Goal: Task Accomplishment & Management: Manage account settings

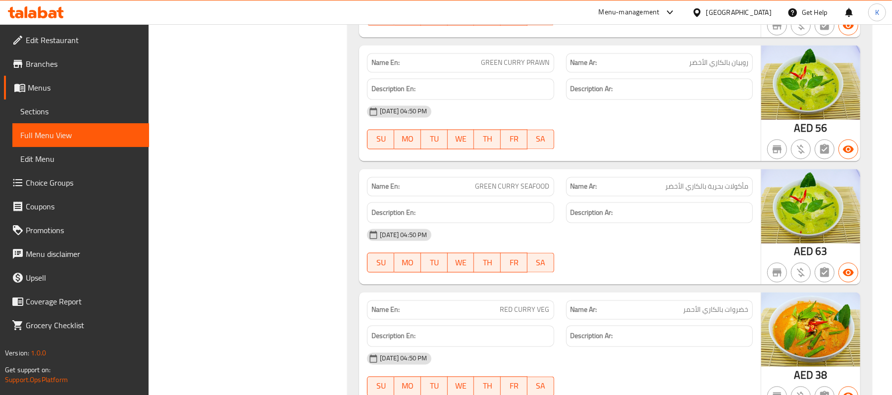
scroll to position [11958, 0]
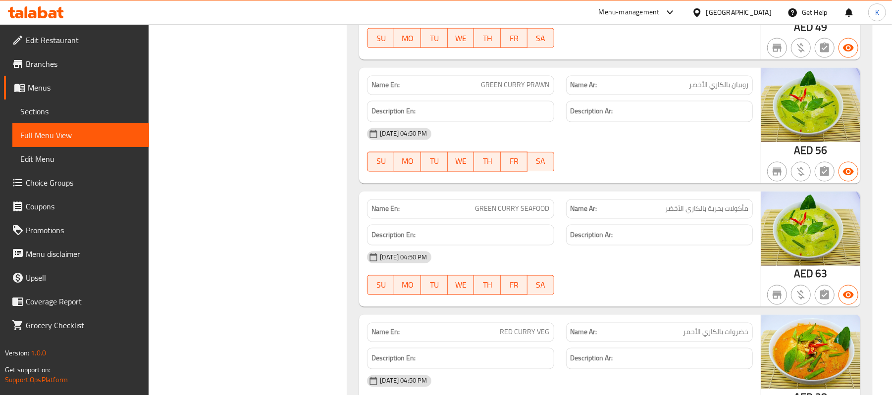
click at [503, 91] on span "GREEN CURRY PRAWN" at bounding box center [515, 85] width 68 height 10
copy span "GREEN CURRY PRAWN"
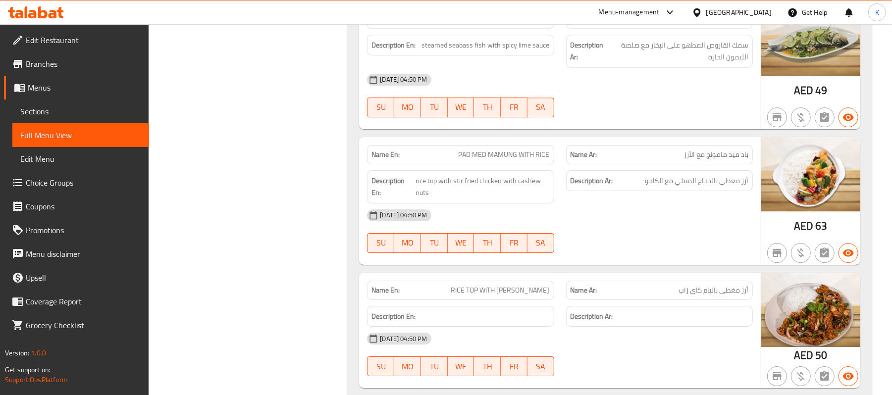
scroll to position [7564, 0]
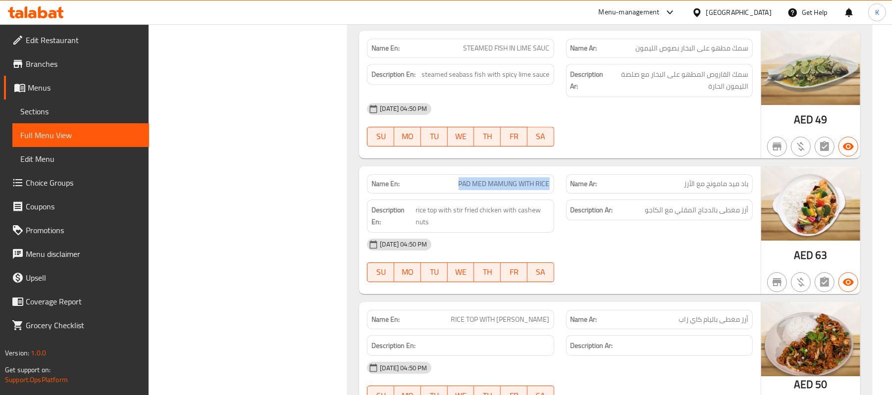
drag, startPoint x: 454, startPoint y: 218, endPoint x: 550, endPoint y: 226, distance: 96.0
click at [552, 194] on div "Name En: PAD MED MAMUNG WITH RICE" at bounding box center [460, 183] width 187 height 19
copy span "PAD MED MAMUNG WITH RICE"
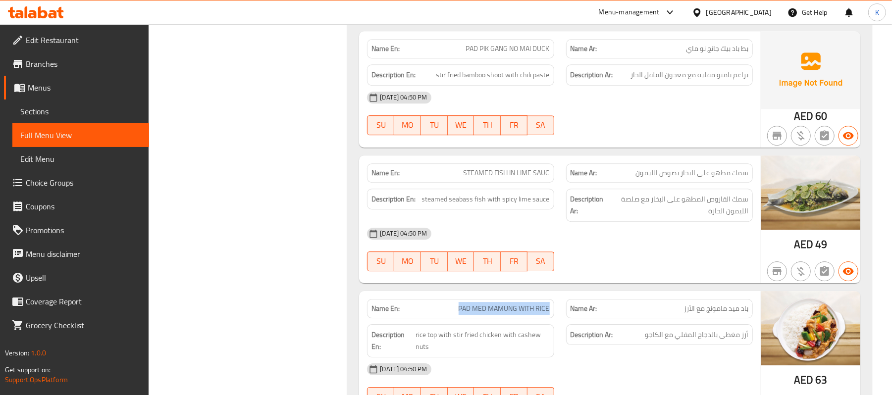
scroll to position [7410, 0]
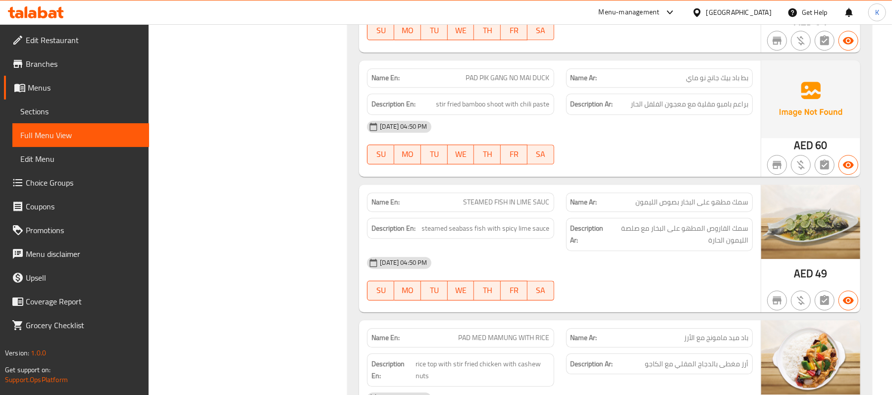
click at [486, 212] on div "Name En: STEAMED FISH IN LIME SAUC" at bounding box center [460, 202] width 187 height 19
copy span "STEAMED FISH IN LIME SAUC"
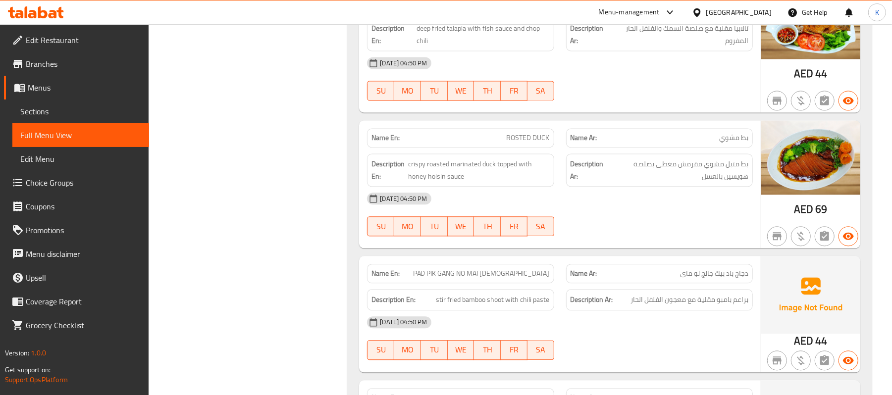
scroll to position [6794, 0]
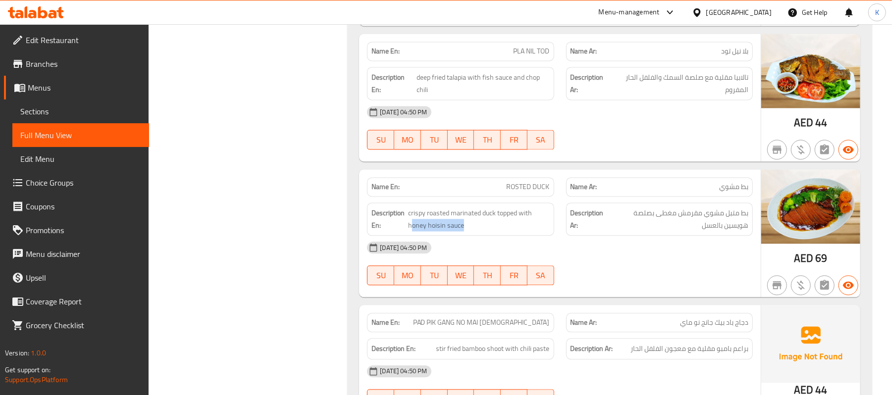
drag, startPoint x: 486, startPoint y: 265, endPoint x: 411, endPoint y: 266, distance: 75.3
click at [411, 236] on div "Description En: crispy roasted marinated duck topped with honey hoisin sauce" at bounding box center [460, 219] width 187 height 33
click at [533, 203] on div "Name En: ROSTED DUCK" at bounding box center [460, 186] width 199 height 31
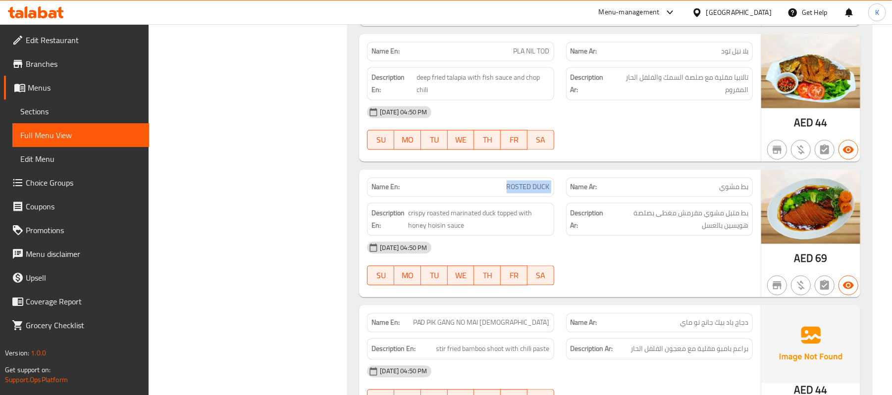
copy span "ROSTED DUCK"
click at [525, 56] on span "PLA NIL TOD" at bounding box center [532, 51] width 36 height 10
copy span "PLA NIL TOD"
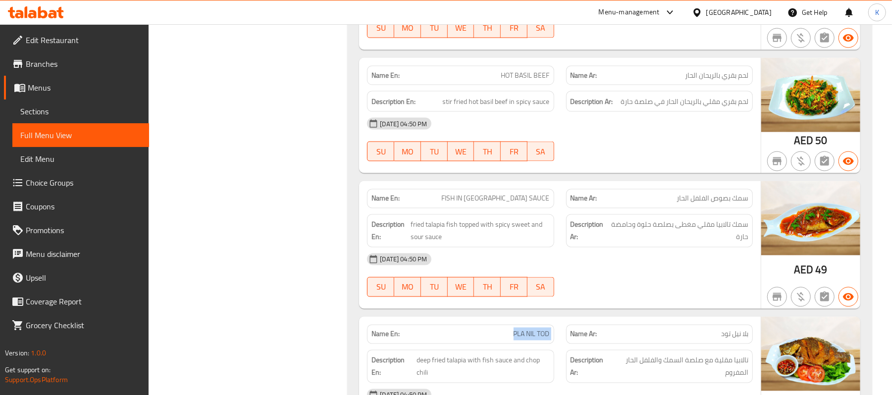
scroll to position [6486, 0]
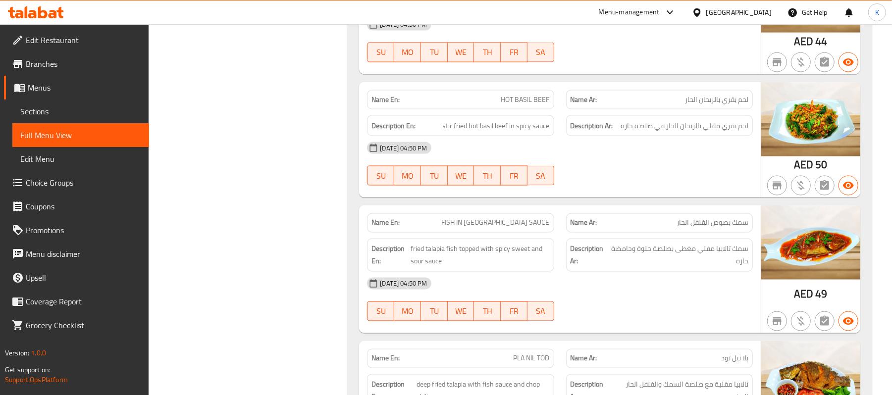
click at [506, 228] on span "FISH IN [GEOGRAPHIC_DATA] SAUCE" at bounding box center [496, 223] width 108 height 10
copy span "FISH IN [GEOGRAPHIC_DATA] SAUCE"
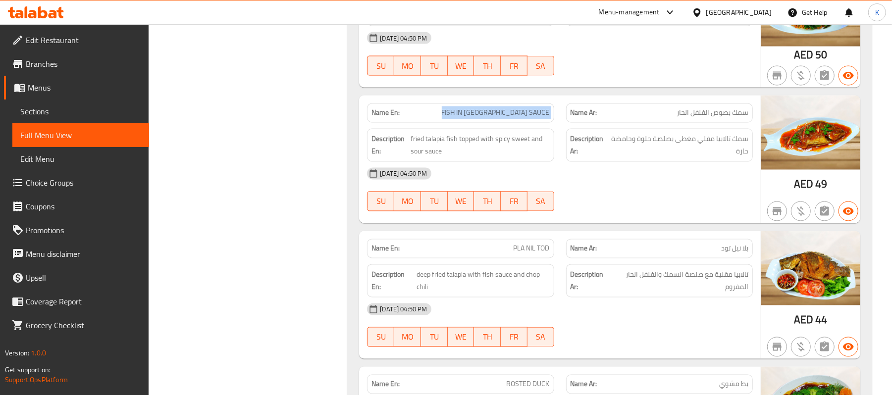
scroll to position [6640, 0]
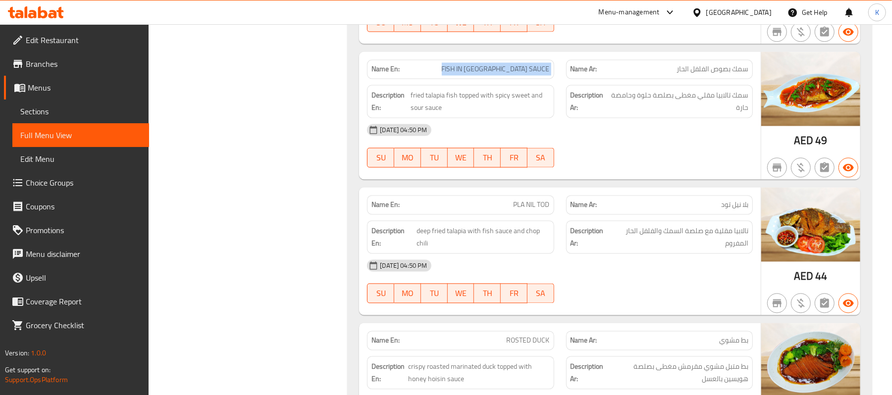
click at [481, 79] on div "Name En: FISH IN [GEOGRAPHIC_DATA] SAUCE" at bounding box center [460, 69] width 187 height 19
drag, startPoint x: 476, startPoint y: 103, endPoint x: 529, endPoint y: 99, distance: 53.1
click at [529, 75] on p "Name En: FISH IN [GEOGRAPHIC_DATA] SAUCE" at bounding box center [460, 69] width 178 height 10
copy span "FISH IN [GEOGRAPHIC_DATA]"
click at [509, 75] on span "FISH IN [GEOGRAPHIC_DATA] SAUCE" at bounding box center [496, 69] width 108 height 10
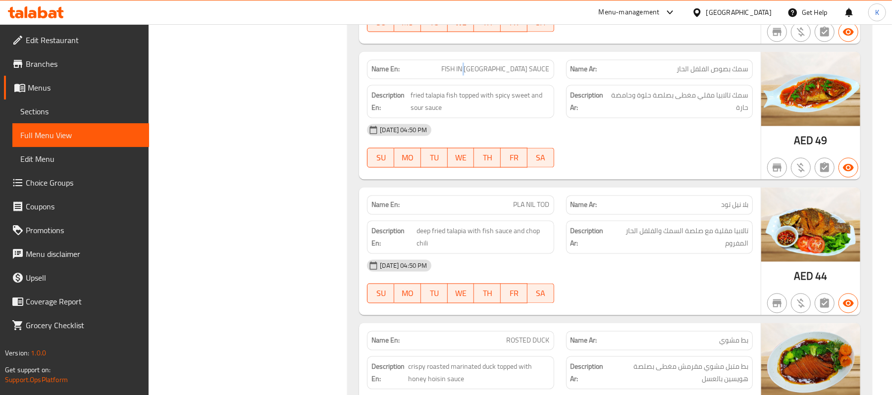
click at [509, 75] on span "FISH IN [GEOGRAPHIC_DATA] SAUCE" at bounding box center [496, 69] width 108 height 10
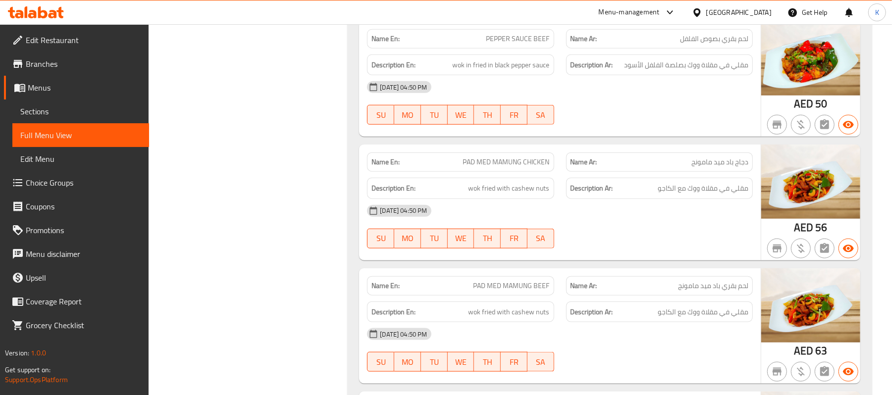
scroll to position [6024, 0]
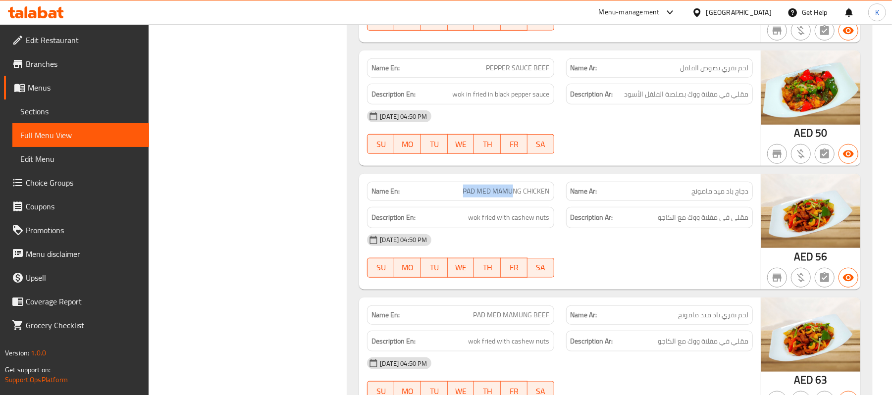
drag, startPoint x: 511, startPoint y: 218, endPoint x: 452, endPoint y: 226, distance: 60.0
click at [452, 201] on div "Name En: PAD MED MAMUNG CHICKEN" at bounding box center [460, 191] width 187 height 19
copy span "PAD MED MAMU"
click at [540, 73] on span "PEPPER SAUCE BEEF" at bounding box center [517, 68] width 63 height 10
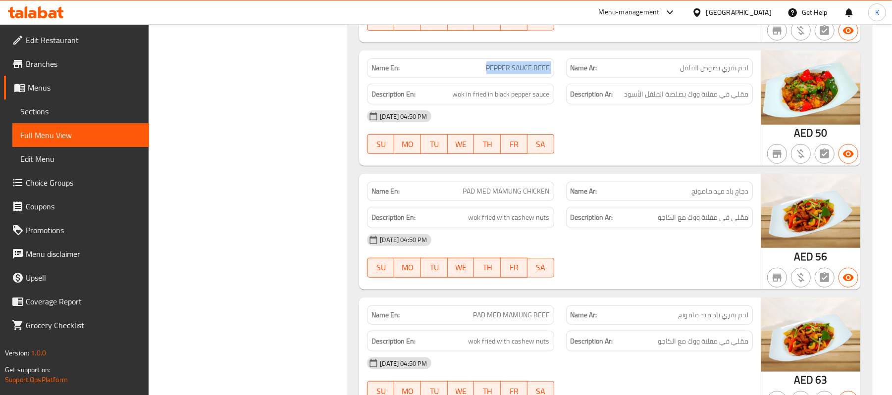
click at [540, 73] on span "PEPPER SAUCE BEEF" at bounding box center [517, 68] width 63 height 10
copy span "PEPPER SAUCE BEEF"
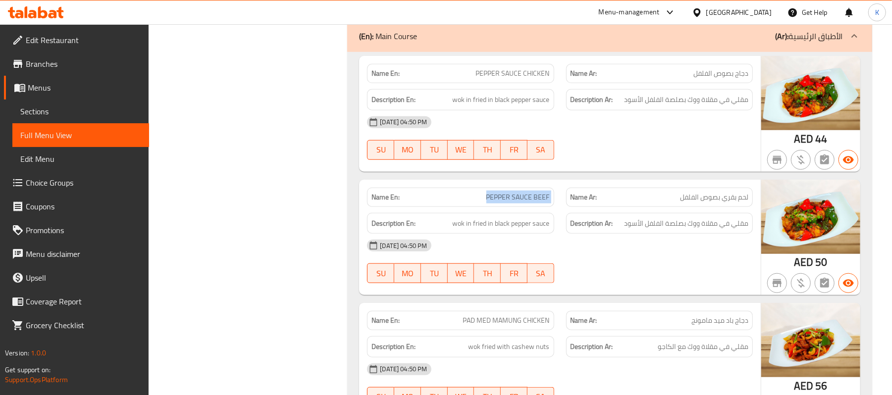
scroll to position [5869, 0]
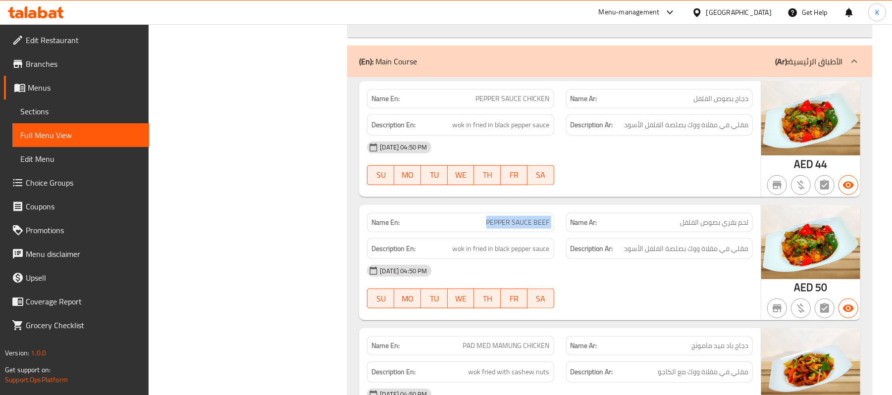
click at [511, 104] on span "PEPPER SAUCE CHICKEN" at bounding box center [513, 99] width 74 height 10
click at [510, 104] on span "PEPPER SAUCE CHICKEN" at bounding box center [513, 99] width 74 height 10
copy span "PEPPER SAUCE CHICKEN"
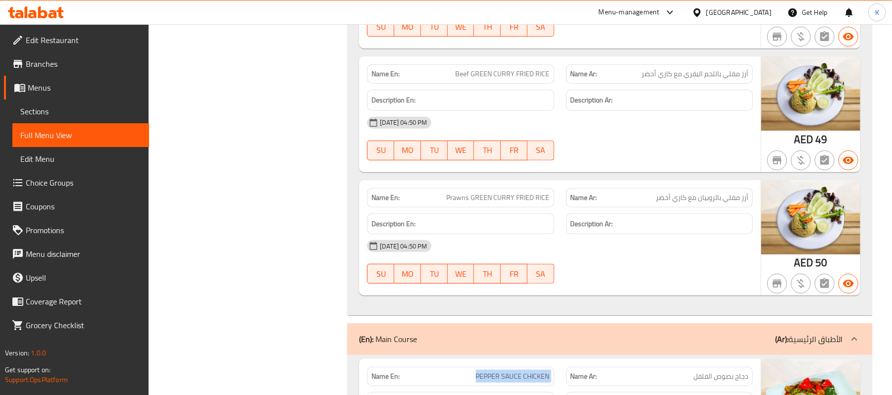
scroll to position [5561, 0]
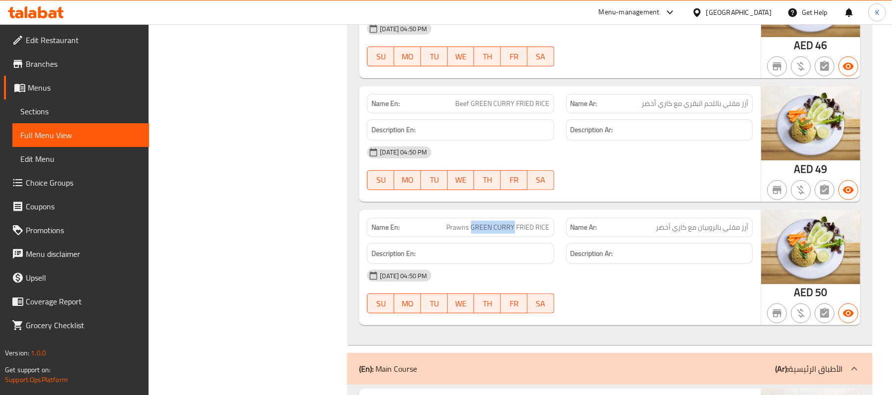
drag, startPoint x: 472, startPoint y: 254, endPoint x: 514, endPoint y: 254, distance: 41.6
click at [514, 233] on span "Prawns GREEN CURRY FRIED RICE" at bounding box center [498, 227] width 103 height 10
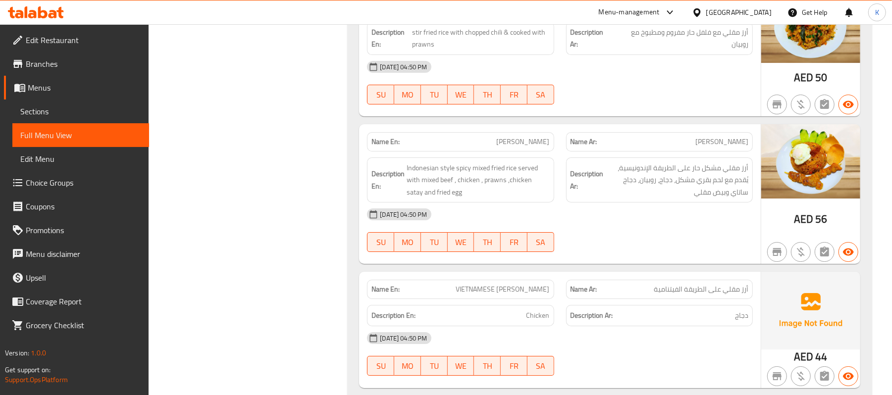
scroll to position [5099, 0]
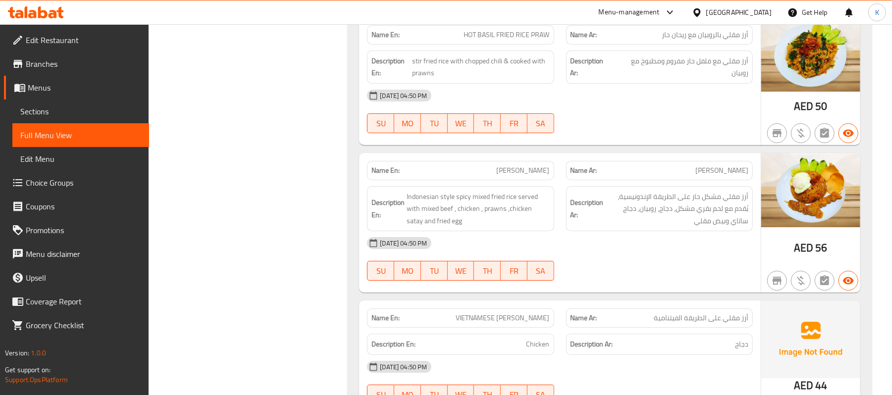
click at [521, 180] on div "Name En: [PERSON_NAME]" at bounding box center [460, 170] width 187 height 19
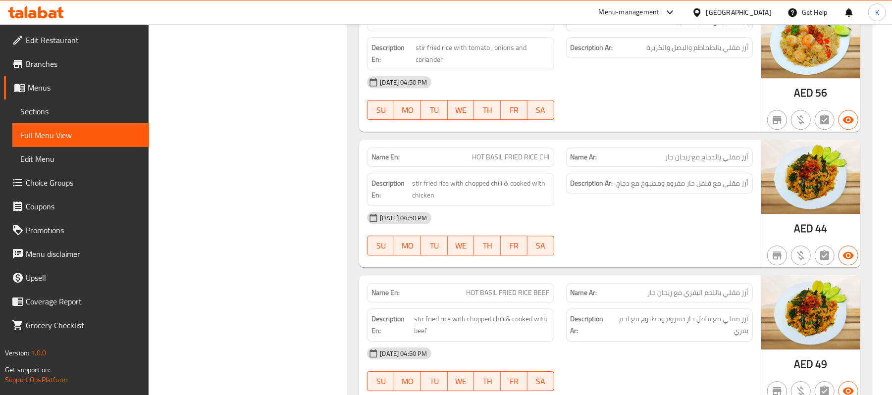
scroll to position [4791, 0]
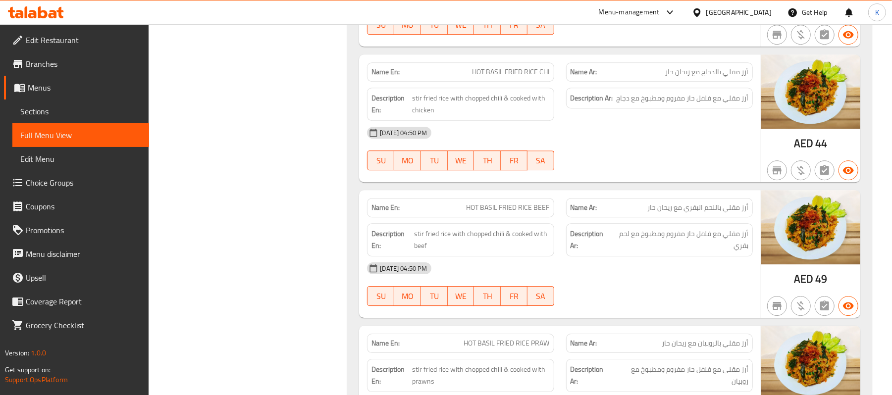
click at [467, 213] on span "HOT BASIL FRIED RICE BEEF" at bounding box center [508, 208] width 83 height 10
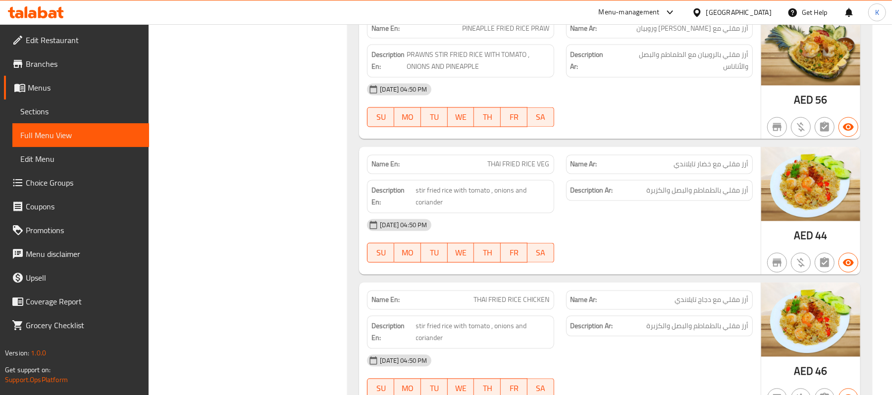
scroll to position [3866, 0]
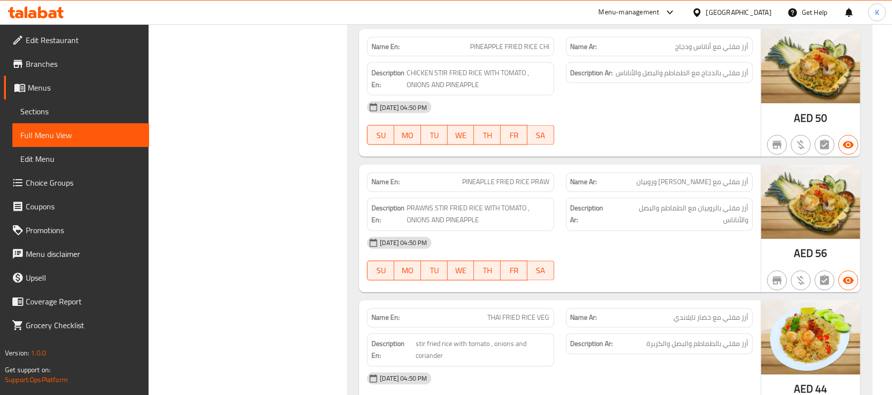
click at [496, 188] on span "PINEAPLLE FRIED RICE PRAW" at bounding box center [506, 182] width 87 height 10
click at [497, 188] on span "PINEAPLLE FRIED RICE PRAW" at bounding box center [506, 182] width 87 height 10
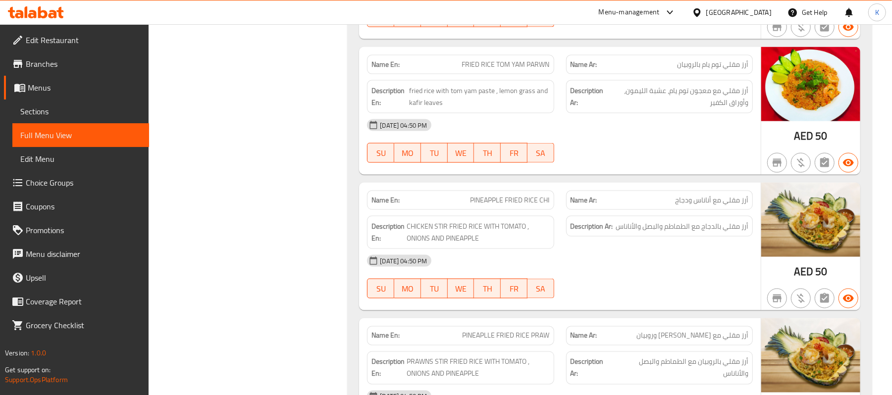
click at [533, 70] on span "FRIED RICE TOM YAM PARWN" at bounding box center [506, 64] width 88 height 10
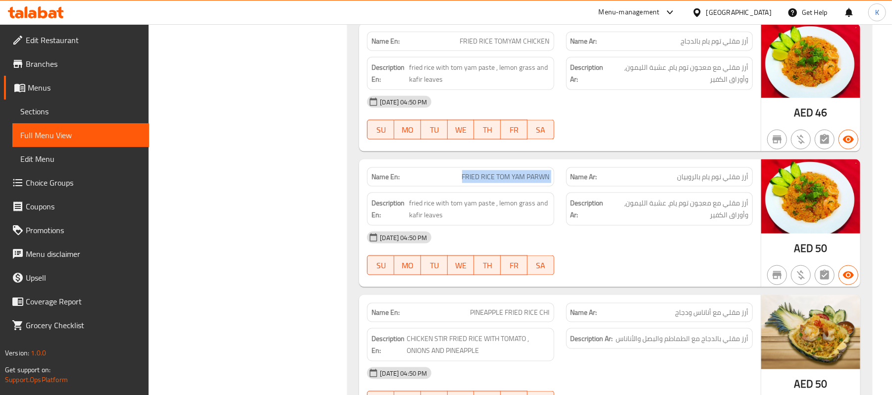
scroll to position [3558, 0]
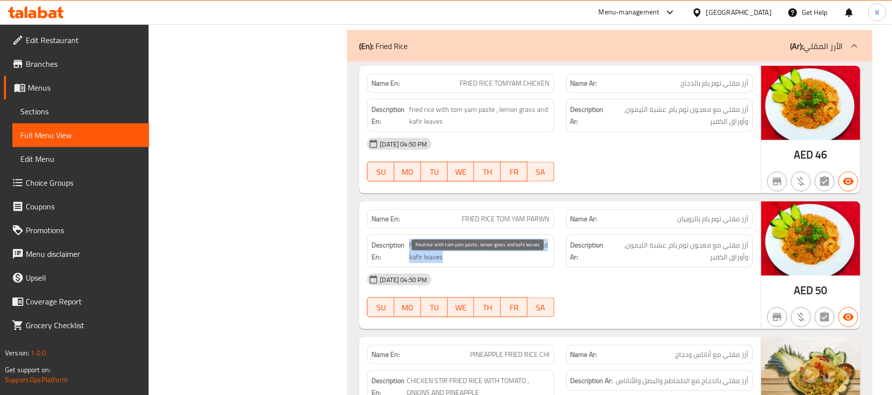
drag, startPoint x: 405, startPoint y: 280, endPoint x: 454, endPoint y: 278, distance: 49.1
click at [454, 263] on h6 "Description En: fried rice with tom yam paste , lemon grass and kafir leaves" at bounding box center [460, 251] width 178 height 24
click at [426, 263] on span "fried rice with tom yam paste , lemon grass and kafir leaves" at bounding box center [479, 251] width 140 height 24
click at [420, 263] on span "fried rice with tom yam paste , lemon grass and kafir leaves" at bounding box center [479, 251] width 140 height 24
click at [415, 263] on span "fried rice with tom yam paste , lemon grass and kafir leaves" at bounding box center [479, 251] width 140 height 24
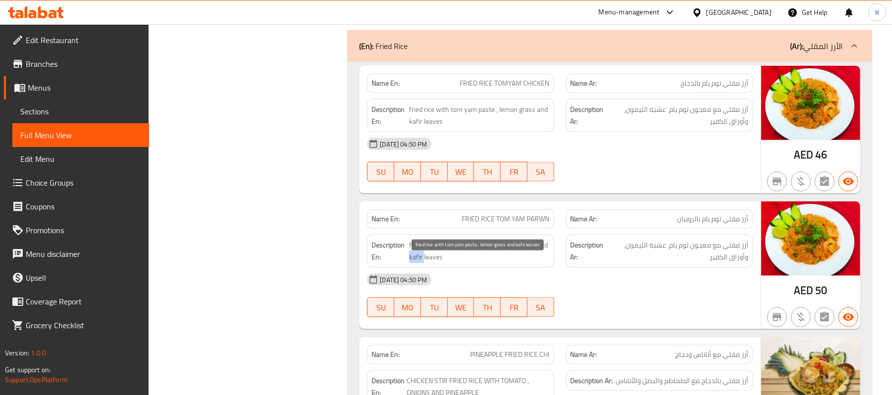
click at [415, 263] on span "fried rice with tom yam paste , lemon grass and kafir leaves" at bounding box center [479, 251] width 140 height 24
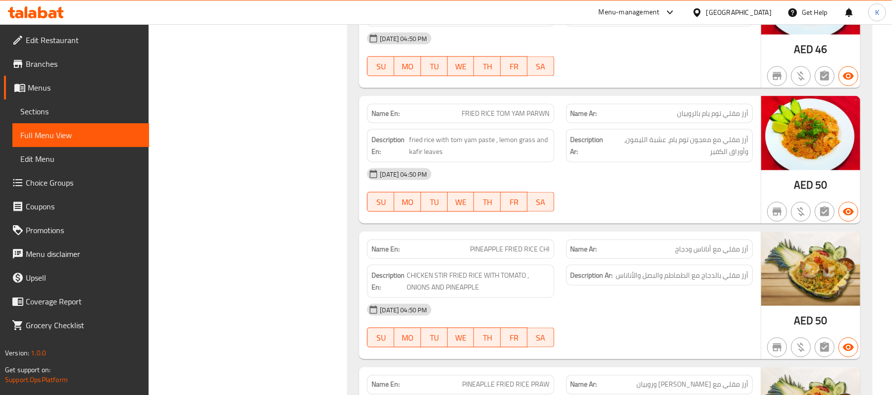
scroll to position [3654, 0]
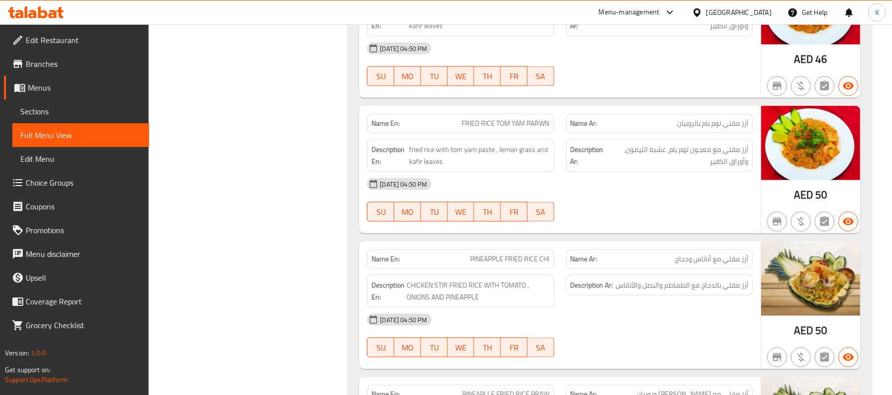
click at [489, 129] on span "FRIED RICE TOM YAM PARWN" at bounding box center [506, 123] width 88 height 10
click at [496, 129] on span "FRIED RICE TOM YAM PARWN" at bounding box center [506, 123] width 88 height 10
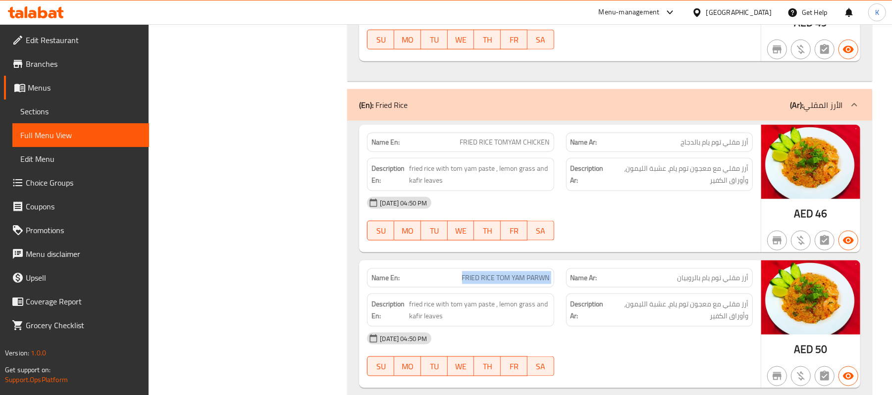
click at [438, 177] on div "Description En: fried rice with tom yam paste , lemon grass and kafir leaves" at bounding box center [460, 174] width 187 height 33
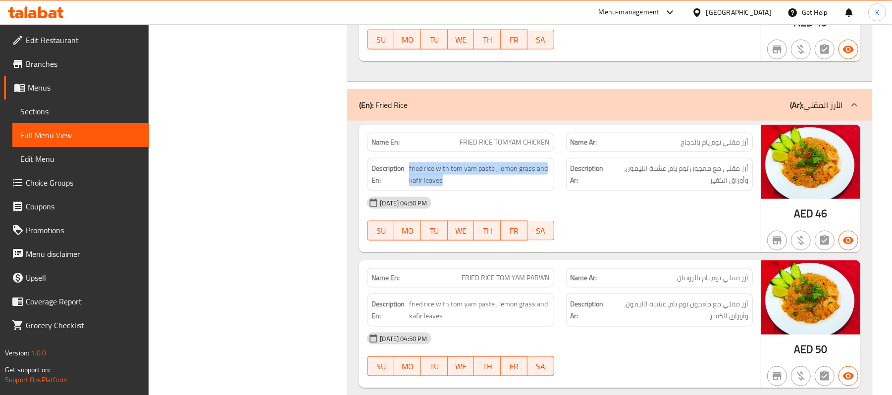
click at [438, 177] on div "Description En: fried rice with tom yam paste , lemon grass and kafir leaves" at bounding box center [460, 174] width 187 height 33
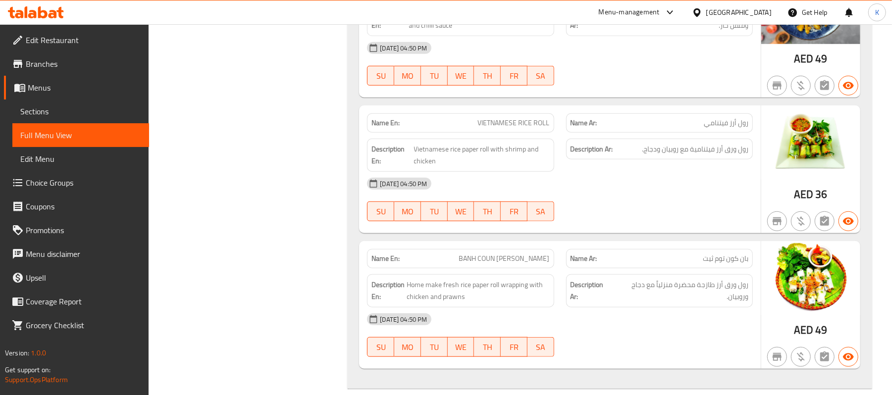
scroll to position [3037, 0]
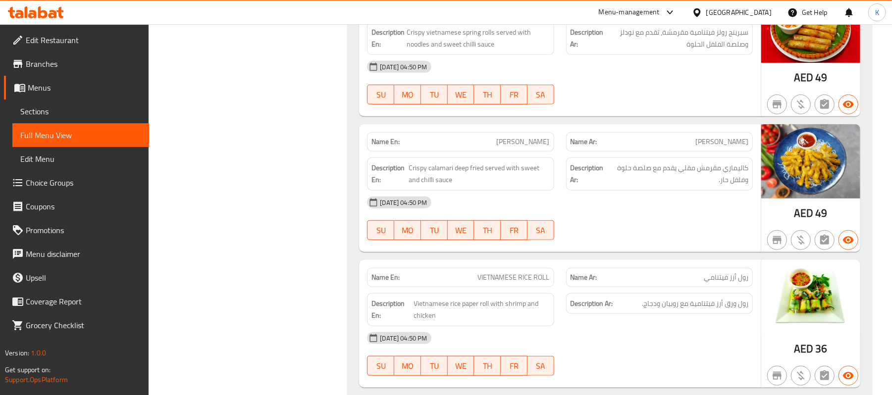
click at [516, 169] on div "Description En: Crispy calamari deep fried served with sweet and chilli sauce" at bounding box center [460, 174] width 199 height 45
click at [518, 147] on span "[PERSON_NAME]" at bounding box center [523, 142] width 53 height 10
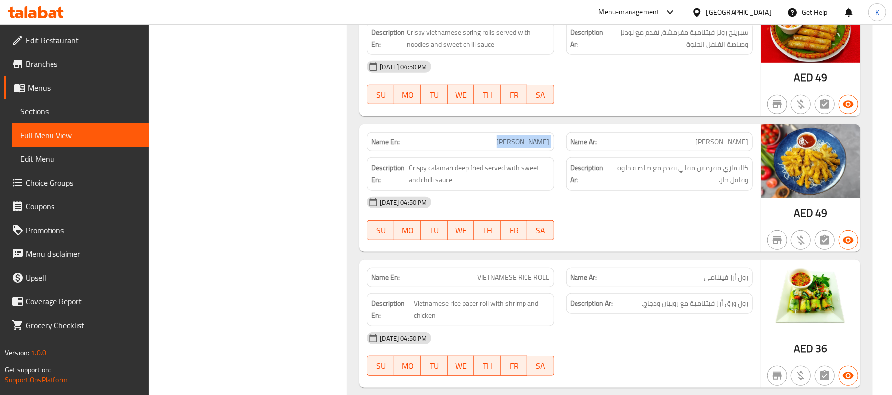
click at [518, 147] on span "[PERSON_NAME]" at bounding box center [523, 142] width 53 height 10
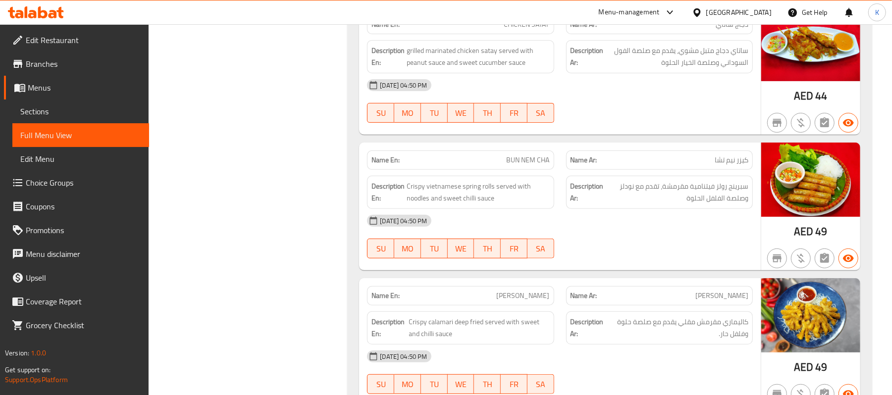
click at [528, 165] on span "BUN NEM CHA" at bounding box center [528, 160] width 43 height 10
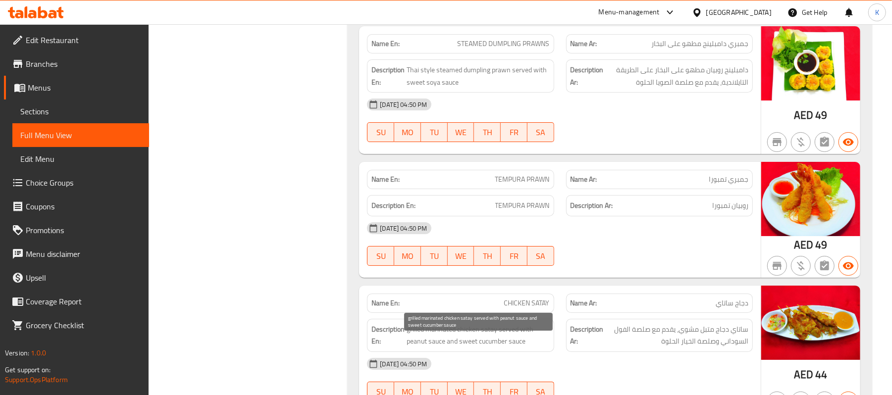
scroll to position [2574, 0]
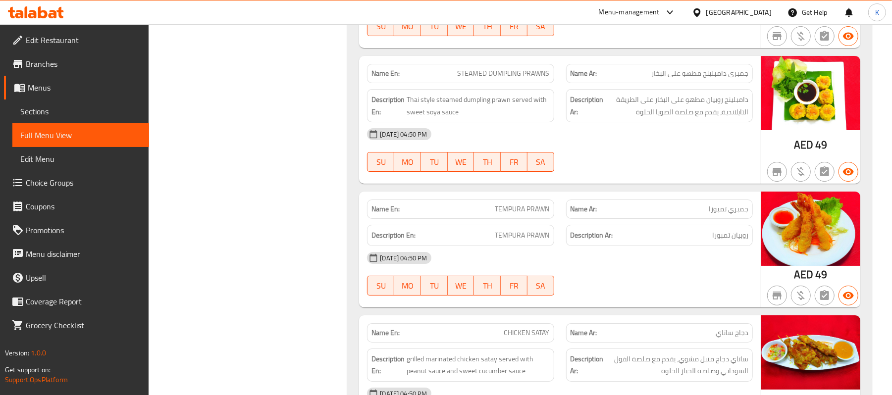
click at [525, 214] on span "TEMPURA PRAWN" at bounding box center [522, 209] width 54 height 10
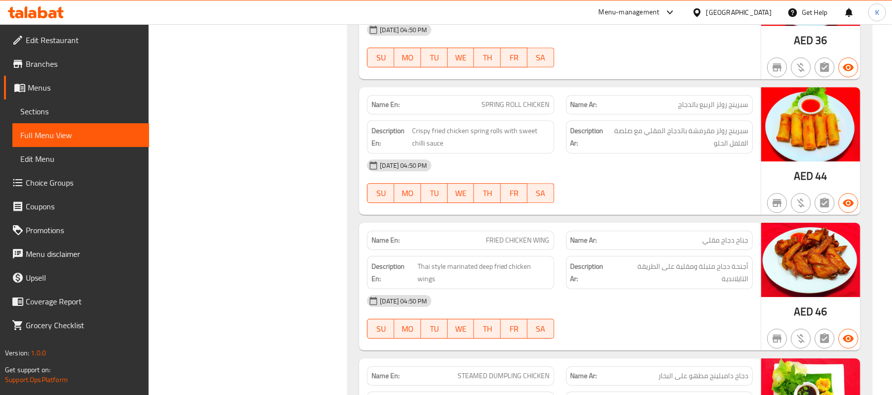
scroll to position [2112, 0]
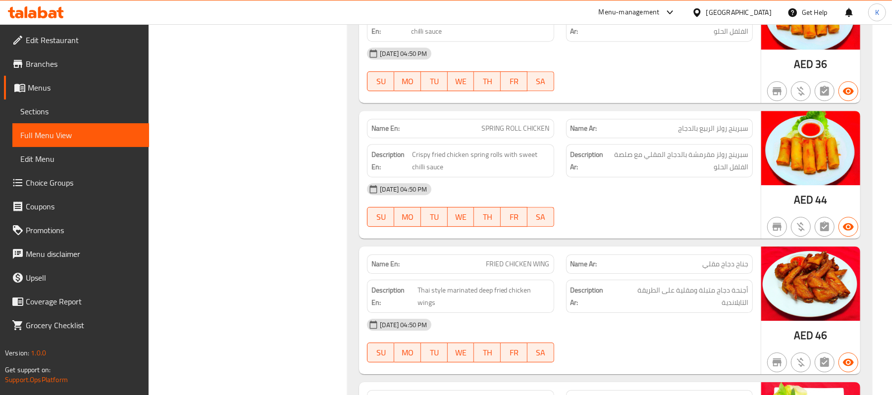
click at [503, 269] on span "FRIED CHICKEN WING" at bounding box center [517, 264] width 63 height 10
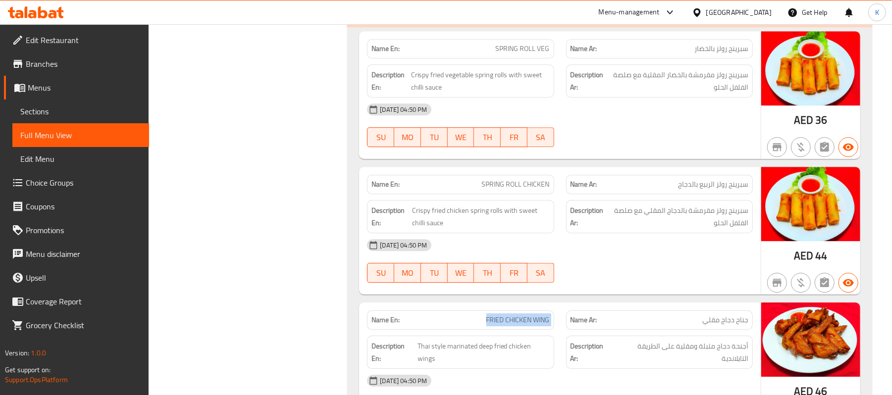
scroll to position [1958, 0]
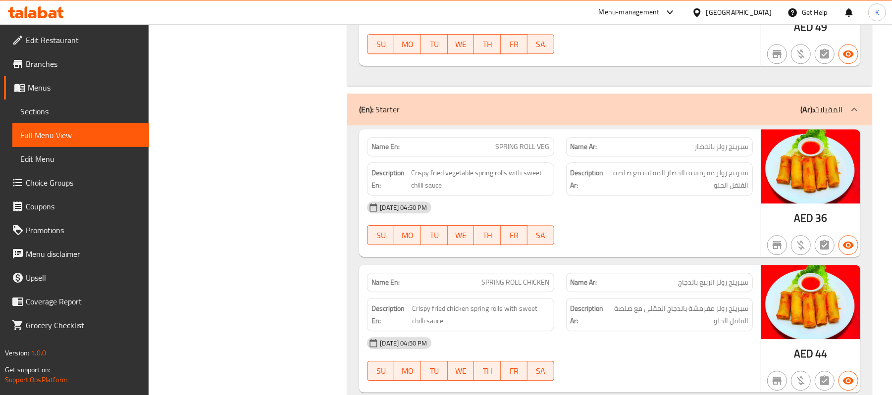
click at [518, 288] on span "SPRING ROLL CHICKEN" at bounding box center [516, 282] width 68 height 10
click at [500, 152] on span "SPRING ROLL VEG" at bounding box center [523, 147] width 54 height 10
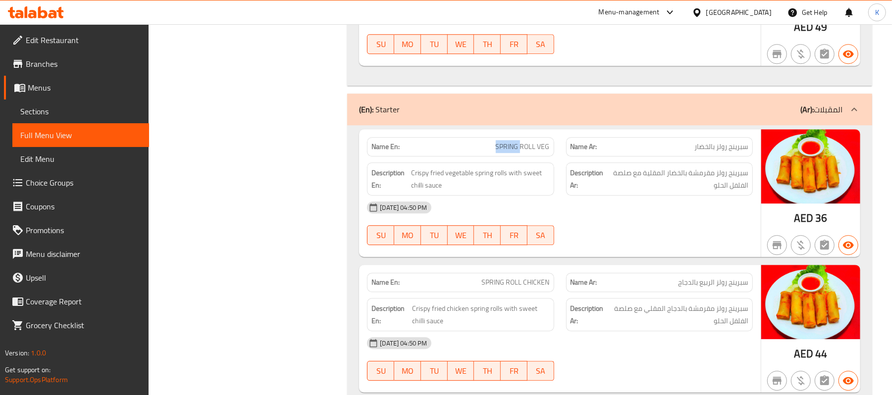
click at [500, 152] on span "SPRING ROLL VEG" at bounding box center [523, 147] width 54 height 10
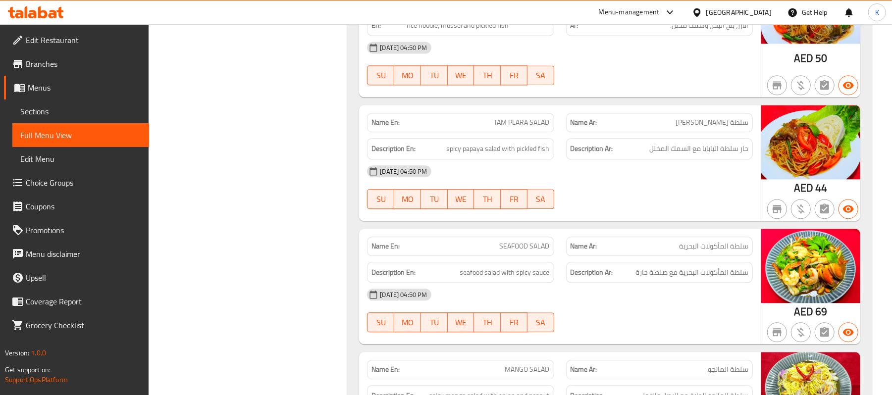
scroll to position [1496, 0]
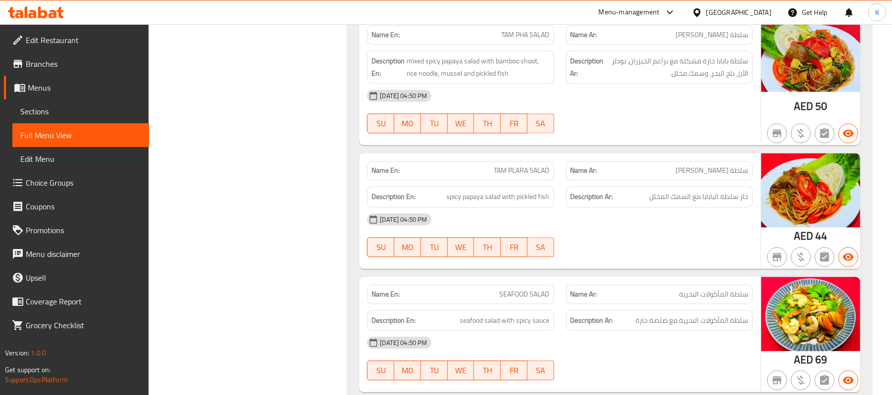
click at [521, 300] on span "SEAFOOD SALAD" at bounding box center [525, 294] width 50 height 10
click at [524, 175] on span "TAM PLARA SALAD" at bounding box center [521, 170] width 55 height 10
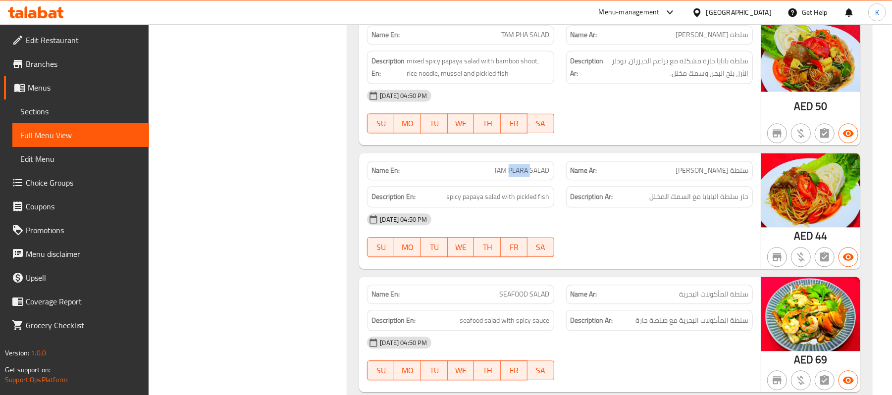
click at [524, 175] on span "TAM PLARA SALAD" at bounding box center [521, 170] width 55 height 10
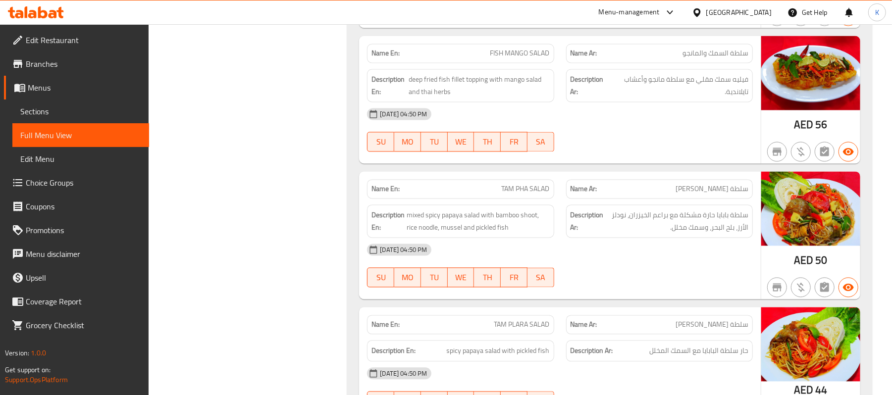
click at [507, 194] on span "TAM PHA SALAD" at bounding box center [526, 189] width 48 height 10
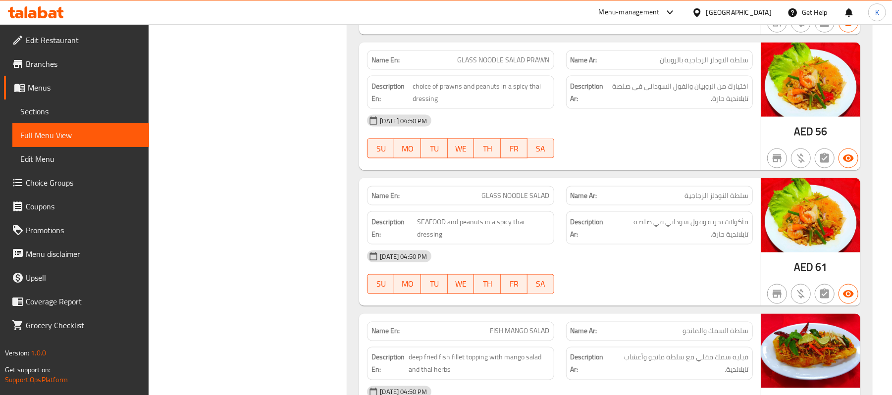
scroll to position [1034, 0]
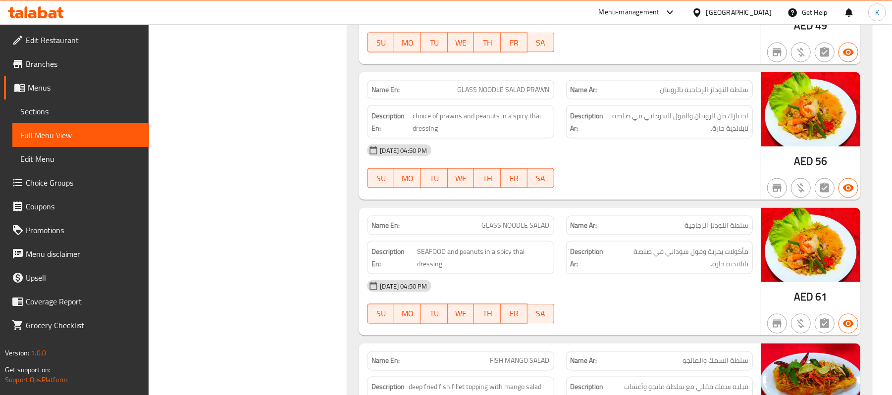
click at [492, 100] on div "Name En: GLASS NOODLE SALAD PRAWN" at bounding box center [460, 89] width 187 height 19
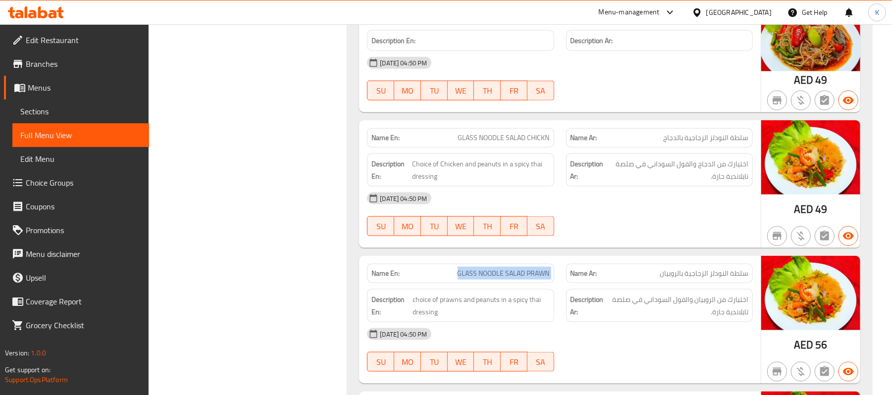
scroll to position [880, 0]
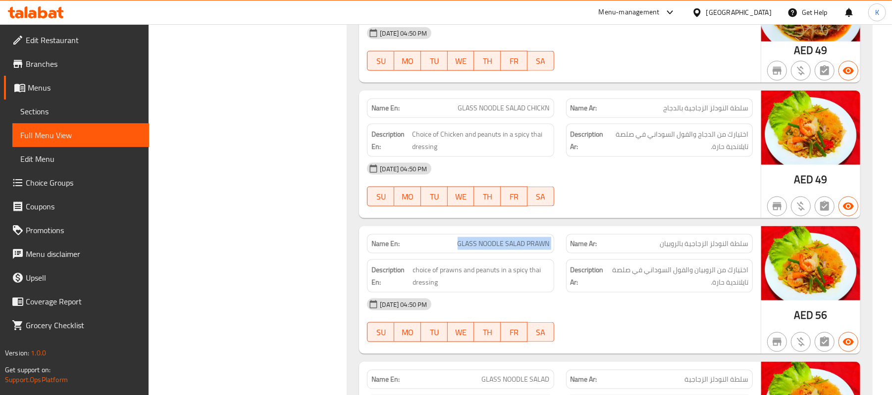
click at [511, 112] on span "GLASS NOODLE SALAD CHICKN" at bounding box center [504, 108] width 92 height 10
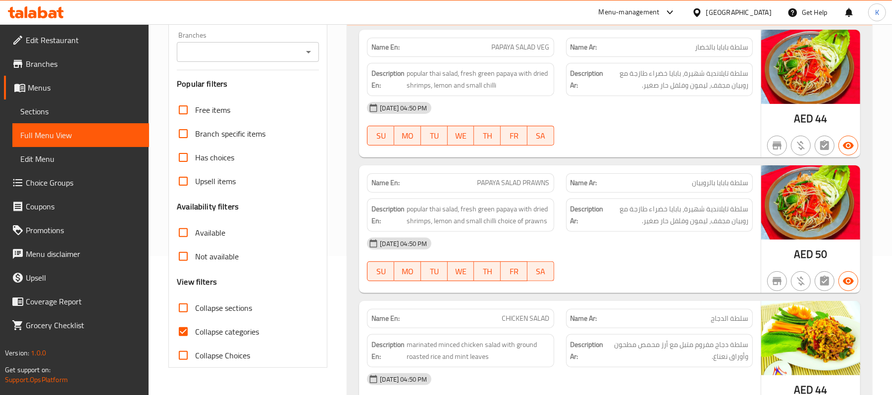
scroll to position [109, 0]
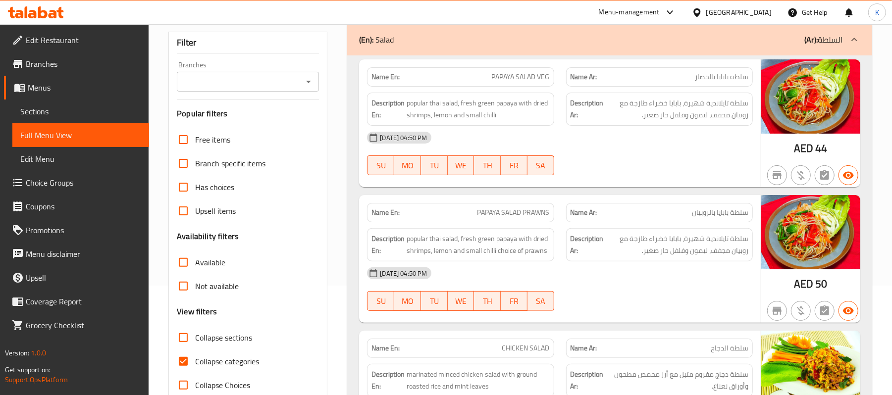
click at [531, 218] on span "PAPAYA SALAD PRAWNS" at bounding box center [513, 213] width 72 height 10
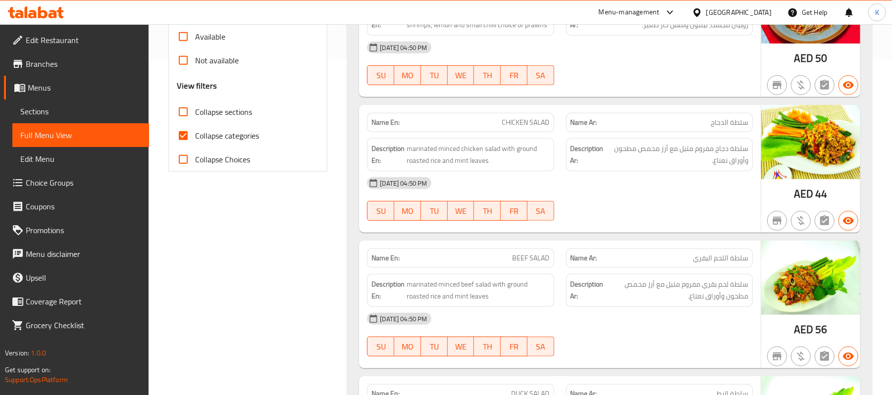
scroll to position [308, 0]
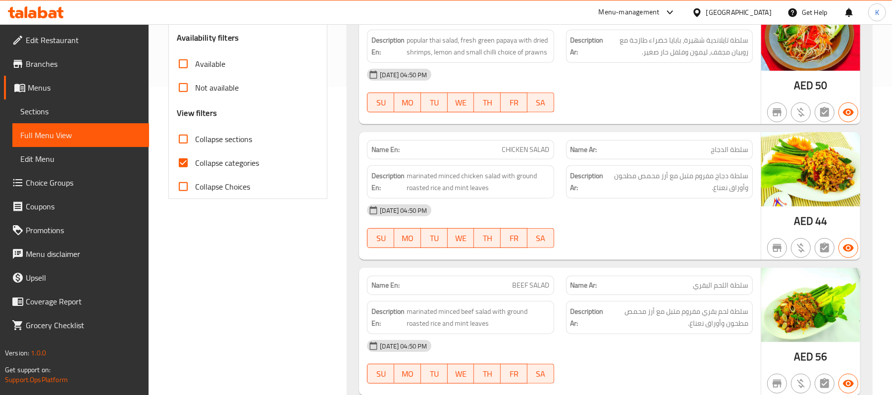
click at [194, 134] on input "Collapse sections" at bounding box center [183, 139] width 24 height 24
checkbox input "true"
click at [191, 152] on input "Collapse categories" at bounding box center [183, 163] width 24 height 24
checkbox input "false"
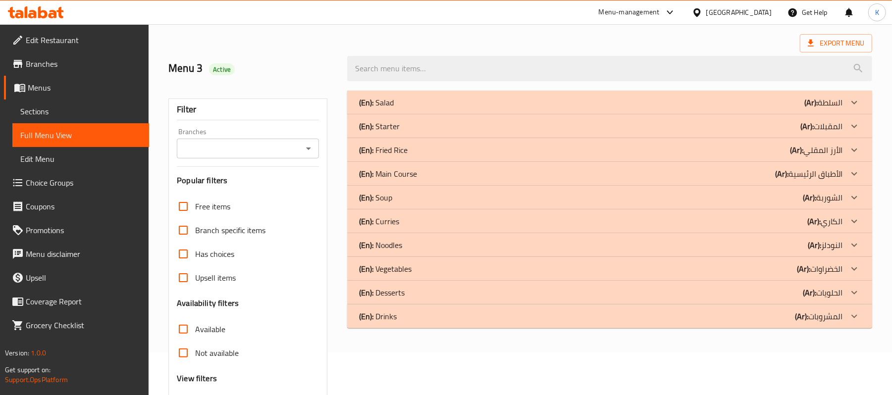
scroll to position [0, 0]
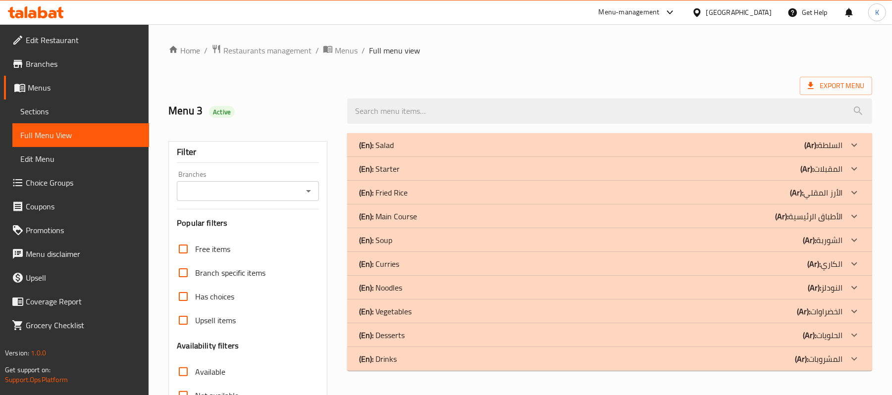
click at [107, 110] on span "Sections" at bounding box center [80, 111] width 121 height 12
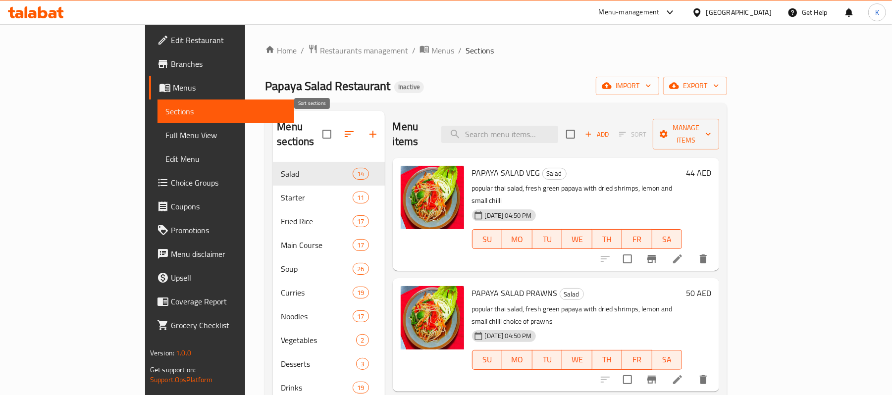
click at [343, 130] on icon "button" at bounding box center [349, 134] width 12 height 12
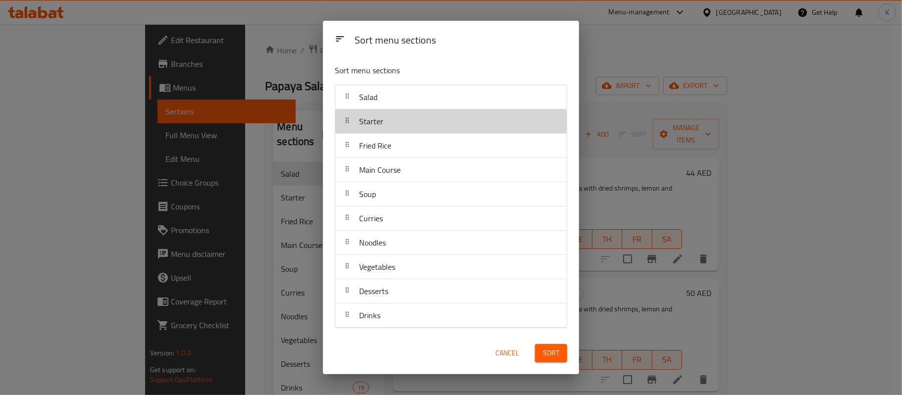
drag, startPoint x: 393, startPoint y: 124, endPoint x: 393, endPoint y: 96, distance: 28.2
click at [393, 96] on nav "Salad Starter Fried Rice Main Course Soup Curries Noodles Vegetables Desserts D…" at bounding box center [451, 207] width 232 height 244
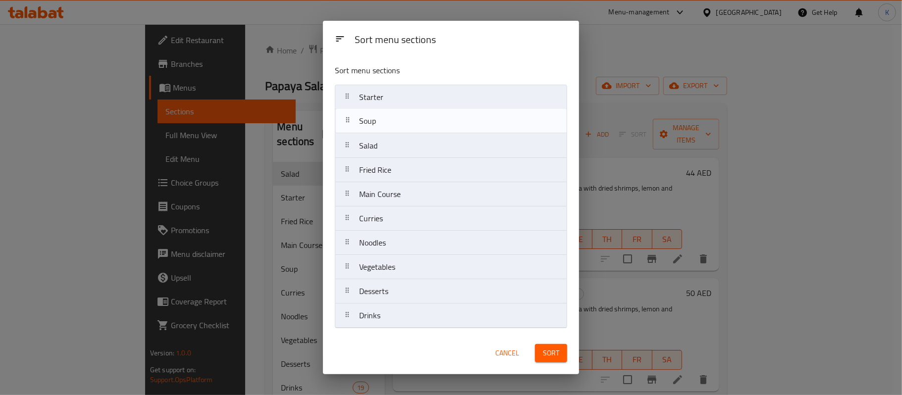
drag, startPoint x: 398, startPoint y: 198, endPoint x: 398, endPoint y: 115, distance: 83.2
click at [398, 115] on nav "Starter Salad Fried Rice Main Course Soup Curries Noodles Vegetables Desserts D…" at bounding box center [451, 207] width 232 height 244
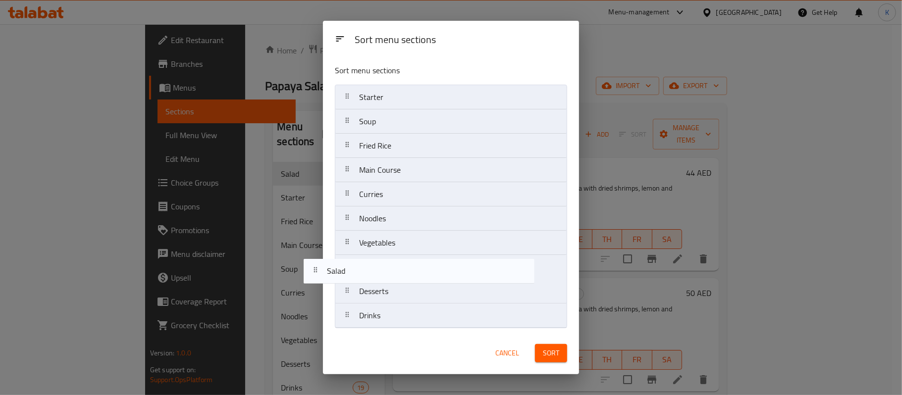
drag, startPoint x: 407, startPoint y: 141, endPoint x: 375, endPoint y: 270, distance: 133.0
click at [375, 270] on nav "Starter Soup Salad Fried Rice Main Course Curries Noodles Vegetables Desserts D…" at bounding box center [451, 207] width 232 height 244
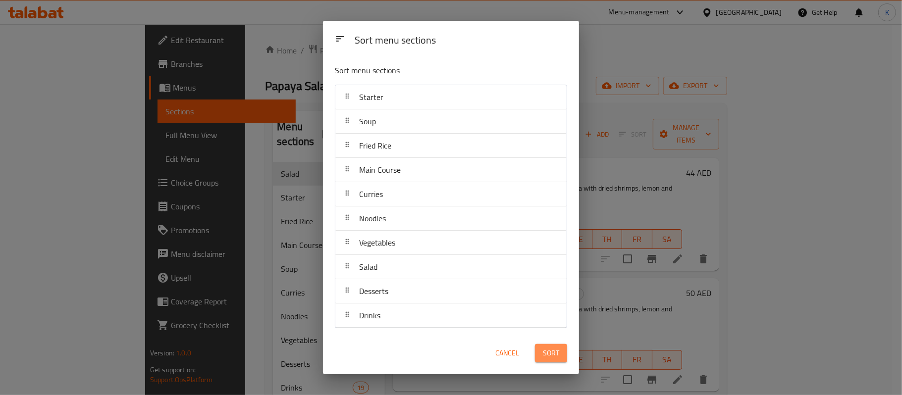
drag, startPoint x: 558, startPoint y: 357, endPoint x: 516, endPoint y: 214, distance: 148.2
click at [537, 224] on div "Sort menu sections Sort menu sections Starter Soup Fried Rice Main Course Curri…" at bounding box center [451, 198] width 256 height 354
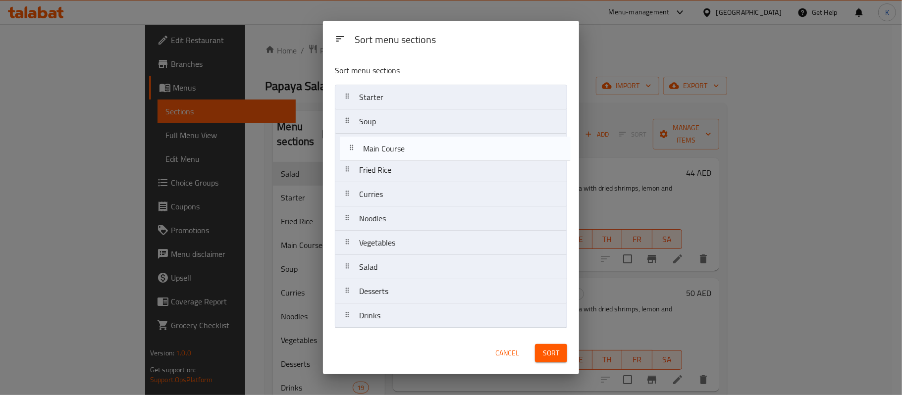
drag, startPoint x: 381, startPoint y: 172, endPoint x: 387, endPoint y: 148, distance: 25.4
click at [387, 148] on nav "Starter Soup Fried Rice Main Course Curries Noodles Vegetables Salad Desserts D…" at bounding box center [451, 207] width 232 height 244
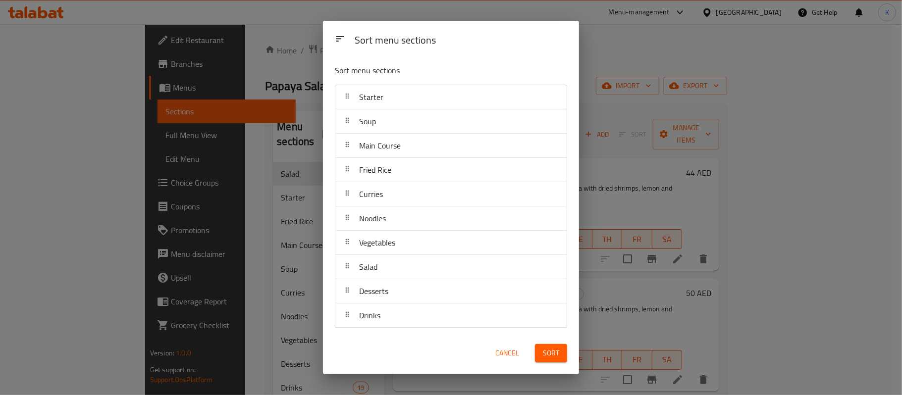
click at [547, 355] on span "Sort" at bounding box center [551, 353] width 16 height 12
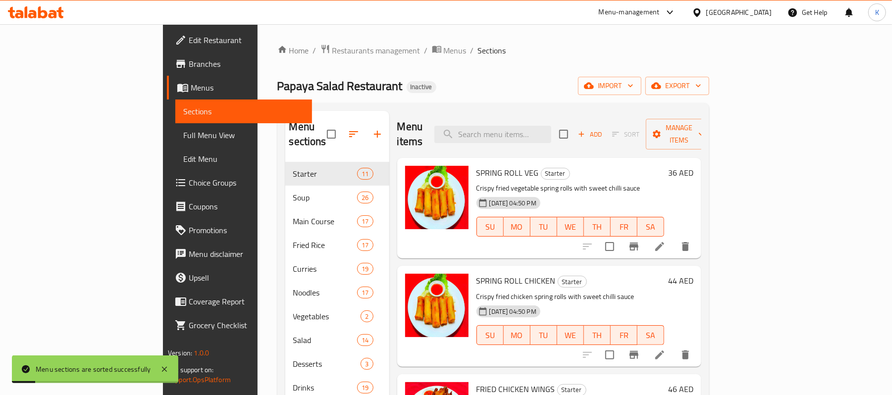
click at [729, 93] on div "Home / Restaurants management / Menus / Sections Papaya Salad Restaurant Inacti…" at bounding box center [493, 279] width 471 height 510
click at [701, 88] on span "export" at bounding box center [677, 86] width 48 height 12
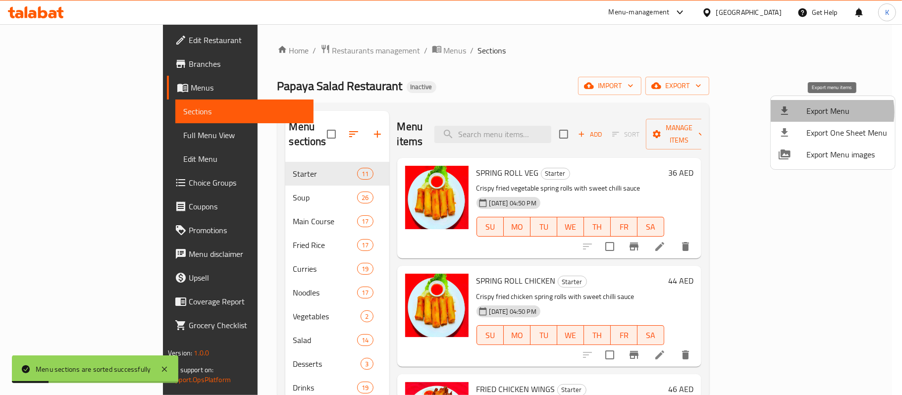
click at [824, 112] on span "Export Menu" at bounding box center [846, 111] width 81 height 12
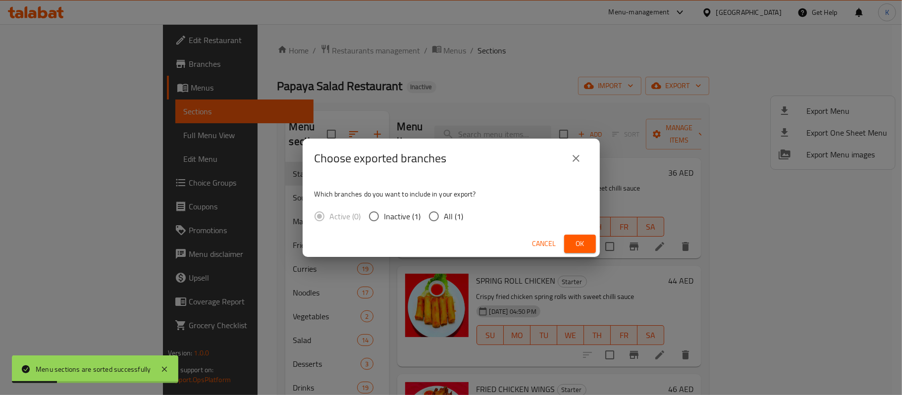
click at [440, 208] on input "All (1)" at bounding box center [433, 216] width 21 height 21
radio input "true"
click at [575, 238] on span "Ok" at bounding box center [580, 244] width 16 height 12
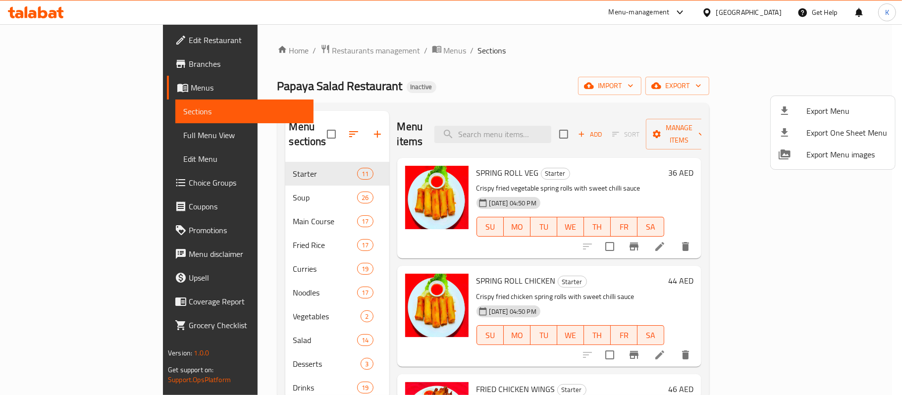
click at [79, 134] on div at bounding box center [451, 197] width 902 height 395
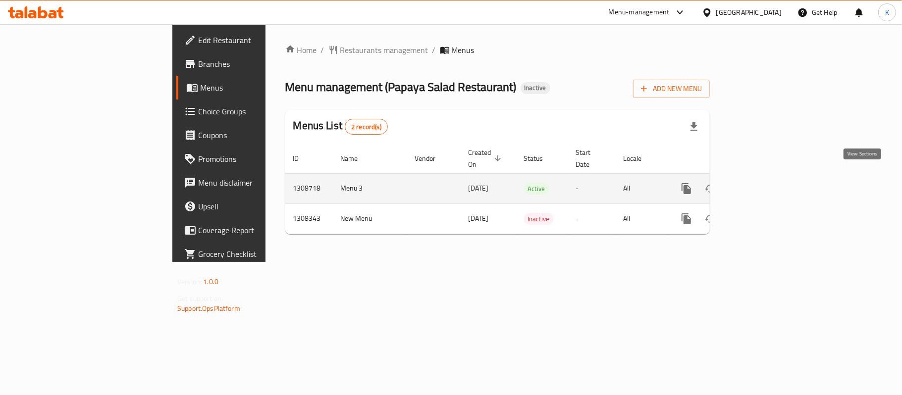
click at [762, 184] on icon "enhanced table" at bounding box center [757, 188] width 9 height 9
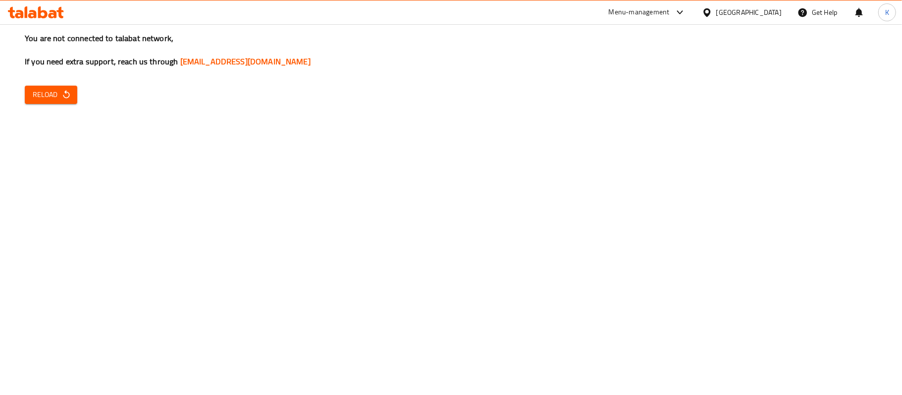
click at [58, 84] on div "You are not connected to talabat network, If you need extra support, reach us t…" at bounding box center [451, 197] width 902 height 395
click at [59, 86] on button "Reload" at bounding box center [51, 95] width 52 height 18
click at [55, 96] on span "Reload" at bounding box center [51, 95] width 37 height 12
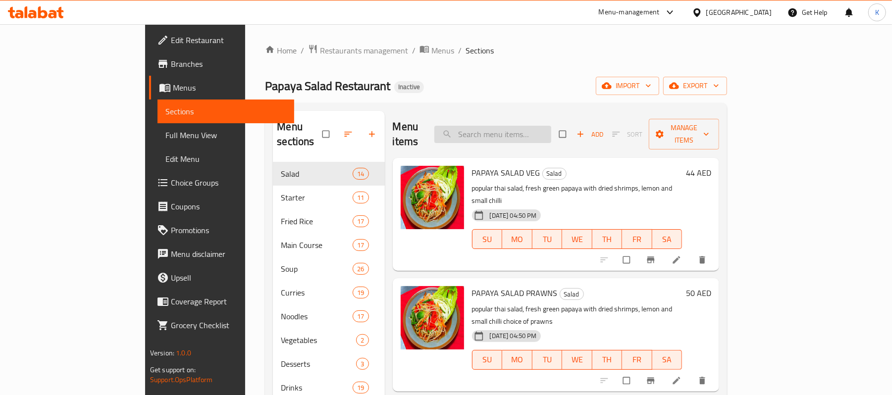
click at [551, 126] on input "search" at bounding box center [492, 134] width 117 height 17
paste input "STEAMED FISH IN LIME SAUC"
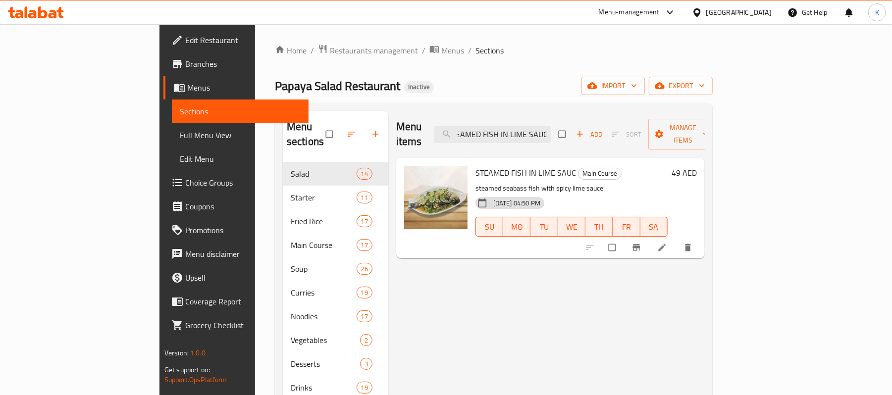
type input "STEAMED FISH IN LIME SAUC"
click at [705, 246] on div "Menu items STEAMED FISH IN LIME SAUC Add Sort Manage items STEAMED FISH IN LIME…" at bounding box center [546, 308] width 316 height 395
click at [666, 244] on icon at bounding box center [661, 247] width 7 height 7
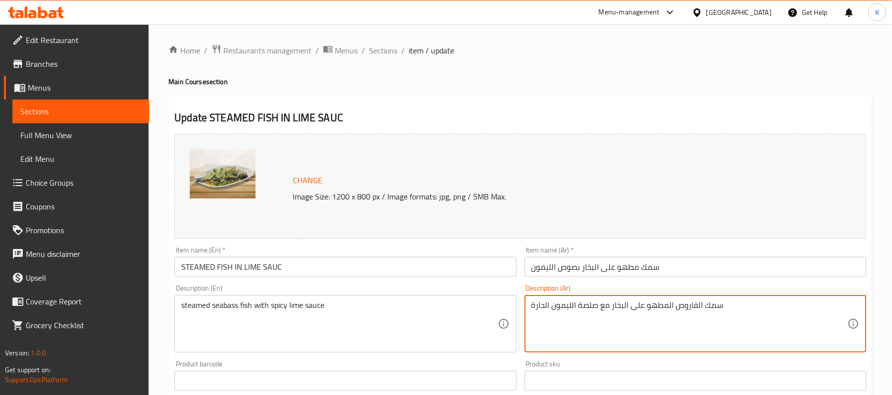
click at [581, 304] on textarea "سمك القاروص المطهو ​​على البخار مع صلصة الليمون الحارة" at bounding box center [689, 324] width 316 height 47
click at [562, 308] on textarea "سمك القاروص المطهو ​​على البخار مع صوص الحامض الليمون الحارة" at bounding box center [689, 324] width 316 height 47
drag, startPoint x: 536, startPoint y: 308, endPoint x: 530, endPoint y: 308, distance: 5.9
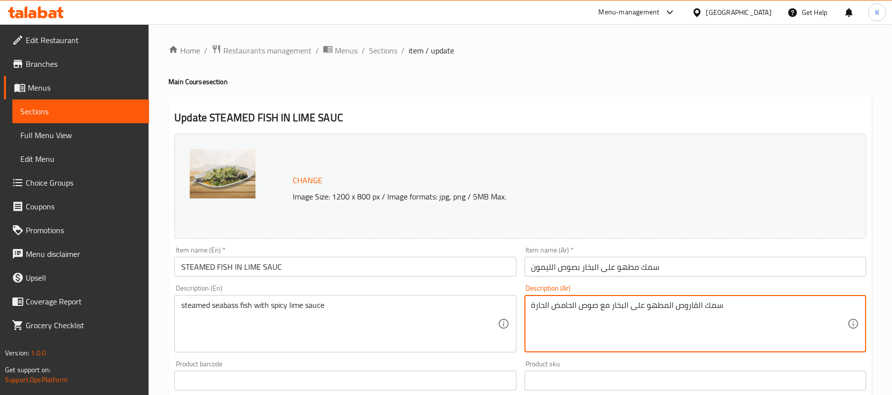
click at [530, 308] on div "سمك القاروص المطهو ​​على البخار مع صوص الحامض الحارة Description (Ar)" at bounding box center [695, 323] width 342 height 57
click at [365, 263] on input "STEAMED FISH IN LIME SAUC" at bounding box center [345, 267] width 342 height 20
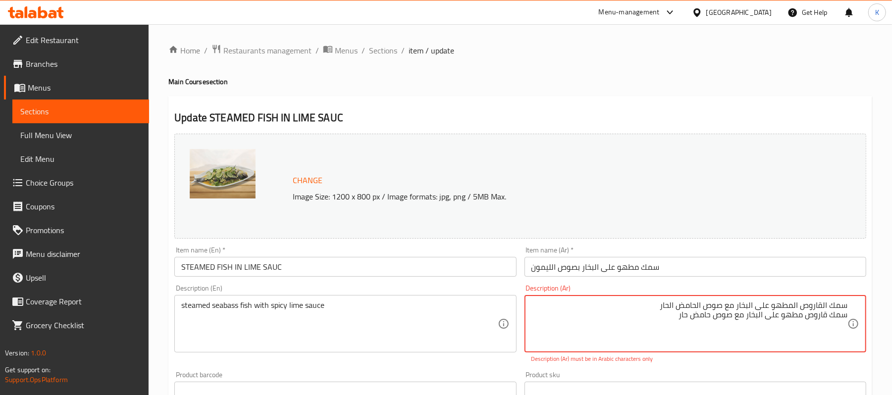
click at [693, 302] on textarea "سمك القاروص المطهو ​​على البخار مع صوص الحامض الحار سمك قاروص مطهو على البخار م…" at bounding box center [689, 324] width 316 height 47
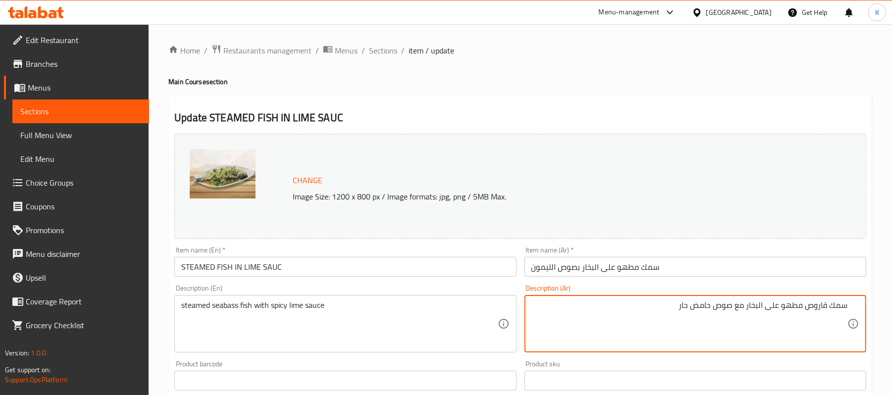
type textarea "سمك قاروص مطهو على البخار مع صوص حامض حار"
click at [665, 279] on div "Item name (Ar)   * سمك مطهو على البخار بصوص الليمون Item name (Ar) *" at bounding box center [696, 262] width 350 height 38
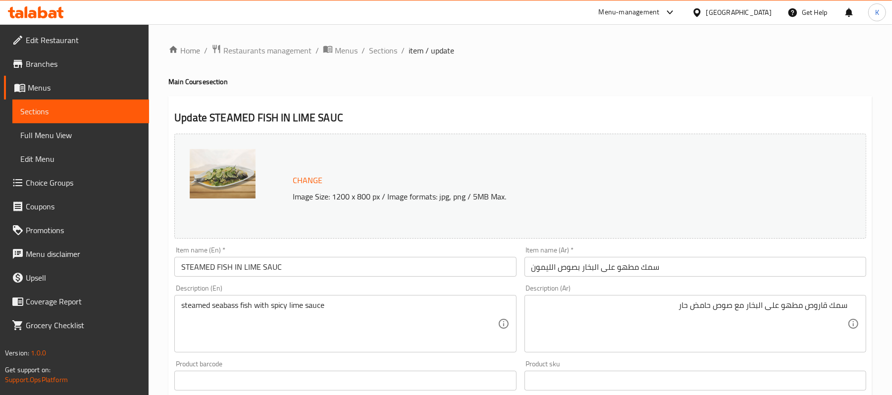
click at [667, 273] on input "سمك مطهو على البخار بصوص الليمون" at bounding box center [695, 267] width 342 height 20
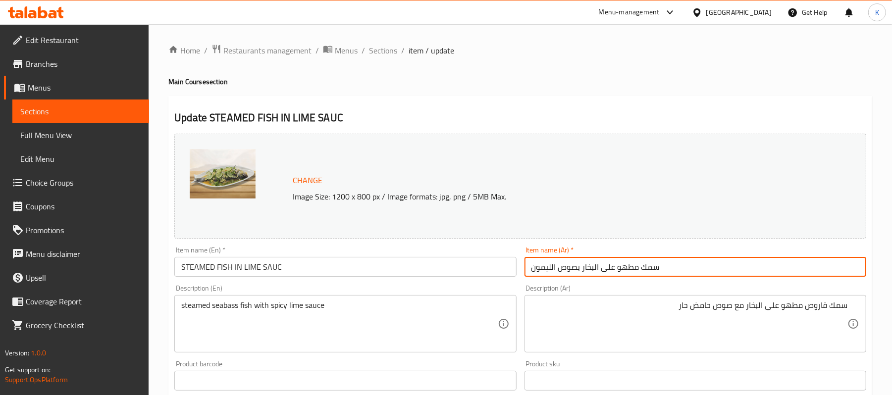
click at [327, 272] on input "STEAMED FISH IN LIME SAUC" at bounding box center [345, 267] width 342 height 20
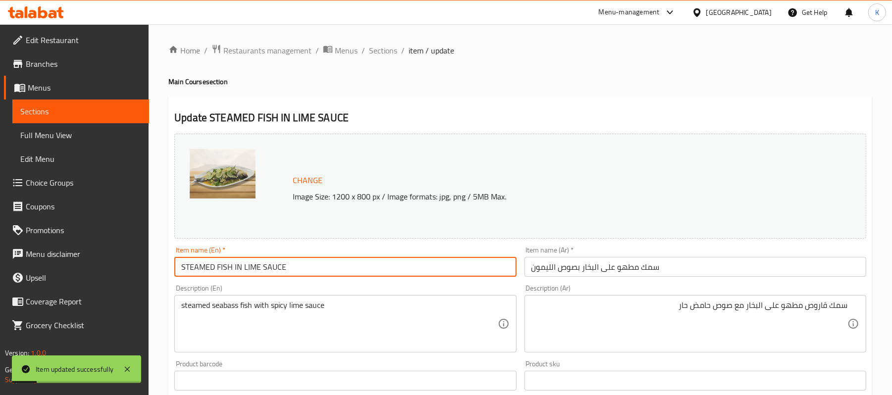
type input "STEAMED FISH IN LIME SAUCE"
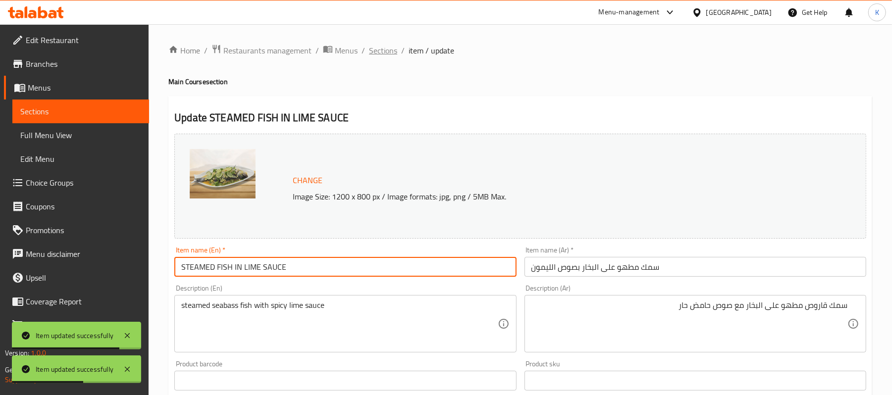
click at [378, 49] on span "Sections" at bounding box center [383, 51] width 28 height 12
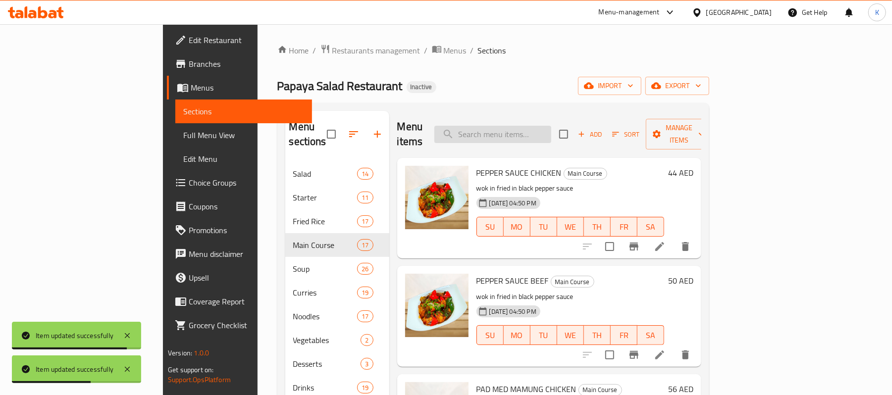
click at [551, 126] on input "search" at bounding box center [492, 134] width 117 height 17
paste input "ROSTED DUCK"
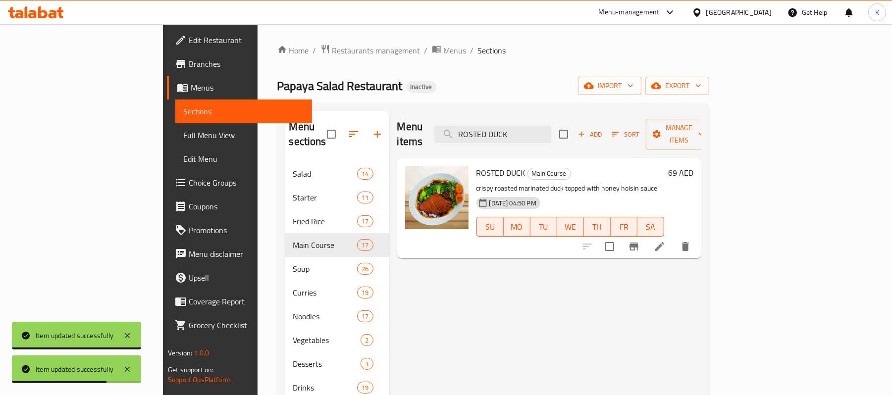
type input "ROSTED DUCK"
click at [664, 242] on icon at bounding box center [659, 246] width 9 height 9
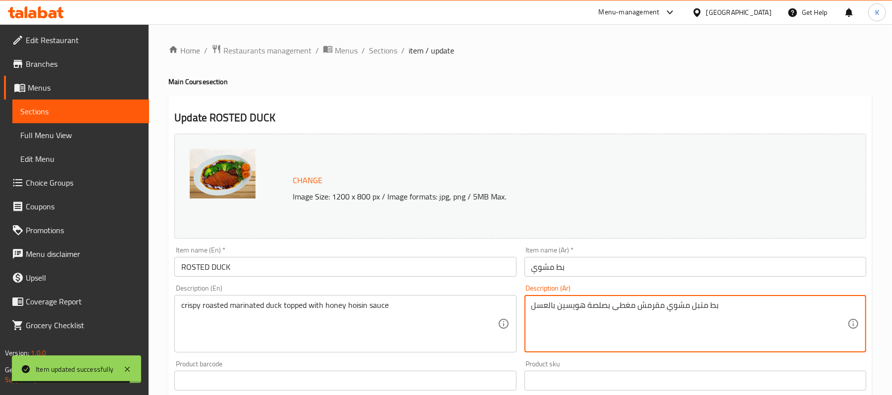
click at [597, 312] on textarea "بط متبل مشوي مقرمش مغطى بصلصة هويسين بالعسل" at bounding box center [689, 324] width 316 height 47
click at [589, 303] on textarea "بط متبل مشوي مقرمش مغطى بصلصة هويسين بالعسل" at bounding box center [689, 324] width 316 height 47
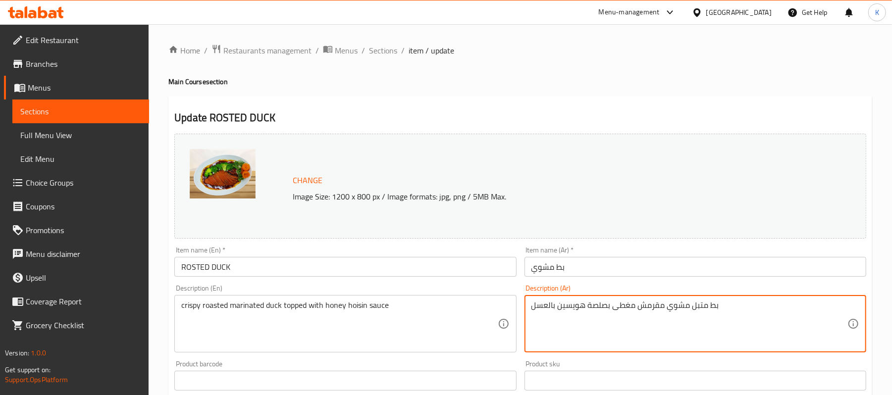
click at [589, 303] on textarea "بط متبل مشوي مقرمش مغطى بصلصة هويسين بالعسل" at bounding box center [689, 324] width 316 height 47
click at [597, 308] on textarea "بط متبل مشوي مقرمش مغطى بصلصة هويسين بالعسل" at bounding box center [689, 324] width 316 height 47
type textarea "بط متبل مشوي مقرمش مغطى بصوص هويسين بالعسل"
click at [403, 270] on input "ROSTED DUCK" at bounding box center [345, 267] width 342 height 20
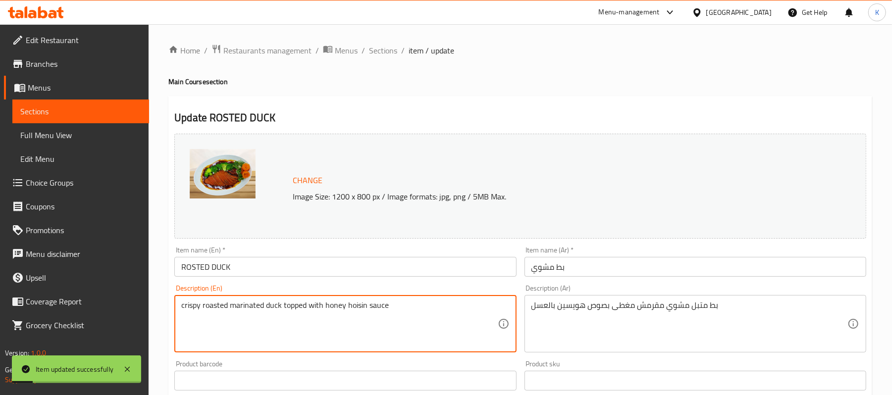
click at [323, 302] on textarea "crispy roasted marinated duck topped with honey hoisin sauce" at bounding box center [339, 324] width 316 height 47
drag, startPoint x: 325, startPoint y: 302, endPoint x: 532, endPoint y: 292, distance: 207.3
click at [520, 297] on div "Change Image Size: 1200 x 800 px / Image formats: jpg, png / 5MB Max. Item name…" at bounding box center [520, 350] width 700 height 441
click at [390, 48] on span "Sections" at bounding box center [383, 51] width 28 height 12
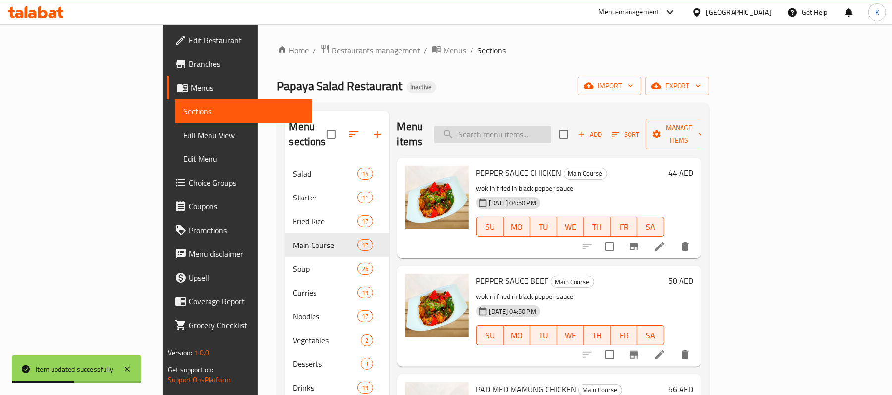
click at [556, 141] on div "Menu items Add Sort Manage items" at bounding box center [549, 134] width 304 height 47
click at [551, 135] on input "search" at bounding box center [492, 134] width 117 height 17
paste input "PLA NIL TOD"
click at [551, 133] on input "PLA NIL TOD" at bounding box center [492, 134] width 117 height 17
paste input "PLA NIL TOD"
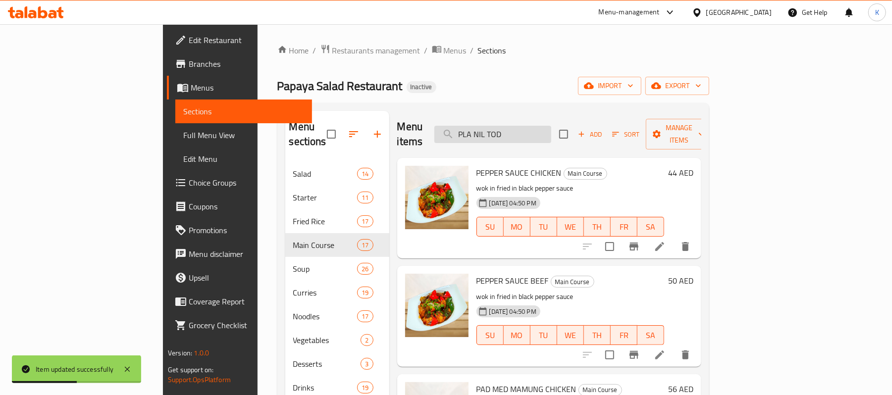
type input "PLA NIL TODPLA NIL TOD"
paste input "PLA NIL TODPLA NIL TOD"
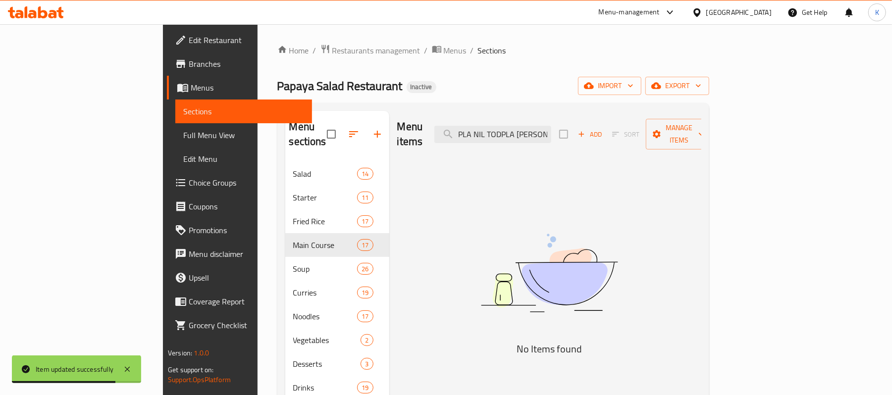
drag, startPoint x: 556, startPoint y: 111, endPoint x: 605, endPoint y: 129, distance: 52.6
click at [624, 133] on div "Menu items PLA NIL TODPLA NIL TOD Add Sort Manage items" at bounding box center [549, 134] width 304 height 47
click at [551, 132] on input "PLA NIL TODPLA NIL TOD" at bounding box center [492, 134] width 117 height 17
drag, startPoint x: 558, startPoint y: 126, endPoint x: 755, endPoint y: 123, distance: 197.6
click at [701, 126] on div "Menu items PLA NIL TODPLA NIL TOD Add Sort Manage items" at bounding box center [549, 134] width 304 height 47
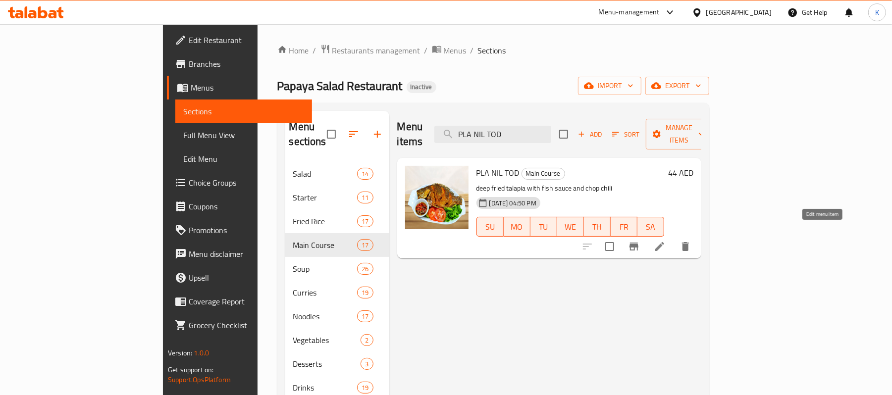
type input "PLA NIL TOD"
click at [666, 241] on icon at bounding box center [660, 247] width 12 height 12
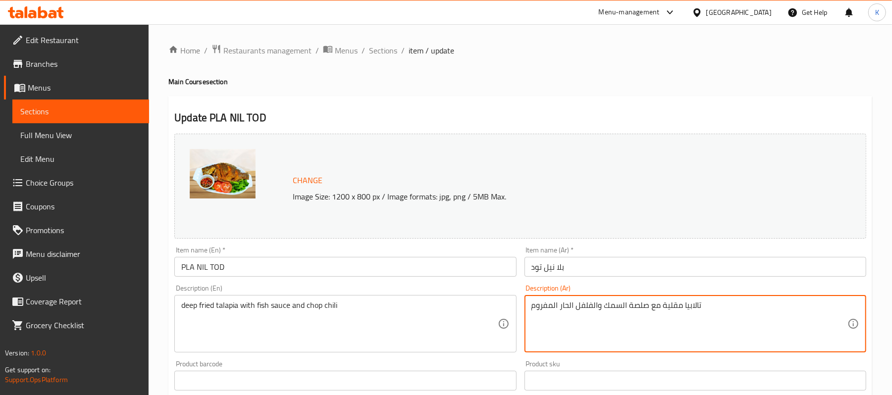
click at [692, 316] on textarea "تالابيا مقلية مع صلصة السمك والفلفل الحار المفروم" at bounding box center [689, 324] width 316 height 47
type textarea "بلطي مقلي مع صوص سمك والفلفل الحار المفروم"
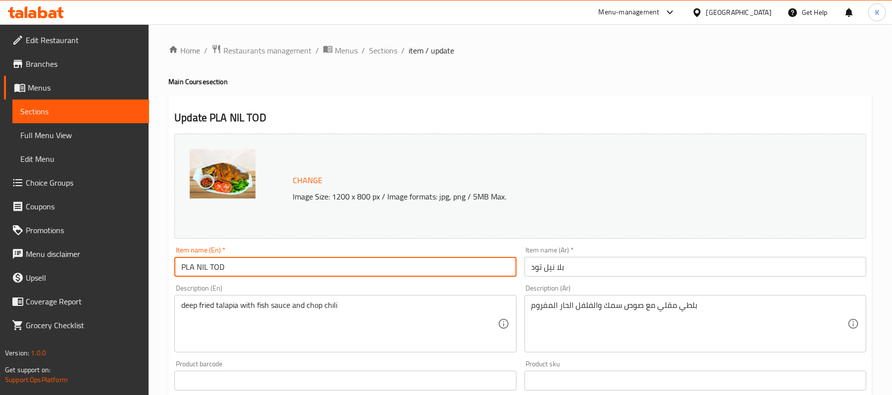
click at [471, 266] on input "PLA NIL TOD" at bounding box center [345, 267] width 342 height 20
click at [367, 53] on ol "Home / Restaurants management / Menus / Sections / item / update" at bounding box center [520, 50] width 704 height 13
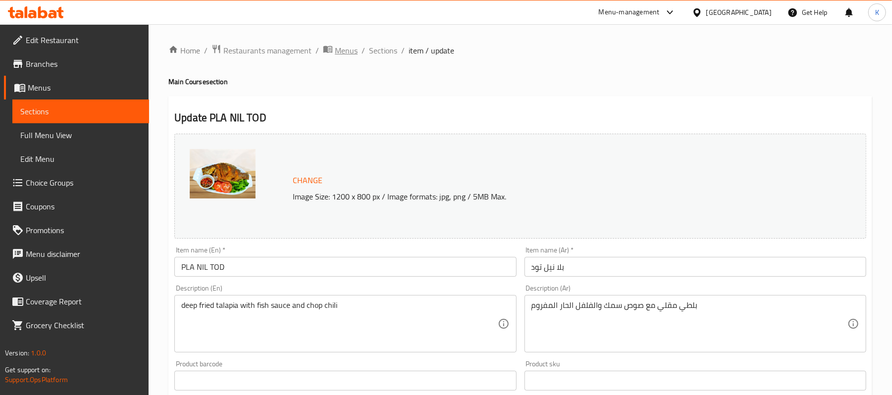
click at [350, 46] on span "Menus" at bounding box center [346, 51] width 23 height 12
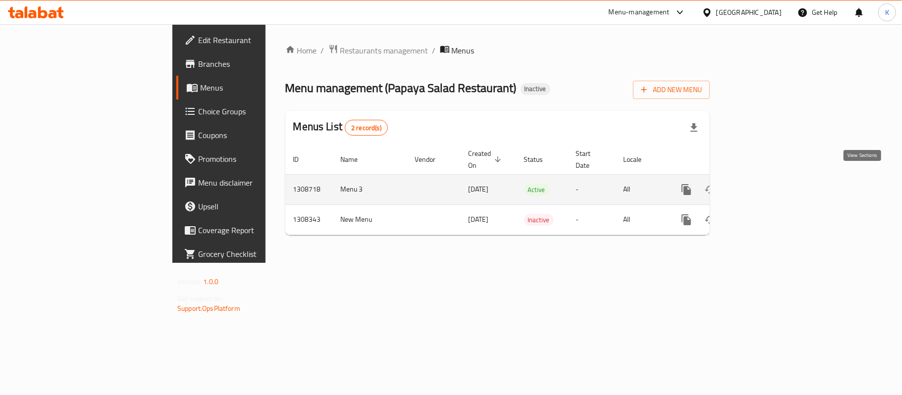
click at [764, 184] on icon "enhanced table" at bounding box center [758, 190] width 12 height 12
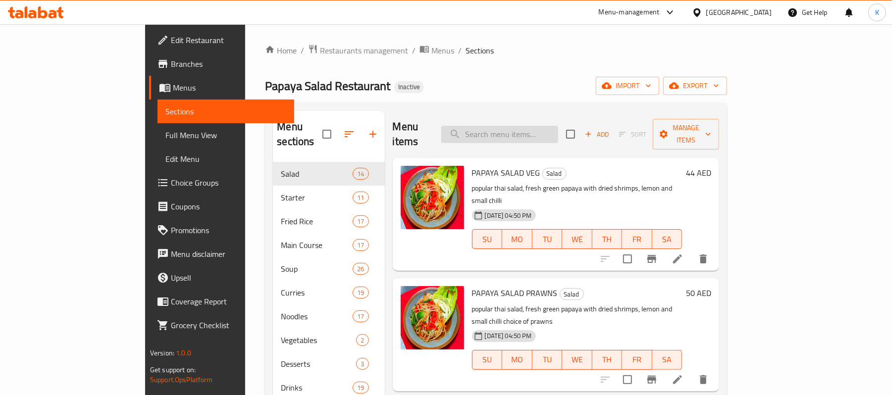
drag, startPoint x: 567, startPoint y: 129, endPoint x: 577, endPoint y: 129, distance: 10.9
click at [558, 129] on input "search" at bounding box center [499, 134] width 117 height 17
paste input "FISH IN [GEOGRAPHIC_DATA] SAUCE"
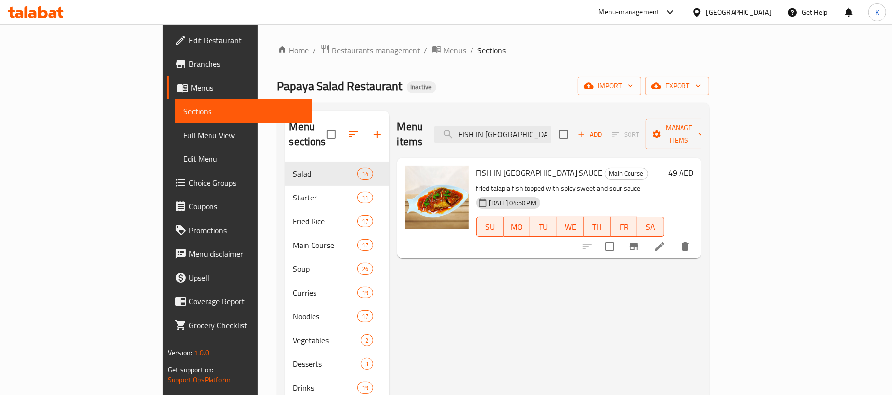
type input "FISH IN [GEOGRAPHIC_DATA] SAUCE"
click at [666, 241] on icon at bounding box center [660, 247] width 12 height 12
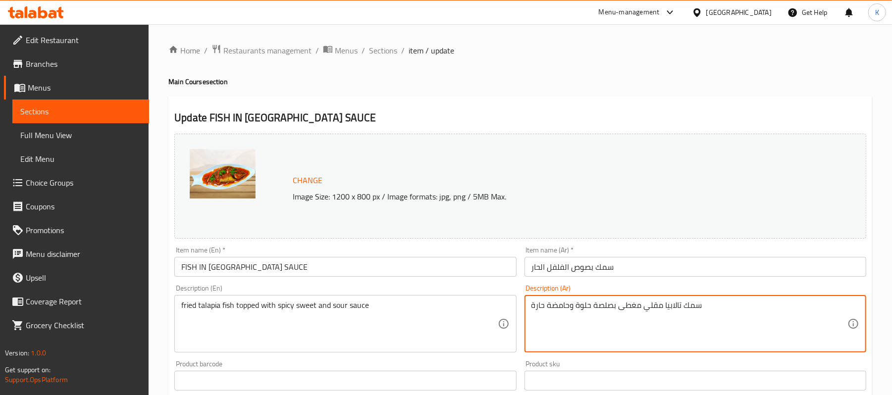
click at [603, 308] on textarea "سمك تالابيا مقلي مغطى بصلصة حلوة وحامضة حارة" at bounding box center [689, 324] width 316 height 47
click at [651, 304] on textarea "سمك تالابيا مقلي مغطى بصوص حلو وحامض حار" at bounding box center [689, 324] width 316 height 47
click at [661, 308] on textarea "سمك تالابيا مقلي مغطى بصوص حلو وحامض حار" at bounding box center [689, 324] width 316 height 47
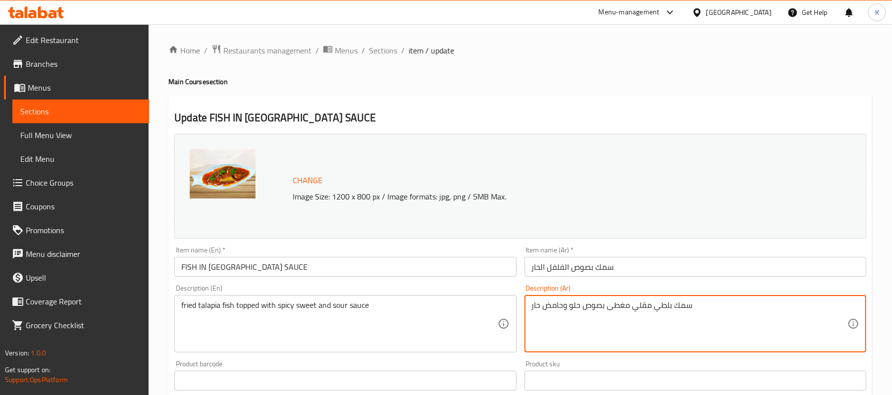
type textarea "سمك بلطي مقلي مغطى بصوص حلو وحامض حار"
click at [411, 266] on input "FISH IN [GEOGRAPHIC_DATA] SAUCE" at bounding box center [345, 267] width 342 height 20
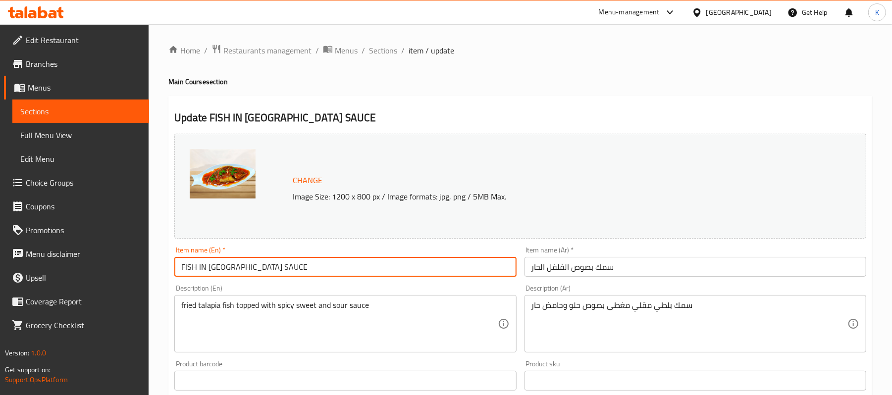
click at [393, 40] on div "Home / Restaurants management / Menus / Sections / item / update Main Course se…" at bounding box center [520, 369] width 743 height 690
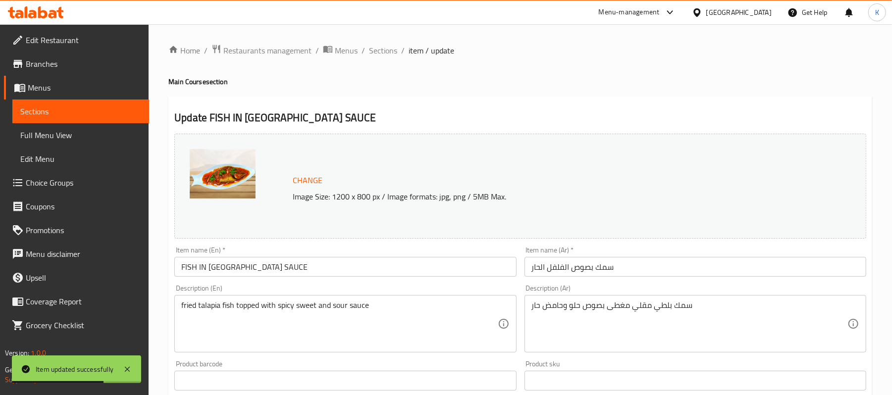
drag, startPoint x: 389, startPoint y: 50, endPoint x: 525, endPoint y: 102, distance: 146.0
click at [389, 50] on span "Sections" at bounding box center [383, 51] width 28 height 12
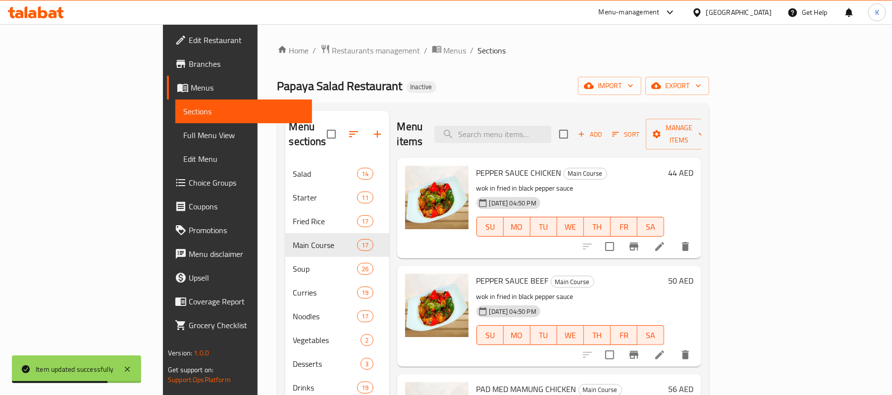
click at [543, 96] on div "Home / Restaurants management / Menus / Sections Papaya Salad Restaurant Inacti…" at bounding box center [493, 279] width 432 height 470
click at [551, 126] on input "search" at bounding box center [492, 134] width 117 height 17
paste input "PEPPER SAUCE BEEF"
type input "PEPPER SAUCE BEEF"
paste input "PEPPER SAUCE BEEF"
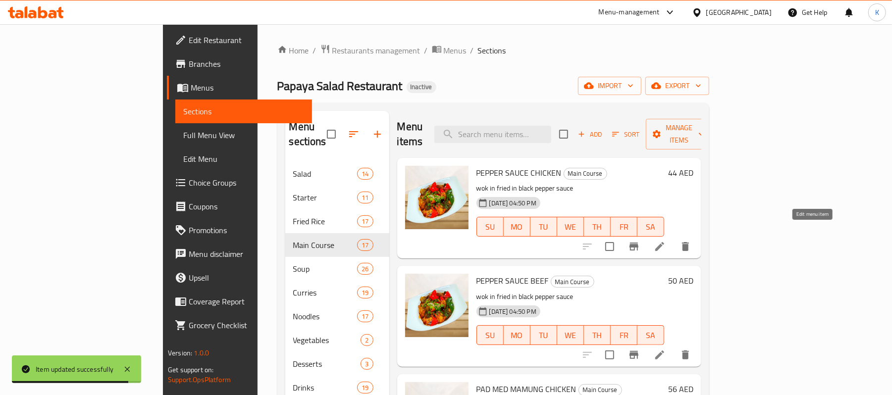
type input "PEPPER SAUCE BEEF"
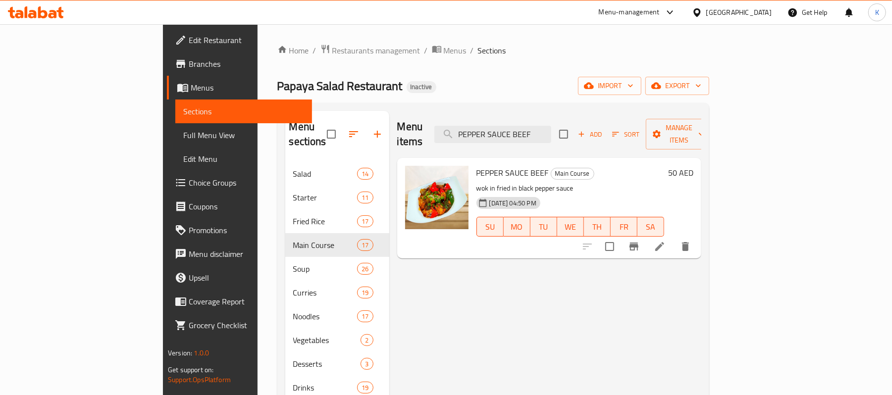
click at [666, 241] on icon at bounding box center [660, 247] width 12 height 12
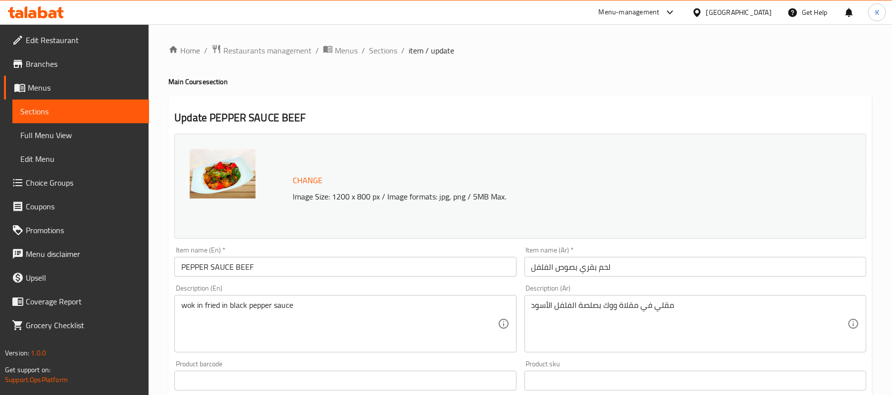
click at [580, 272] on input "لحم بقري بصوص الفلفل" at bounding box center [695, 267] width 342 height 20
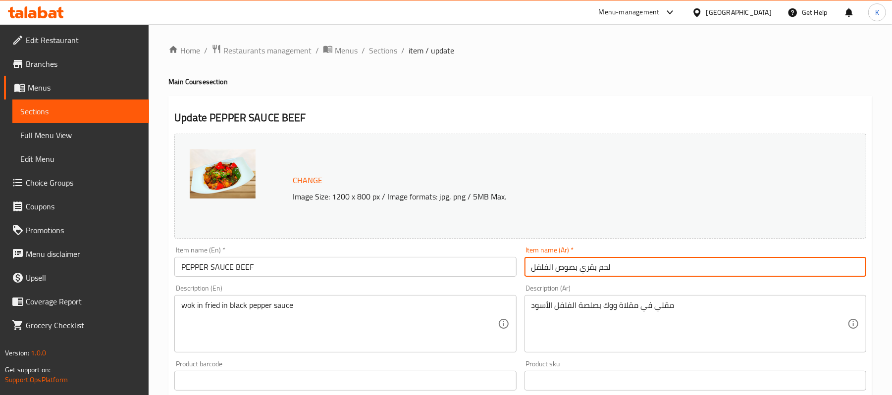
click at [571, 270] on input "لحم بقري بصوص الفلفل" at bounding box center [695, 267] width 342 height 20
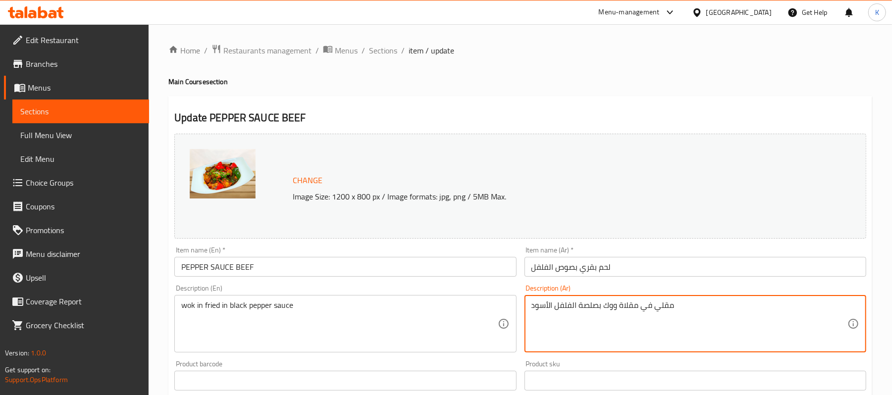
click at [593, 304] on textarea "مقلي في مقلاة ووك بصلصة الفلفل الأسود" at bounding box center [689, 324] width 316 height 47
paste textarea "ص"
type textarea "مقلي في مقلاة ووك بصوص الفلفل الأسود"
click at [628, 265] on input "لحم بقري بصوص الفلفل" at bounding box center [695, 267] width 342 height 20
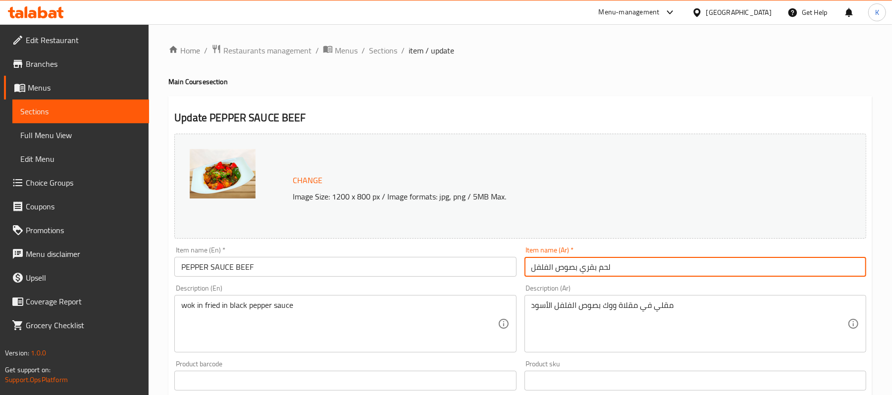
click at [388, 54] on span "Sections" at bounding box center [383, 51] width 28 height 12
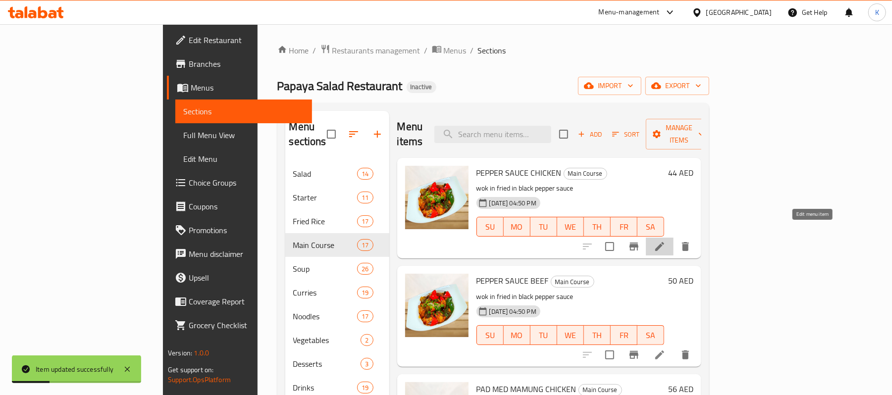
click at [666, 241] on icon at bounding box center [660, 247] width 12 height 12
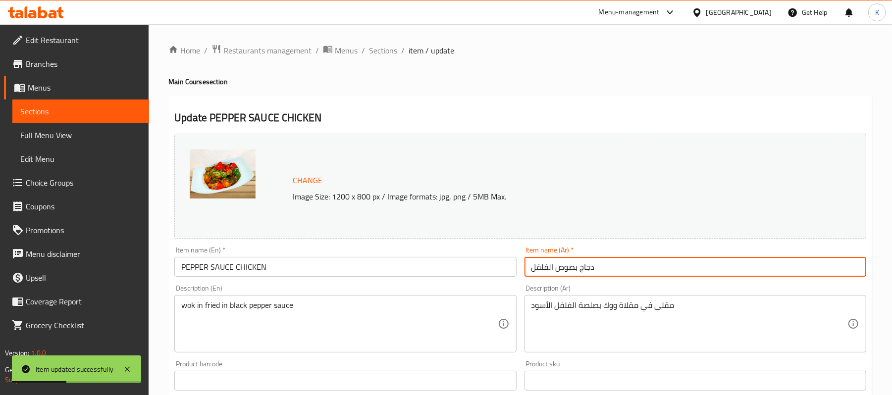
click at [568, 272] on input "دجاج بصوص الفلفل" at bounding box center [695, 267] width 342 height 20
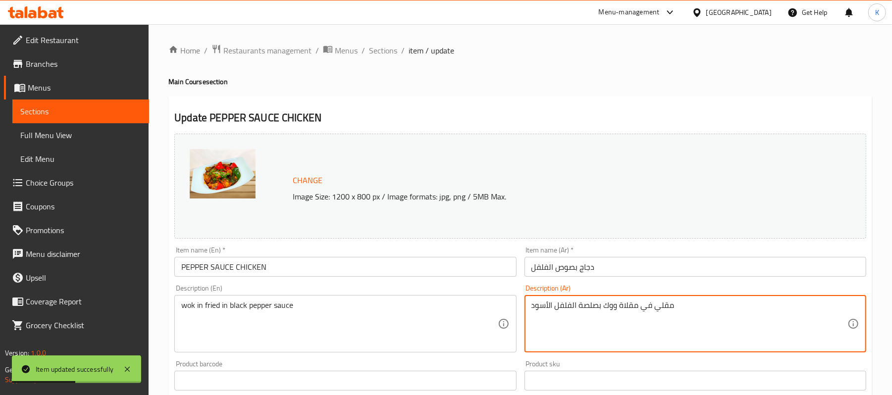
click at [590, 310] on textarea "مقلي في مقلاة ووك بصلصة الفلفل الأسود" at bounding box center [689, 324] width 316 height 47
paste textarea "ص"
type textarea "مقلي في مقلاة ووك بصوص الفلفل الأسود"
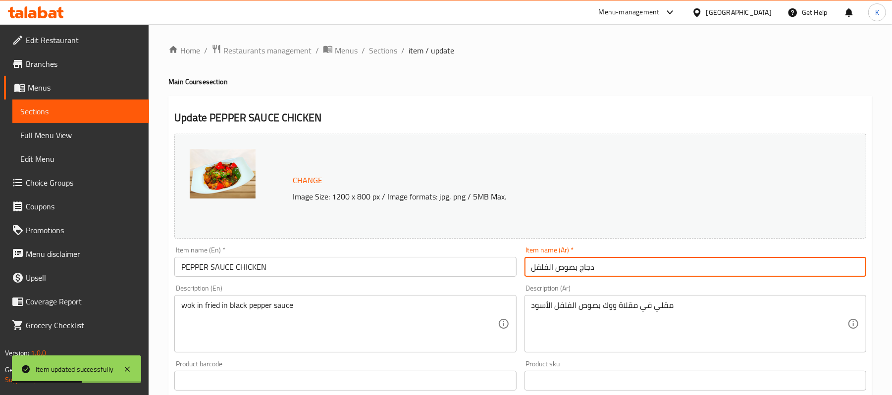
click at [617, 264] on input "دجاج بصوص الفلفل" at bounding box center [695, 267] width 342 height 20
click at [380, 51] on span "Sections" at bounding box center [383, 51] width 28 height 12
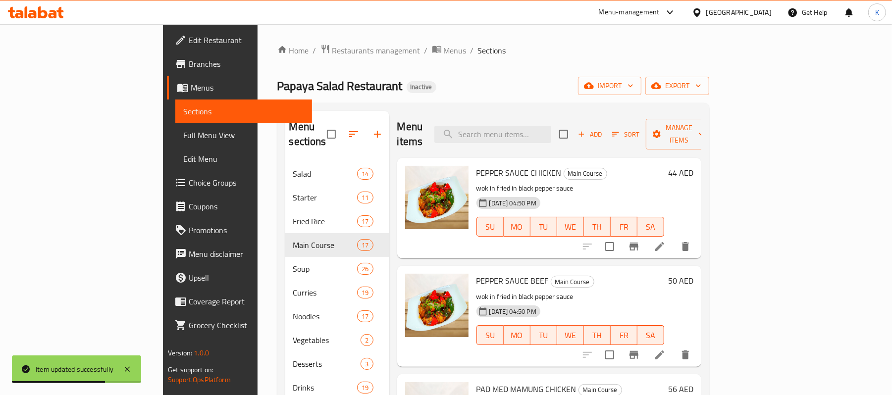
click at [552, 137] on div "Menu items Add Sort Manage items" at bounding box center [549, 134] width 304 height 47
drag, startPoint x: 548, startPoint y: 123, endPoint x: 625, endPoint y: 136, distance: 77.8
click at [549, 126] on input "search" at bounding box center [492, 134] width 117 height 17
paste input "HOT BASIL FRIED RICE PRAW"
type input "HOT BASIL FRIED RICE PRAW"
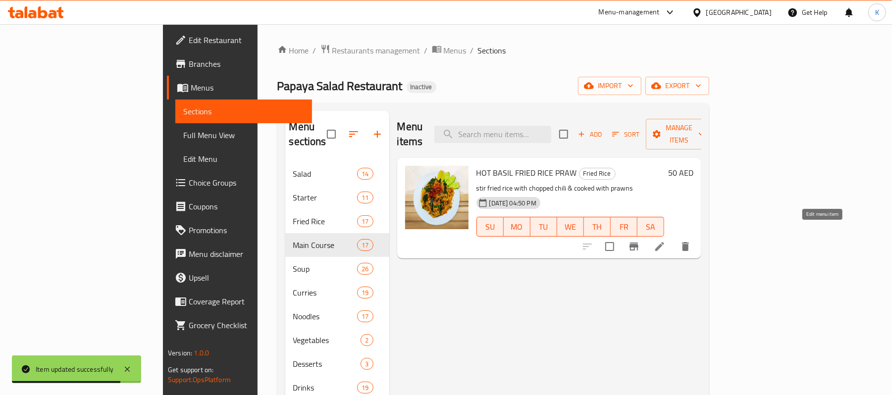
paste input "HOT BASIL FRIED RICE PRAW"
type input "HOT BASIL FRIED RICE PRAW"
click at [674, 241] on li at bounding box center [660, 247] width 28 height 18
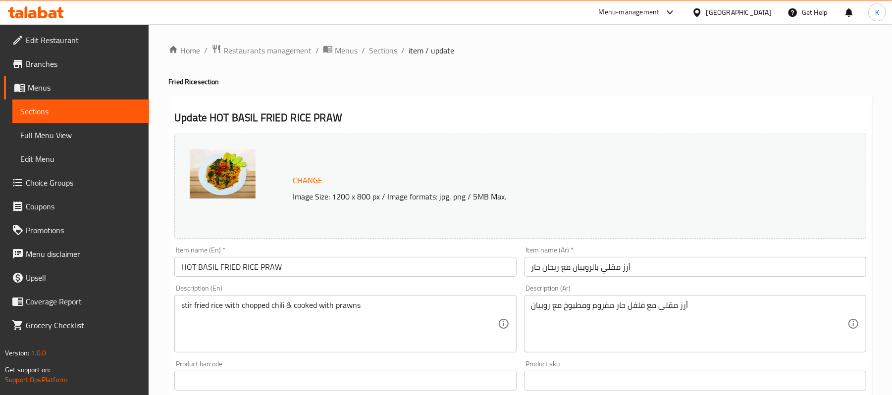
drag, startPoint x: 367, startPoint y: 266, endPoint x: 361, endPoint y: 268, distance: 6.7
click at [364, 268] on input "HOT BASIL FRIED RICE PRAW" at bounding box center [345, 267] width 342 height 20
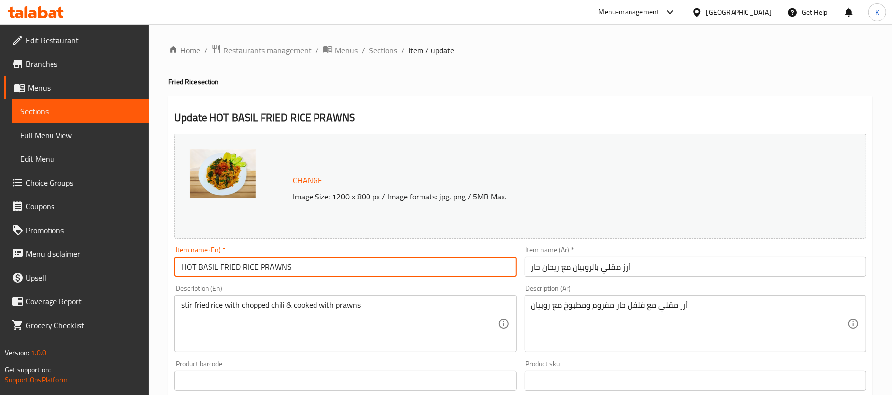
type input "HOT BASIL FRIED RICE PRAWNS"
click at [388, 54] on span "Sections" at bounding box center [383, 51] width 28 height 12
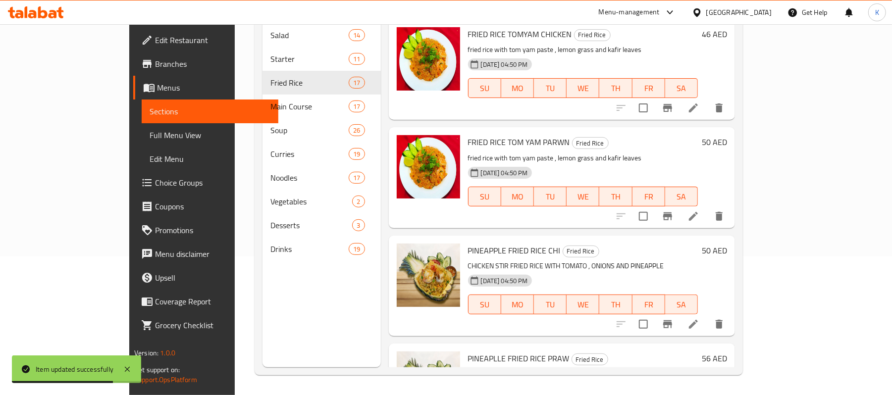
scroll to position [154, 0]
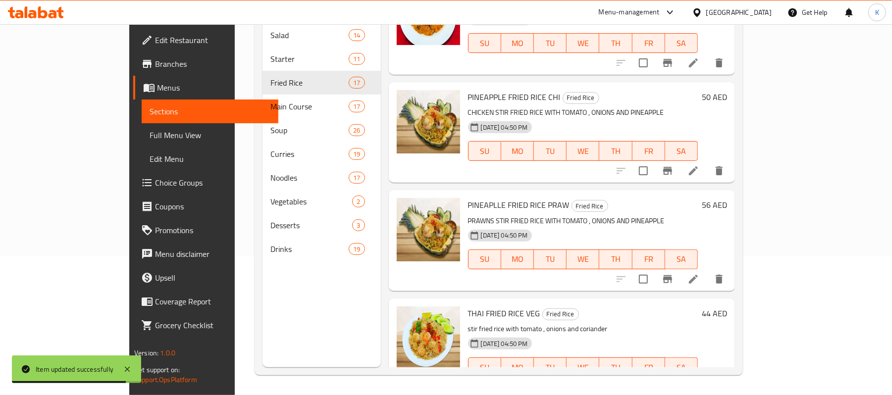
click at [707, 272] on li at bounding box center [694, 279] width 28 height 18
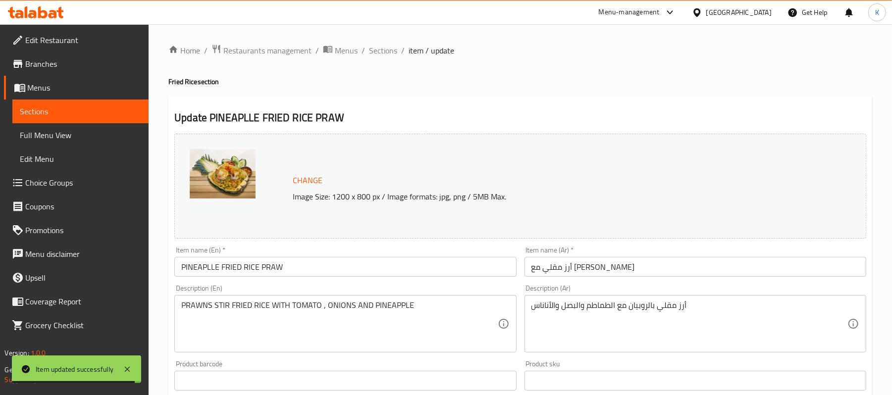
click at [357, 271] on input "PINEAPLLE FRIED RICE PRAW" at bounding box center [345, 267] width 342 height 20
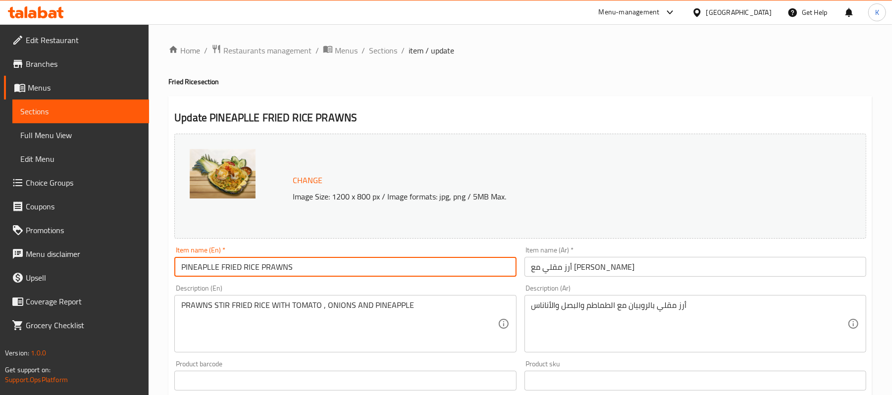
type input "PINEAPLLE FRIED RICE PRAWNS"
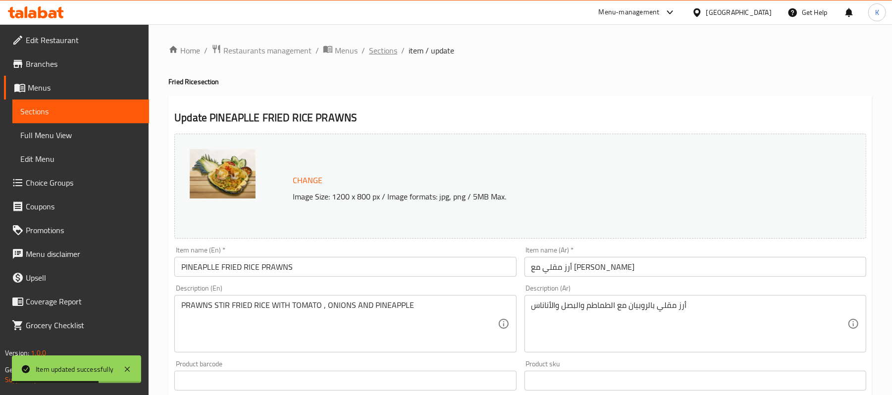
click at [394, 49] on span "Sections" at bounding box center [383, 51] width 28 height 12
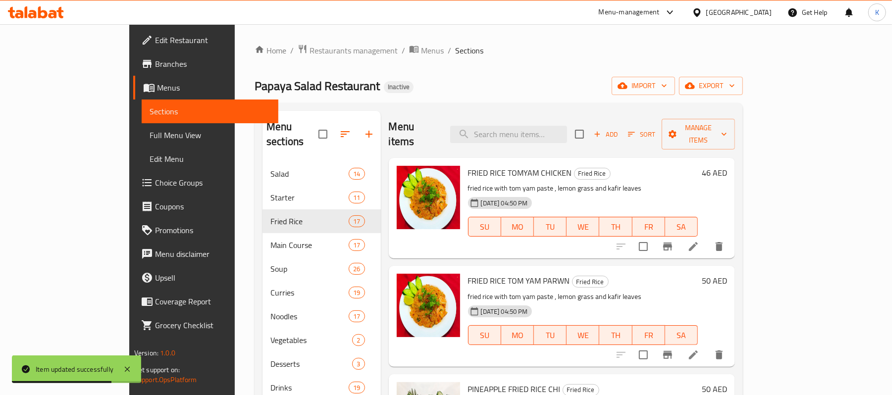
click at [698, 351] on icon at bounding box center [693, 355] width 9 height 9
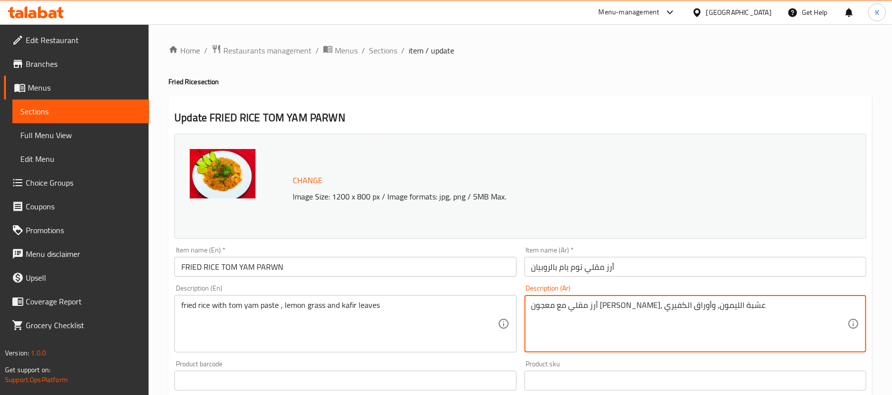
type textarea "أرز مقلي مع معجون توم يام، عشبة الليمون، وأوراق الكفيري"
click at [497, 263] on input "FRIED RICE TOM YAM PARWN" at bounding box center [345, 267] width 342 height 20
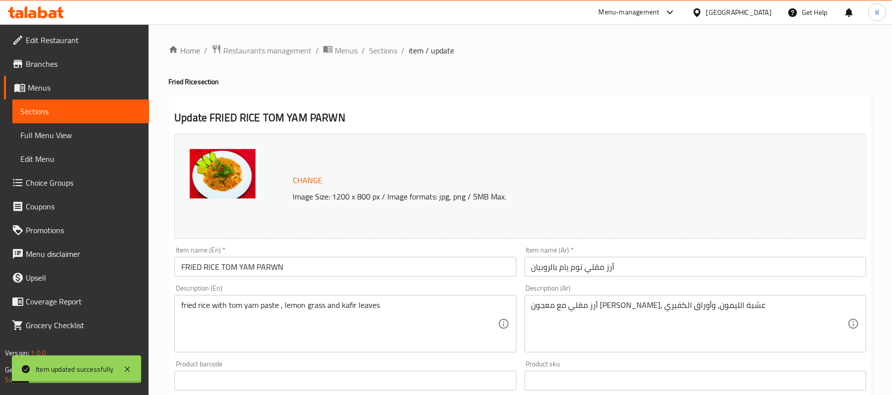
click at [389, 42] on div "Home / Restaurants management / Menus / Sections / item / update Fried Rice sec…" at bounding box center [520, 369] width 743 height 690
click at [395, 52] on span "Sections" at bounding box center [383, 51] width 28 height 12
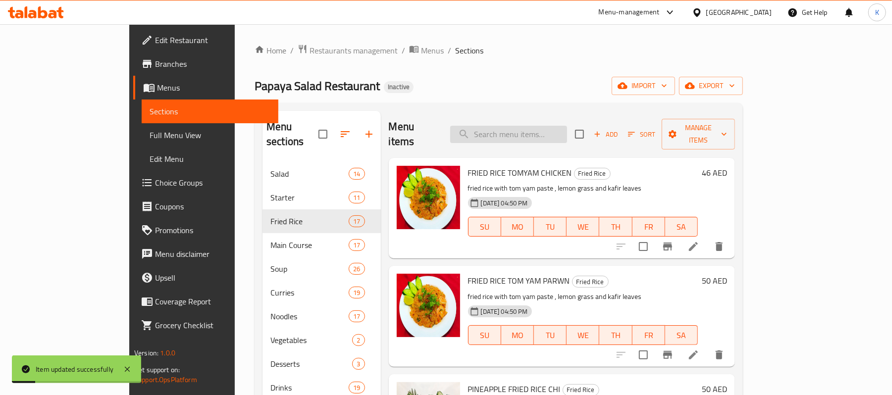
click at [567, 126] on input "search" at bounding box center [508, 134] width 117 height 17
paste input "fried rice with tom yam paste , lemon grass and kafir leaves"
type input "fried rice with tom yam paste , lemon grass and kafir leaves"
paste input "fried rice with tom yam paste , lemon grass and kafir leaves"
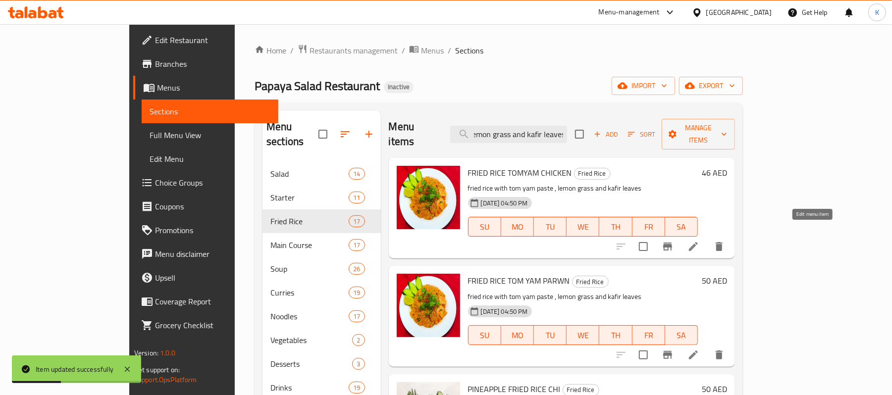
type input "fried rice with tom yam paste , lemon grass and kafir leaves"
click at [707, 238] on li at bounding box center [694, 247] width 28 height 18
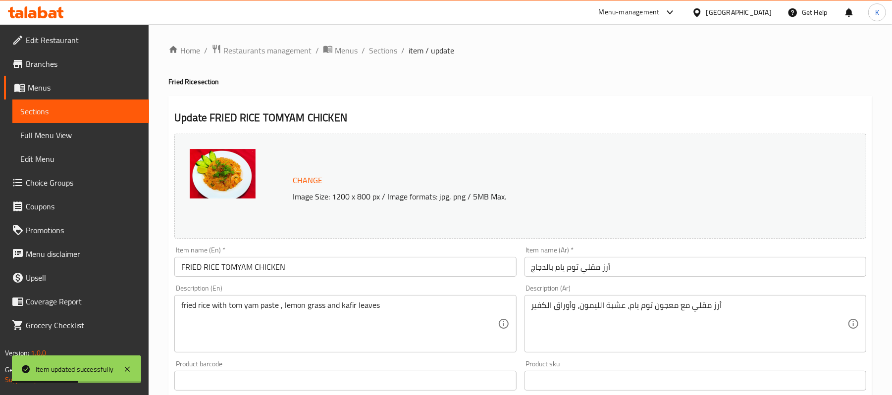
click at [868, 351] on div "Description (Ar) أرز مقلي مع معجون توم يام، عشبة الليمون، وأوراق الكفير Descrip…" at bounding box center [696, 319] width 350 height 76
click at [831, 350] on div "أرز مقلي مع معجون توم يام، عشبة الليمون، وأوراق الكفير Description (Ar)" at bounding box center [695, 323] width 342 height 57
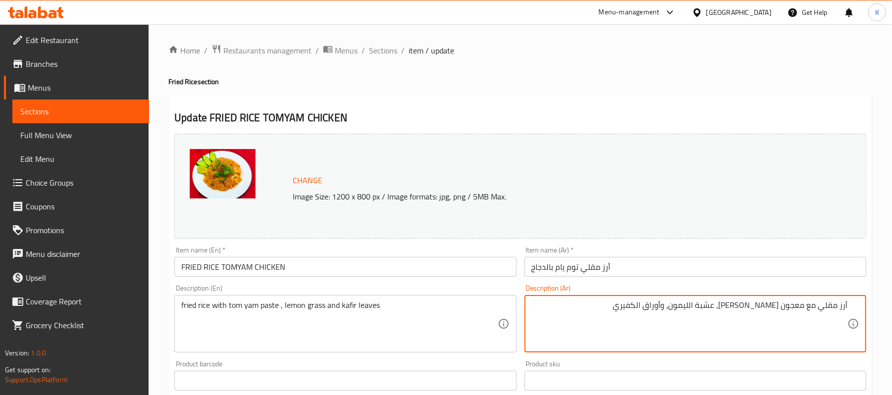
type textarea "أرز مقلي مع معجون توم يام، عشبة الليمون، وأوراق الكفيري"
click at [689, 262] on input "أرز مقلي توم يام بالدجاج" at bounding box center [695, 267] width 342 height 20
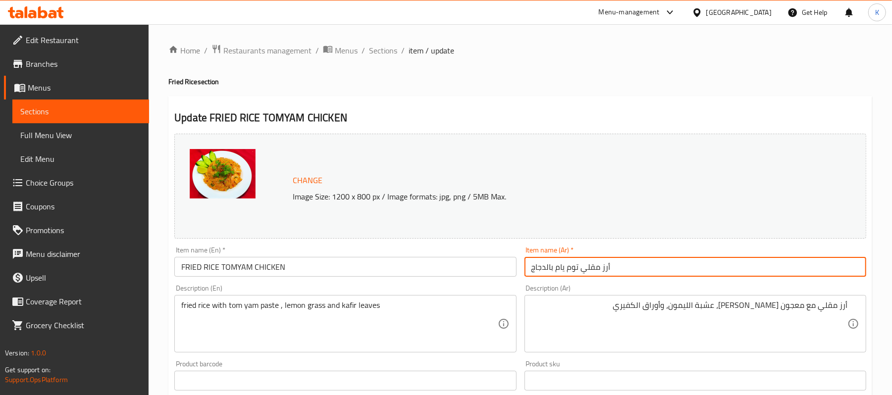
click at [390, 45] on span "Sections" at bounding box center [383, 51] width 28 height 12
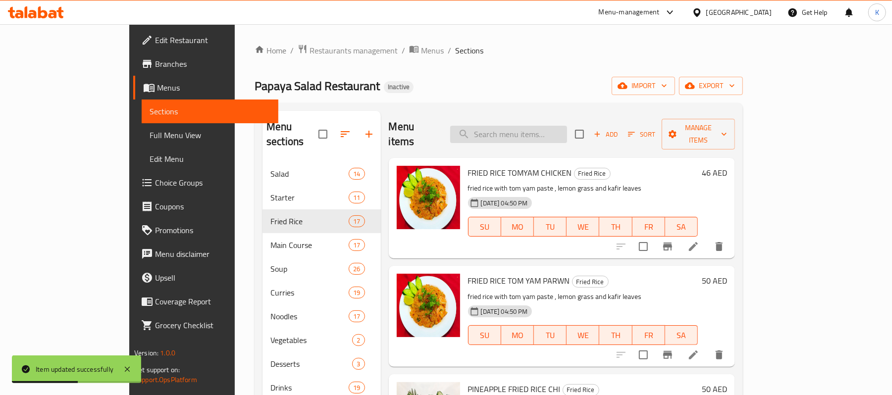
click at [567, 129] on input "search" at bounding box center [508, 134] width 117 height 17
paste input "[PERSON_NAME]"
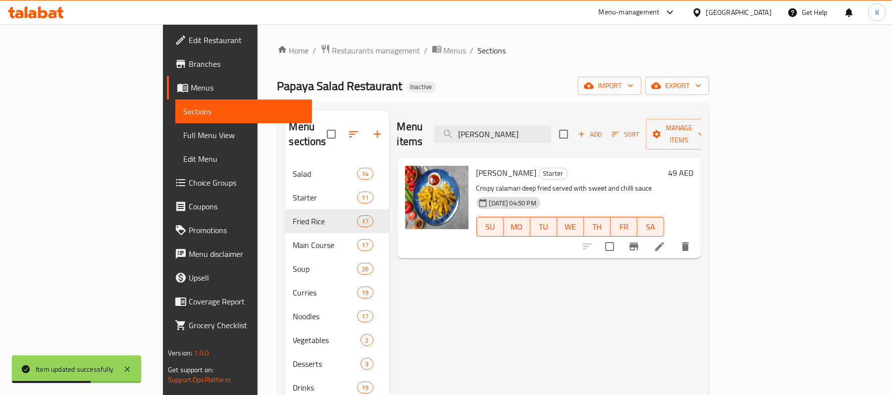
type input "[PERSON_NAME]"
click at [666, 241] on icon at bounding box center [660, 247] width 12 height 12
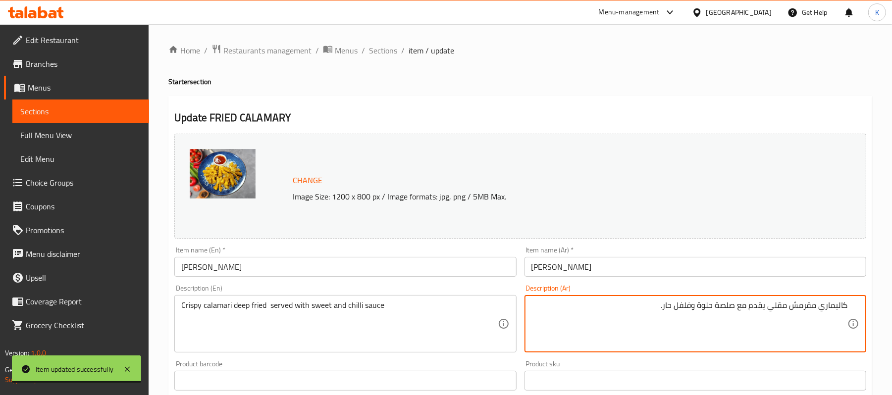
click at [727, 312] on textarea "كاليماري مقرمش مقلي يقدم مع صلصة حلوة وفلفل حار." at bounding box center [689, 324] width 316 height 47
click at [726, 311] on textarea "كاليماري مقرمش مقلي يقدم مع صلصة حلوة وفلفل حار." at bounding box center [689, 324] width 316 height 47
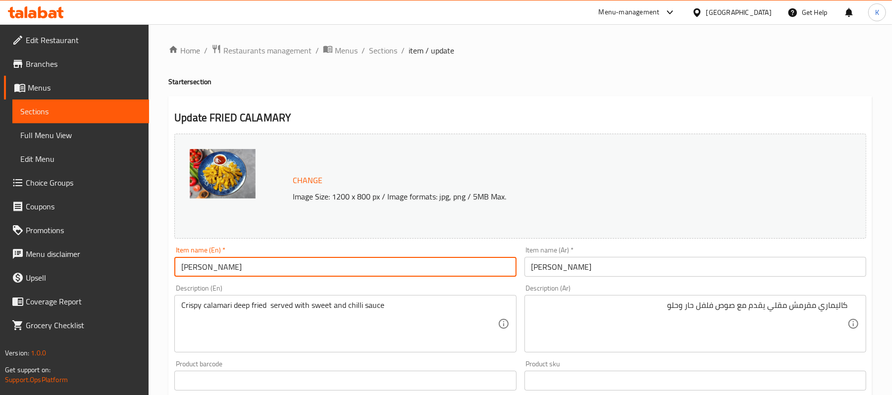
click at [413, 262] on input "[PERSON_NAME]" at bounding box center [345, 267] width 342 height 20
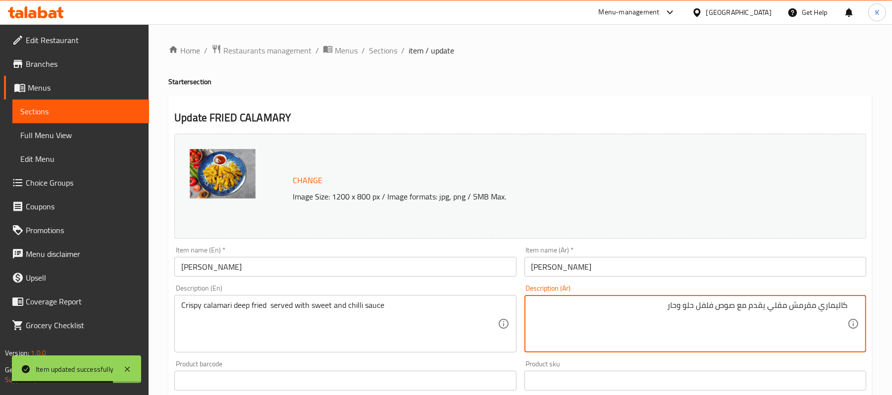
type textarea "كاليماري مقرمش مقلي يقدم مع صوص فلفل حلو وحار"
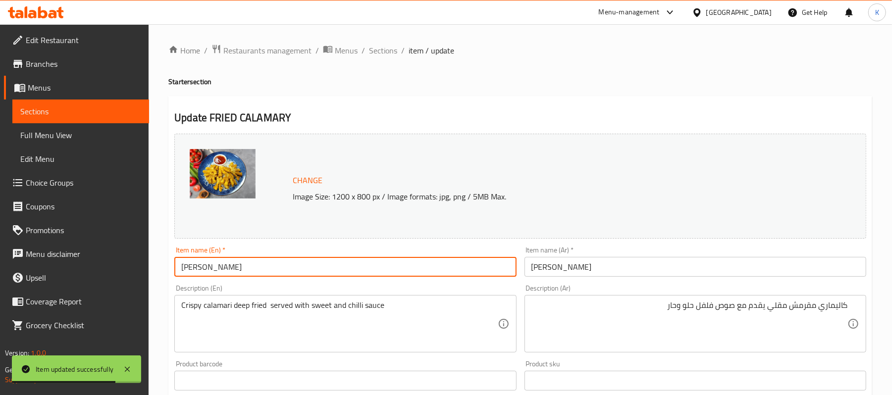
click at [442, 275] on input "[PERSON_NAME]" at bounding box center [345, 267] width 342 height 20
click at [377, 51] on span "Sections" at bounding box center [383, 51] width 28 height 12
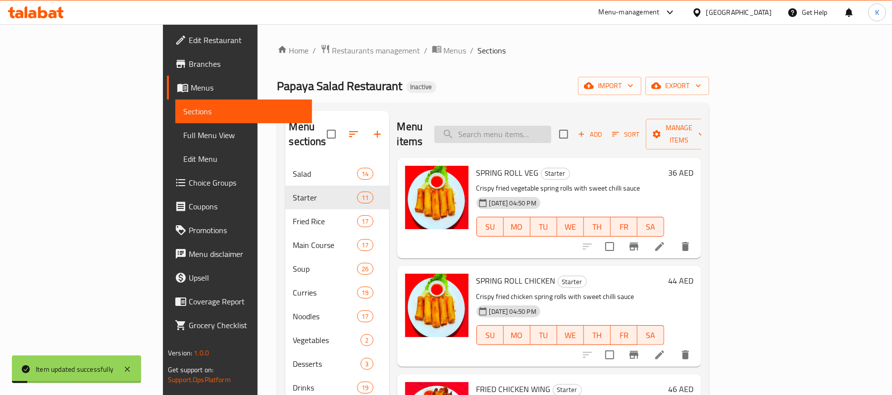
click at [547, 107] on div "Menu sections Salad 14 Starter 11 Fried Rice 17 Main Course 17 Soup 26 Curries …" at bounding box center [493, 308] width 432 height 411
click at [551, 126] on input "search" at bounding box center [492, 134] width 117 height 17
paste input "BUN NEM CHA"
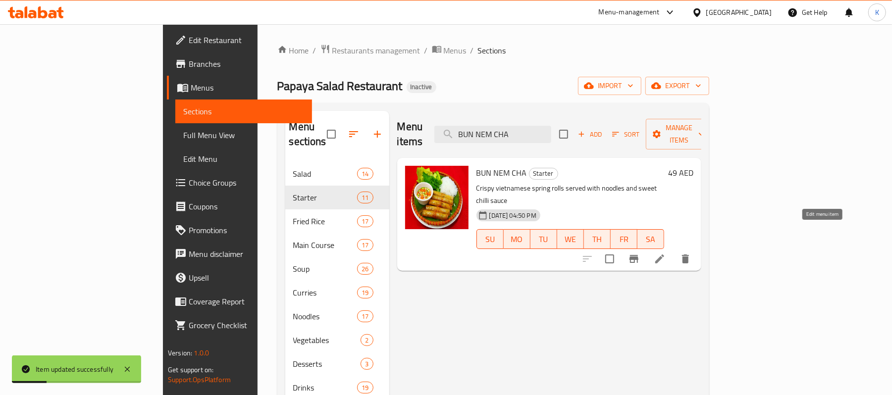
type input "BUN NEM CHA"
click at [664, 255] on icon at bounding box center [659, 259] width 9 height 9
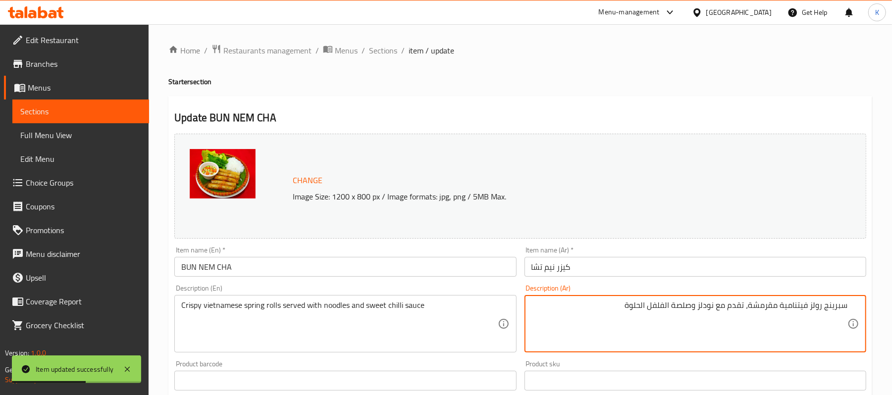
click at [684, 312] on textarea "سبرينج رولز فيتنامية مقرمشة، تقدم مع نودلز وصلصة الفلفل الحلوة" at bounding box center [689, 324] width 316 height 47
type textarea "سبرينج رولز فيتنامية مقرمشة، تقدم مع نودلز وصوص فلفل حلو وحار"
click at [494, 282] on div "Description (En) Crispy vietnamese spring rolls served with noodles and sweet c…" at bounding box center [345, 319] width 350 height 76
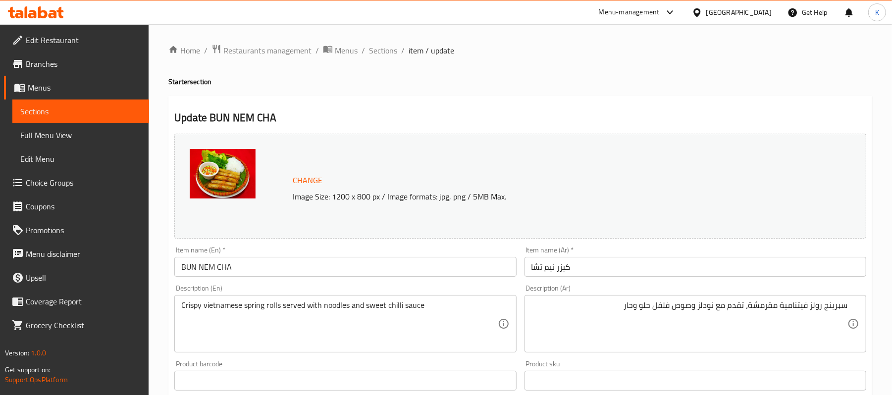
click at [485, 270] on input "BUN NEM CHA" at bounding box center [345, 267] width 342 height 20
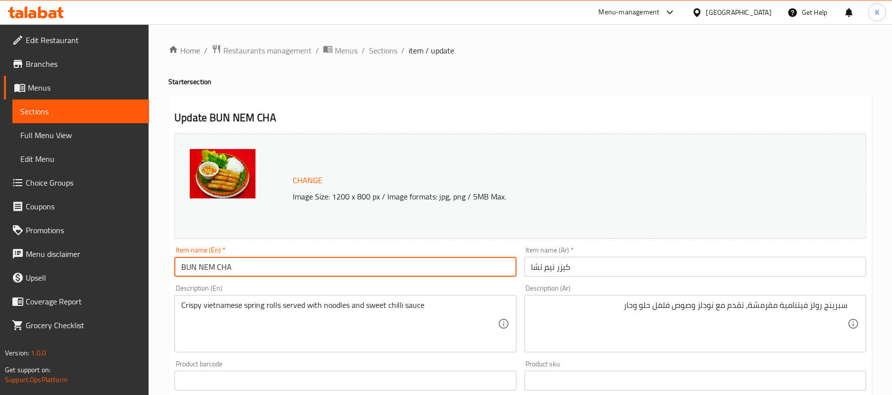
click at [381, 53] on span "Sections" at bounding box center [383, 51] width 28 height 12
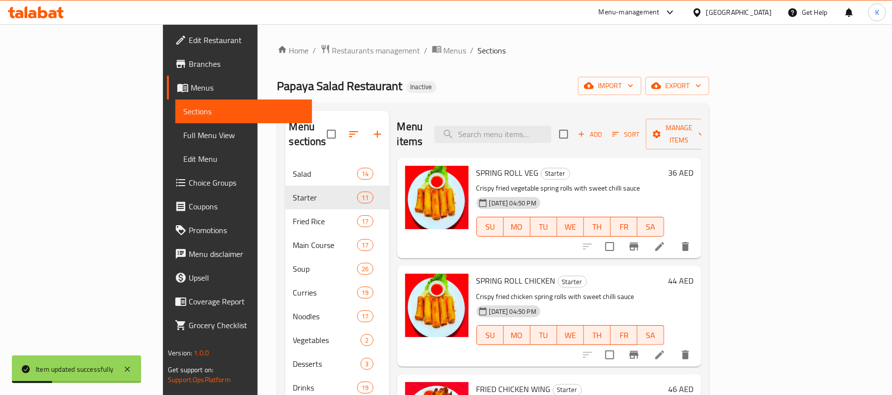
click at [547, 116] on div "Menu items Add Sort Manage items" at bounding box center [549, 134] width 304 height 47
click at [551, 126] on input "search" at bounding box center [492, 134] width 117 height 17
paste input "TEMPURA PRAWN"
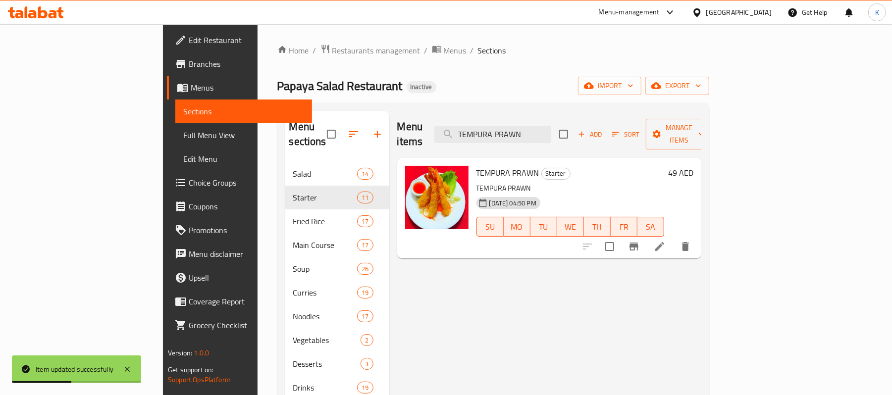
type input "TEMPURA PRAWN"
click at [666, 241] on icon at bounding box center [660, 247] width 12 height 12
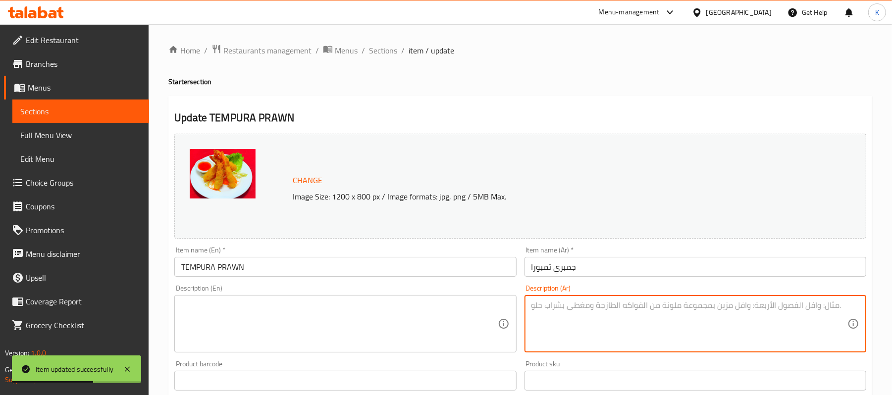
click at [314, 274] on input "TEMPURA PRAWN" at bounding box center [345, 267] width 342 height 20
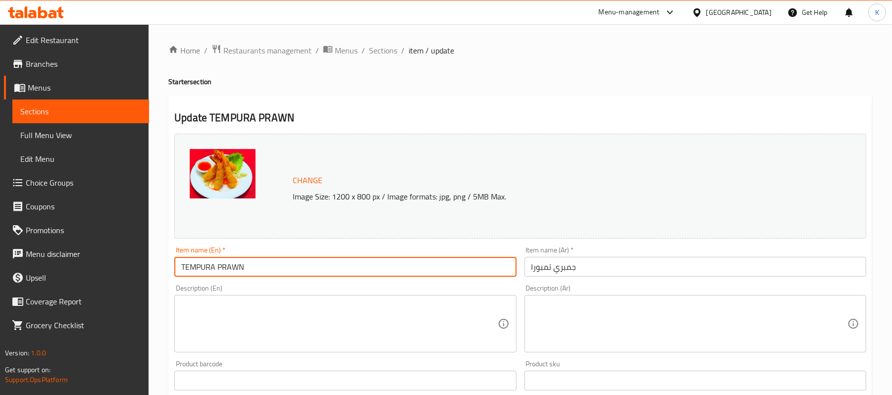
click at [396, 331] on textarea at bounding box center [339, 324] width 316 height 47
paste textarea "Prawns coated in tempura batter."
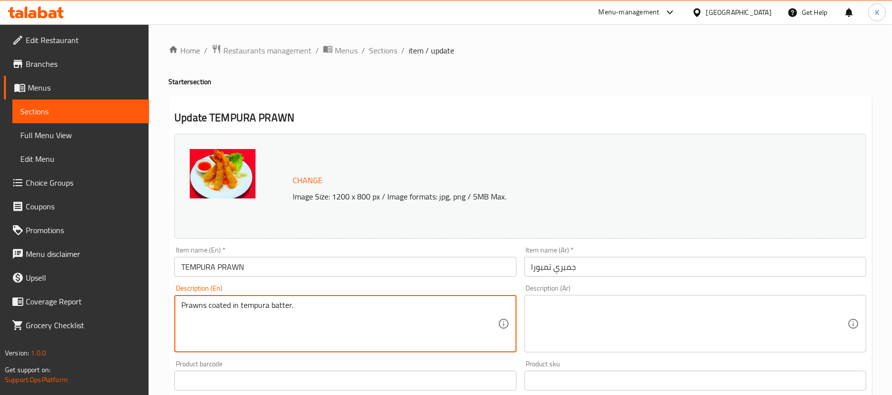
type textarea "Prawns coated in tempura batter."
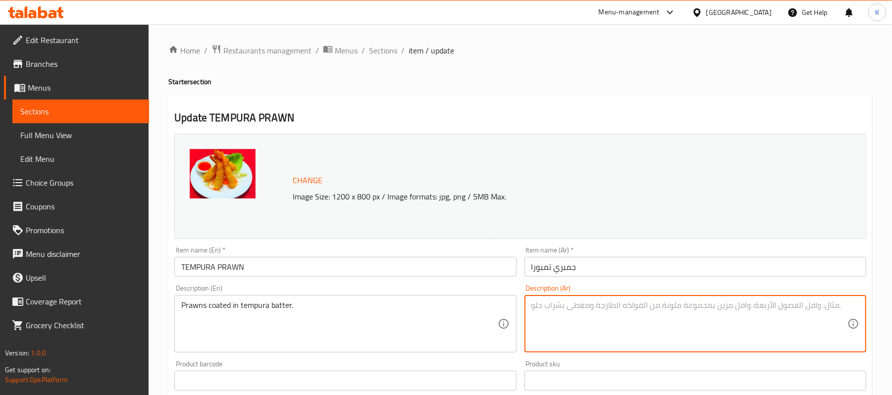
click at [588, 321] on textarea at bounding box center [689, 324] width 316 height 47
type textarea "روبيان مغطى في خليط التيمبورا"
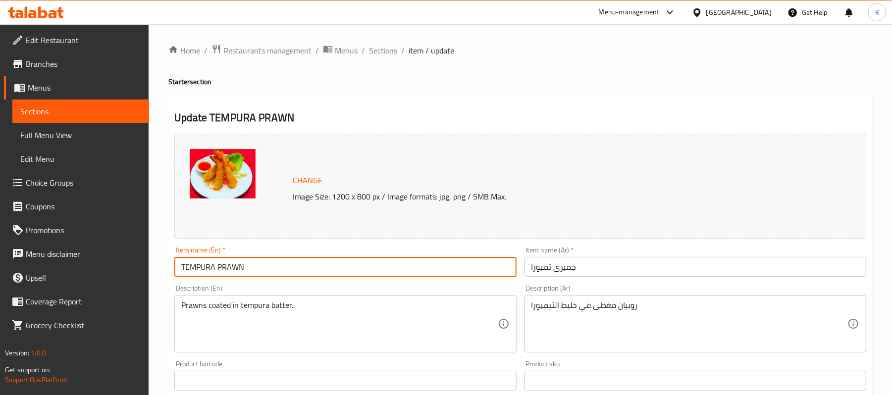
click at [409, 268] on input "TEMPURA PRAWN" at bounding box center [345, 267] width 342 height 20
click at [383, 47] on span "Sections" at bounding box center [383, 51] width 28 height 12
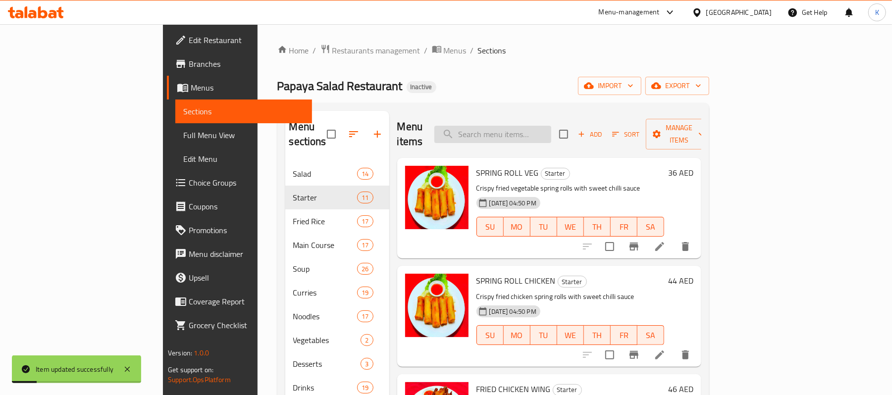
click at [542, 131] on input "search" at bounding box center [492, 134] width 117 height 17
paste input "FRIED CHICKEN WING"
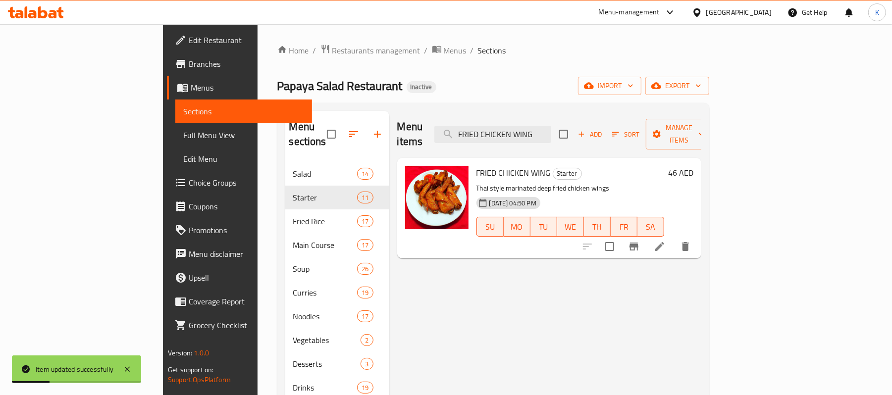
type input "FRIED CHICKEN WING"
click at [674, 238] on li at bounding box center [660, 247] width 28 height 18
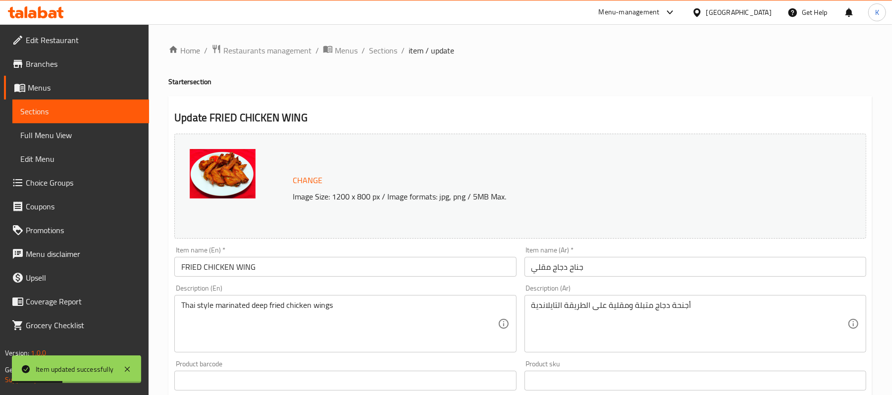
click at [292, 286] on div "Description (En) Thai style marinated deep fried chicken wings Description (En)" at bounding box center [345, 319] width 342 height 68
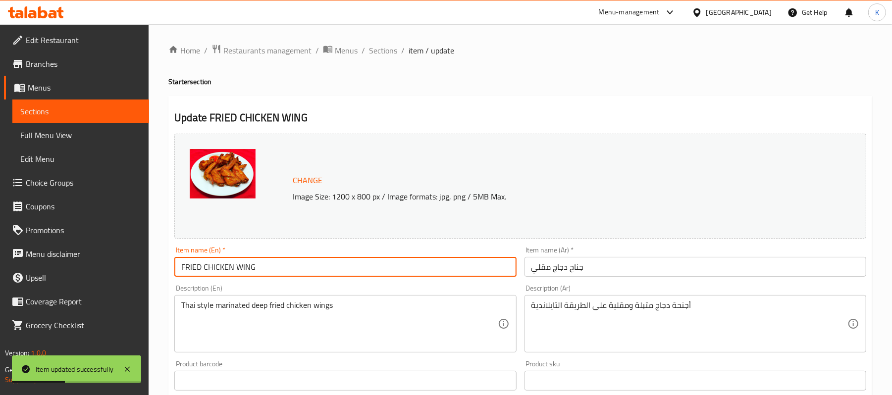
click at [290, 269] on input "FRIED CHICKEN WING" at bounding box center [345, 267] width 342 height 20
type input "FRIED CHICKEN WINGS"
click at [636, 259] on input "جناح دجاج مقلي" at bounding box center [695, 267] width 342 height 20
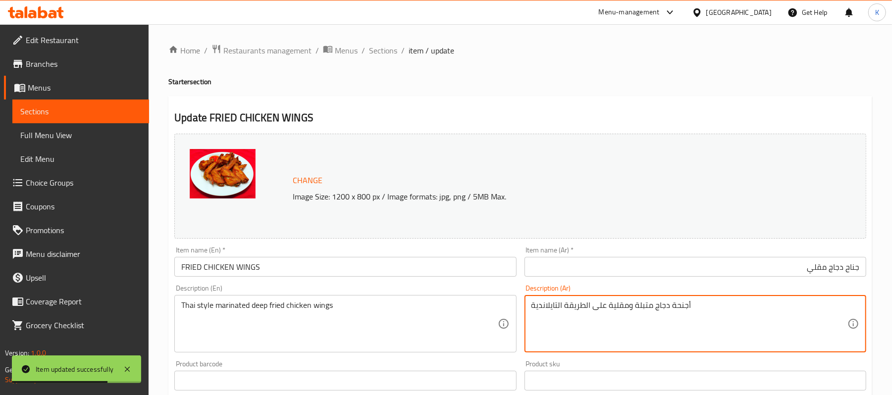
click at [681, 302] on textarea "أجنحة دجاج متبلة ومقلية على الطريقة التايلاندية" at bounding box center [689, 324] width 316 height 47
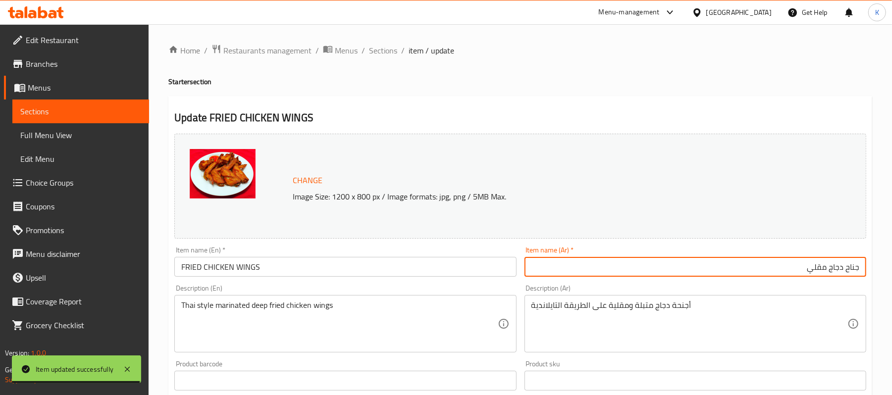
click at [846, 259] on input "جناح دجاج مقلي" at bounding box center [695, 267] width 342 height 20
click at [852, 267] on input "جناح دجاج مقلي" at bounding box center [695, 267] width 342 height 20
paste input "جنحة"
click at [801, 269] on input "أجنحة دجاج مقلي" at bounding box center [695, 267] width 342 height 20
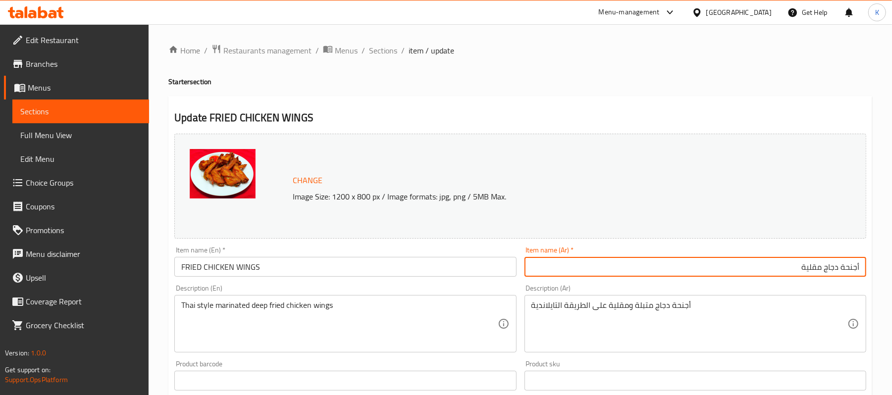
type input "أجنحة دجاج مقلية"
click at [388, 49] on span "Sections" at bounding box center [383, 51] width 28 height 12
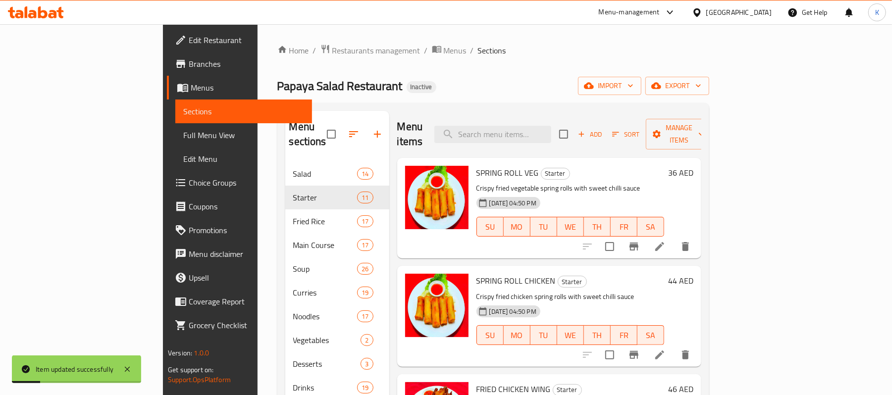
click at [666, 349] on icon at bounding box center [660, 355] width 12 height 12
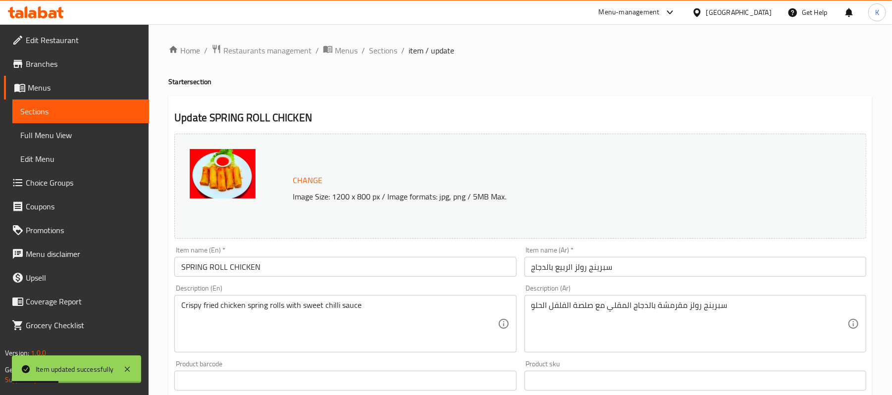
click at [571, 270] on input "سبرينج رولز الربيع بالدجاج" at bounding box center [695, 267] width 342 height 20
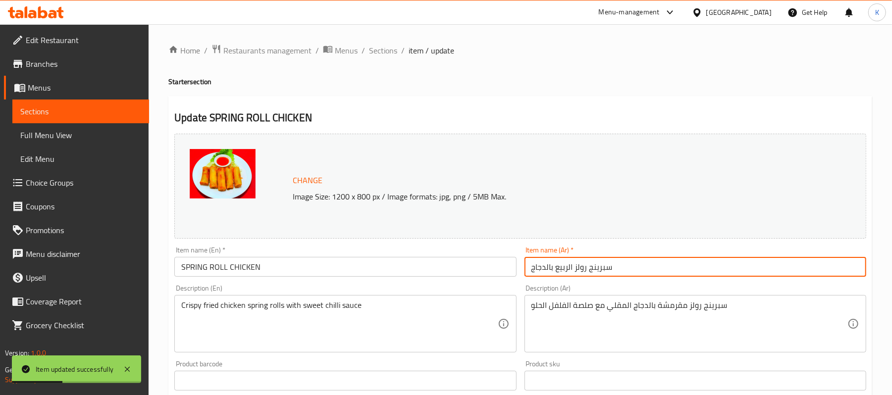
click at [571, 270] on input "سبرينج رولز الربيع بالدجاج" at bounding box center [695, 267] width 342 height 20
type input "سبرينج رولز بالدجاج"
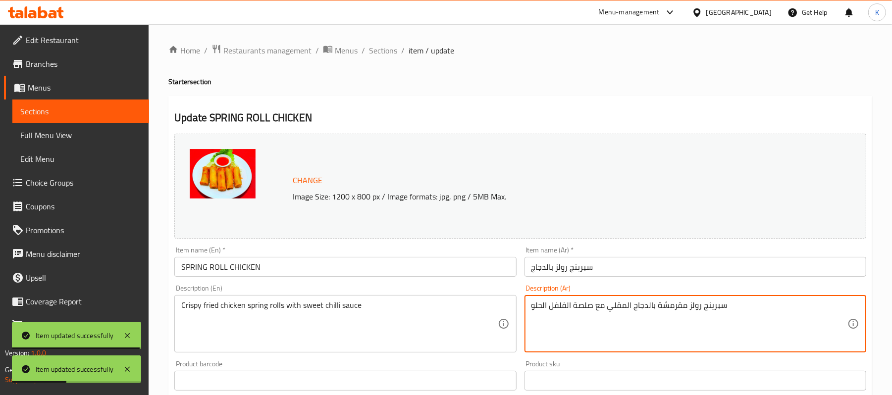
click at [581, 308] on textarea "سبرينج رولز مقرمشة بالدجاج المقلي مع صلصة الفلفل الحلو" at bounding box center [689, 324] width 316 height 47
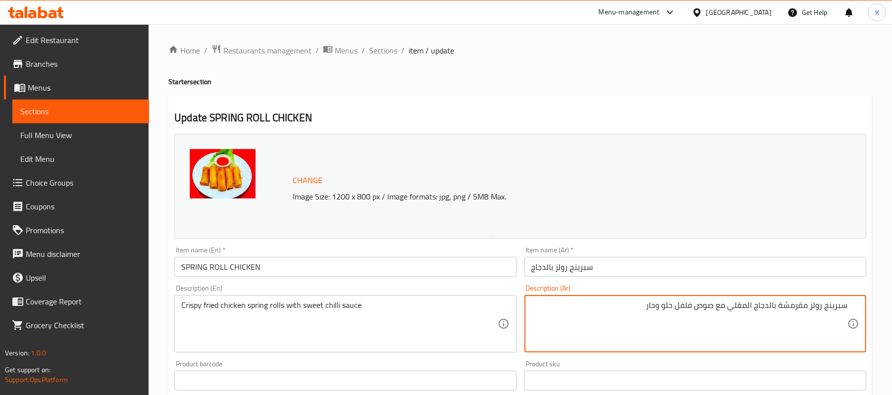
click at [321, 253] on div "Item name (En)   * SPRING ROLL CHICKEN Item name (En) *" at bounding box center [345, 262] width 342 height 30
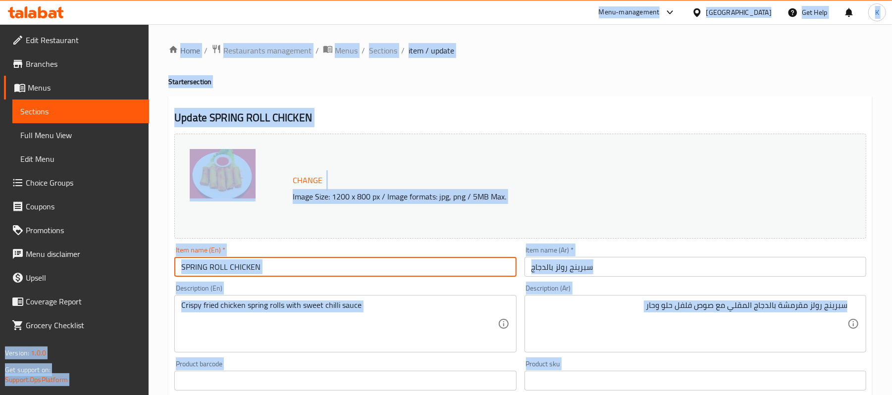
click at [322, 260] on input "SPRING ROLL CHICKEN" at bounding box center [345, 267] width 342 height 20
click at [329, 267] on input "SPRING ROLL CHICKEN" at bounding box center [345, 267] width 342 height 20
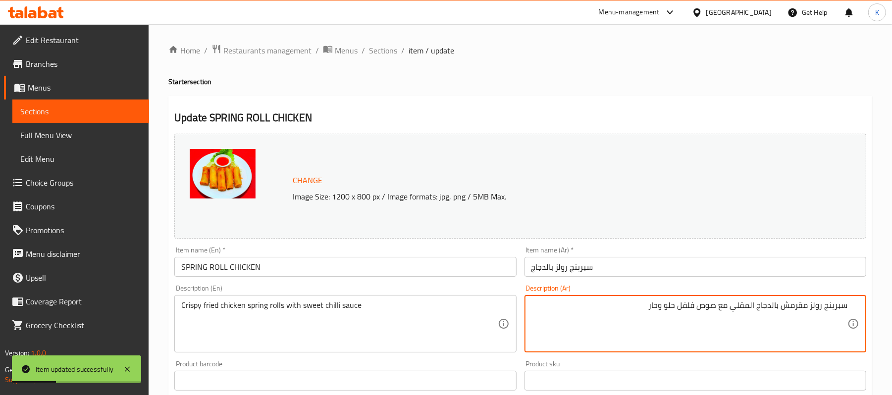
type textarea "سبرينج رولز مقرمش بالدجاج المقلي مع صوص فلفل حلو وحار"
click at [769, 274] on input "سبرينج رولز بالدجاج" at bounding box center [695, 267] width 342 height 20
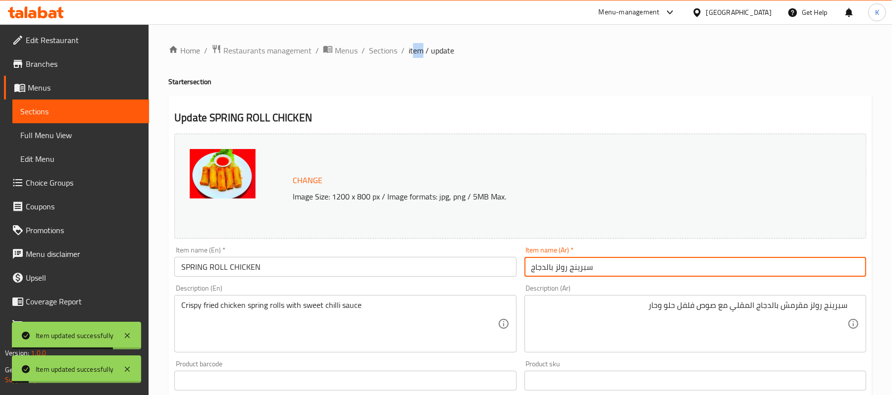
click at [409, 49] on span "item / update" at bounding box center [432, 51] width 46 height 12
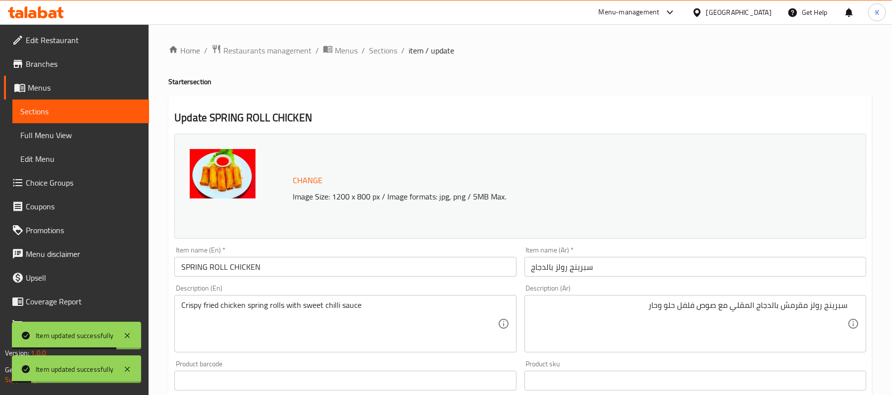
click at [373, 24] on div "Menu-management United Arab Emirates Get Help K" at bounding box center [446, 12] width 892 height 24
click at [388, 61] on div "Home / Restaurants management / Menus / Sections / item / update Starter sectio…" at bounding box center [520, 369] width 704 height 650
click at [389, 54] on span "Sections" at bounding box center [383, 51] width 28 height 12
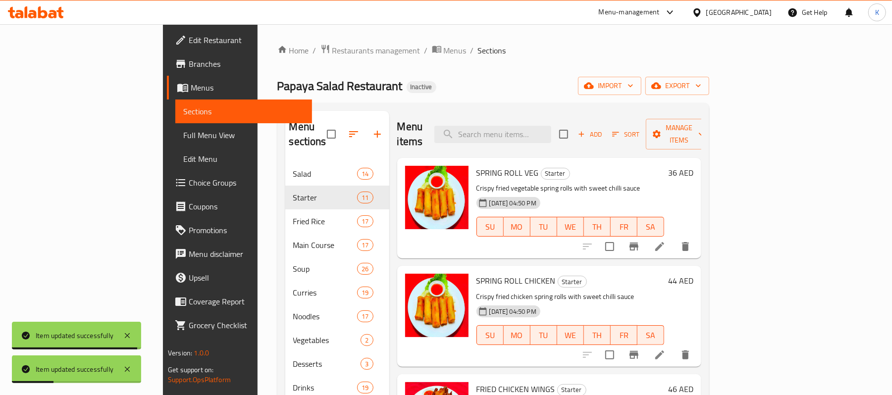
click at [674, 238] on li at bounding box center [660, 247] width 28 height 18
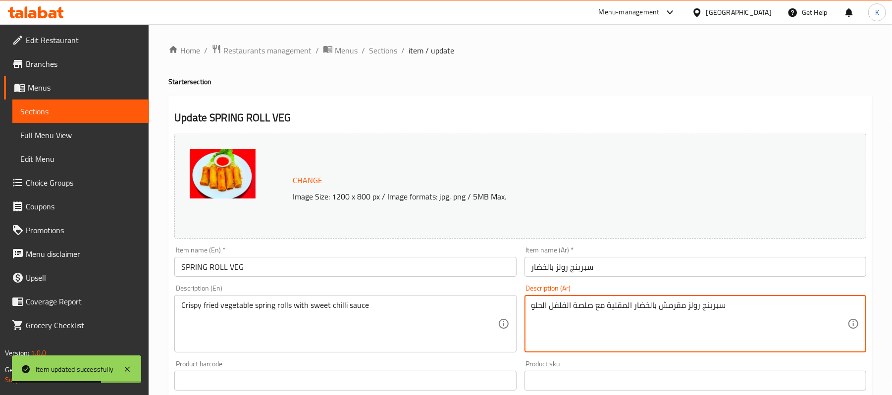
click at [624, 308] on textarea "سبرينج رولز مقرمش بالخضار المقلية مع صلصة الفلفل الحلو" at bounding box center [689, 324] width 316 height 47
drag, startPoint x: 630, startPoint y: 310, endPoint x: 635, endPoint y: 313, distance: 5.8
click at [635, 313] on textarea "سبرينج رولز مقرمش بالخضار المقلية مع صلصة الفلفل الحلو" at bounding box center [689, 324] width 316 height 47
click at [621, 305] on textarea "سبرينج رولز مقرمش بالخضار المقلية مع صلصة الفلفل الحلو" at bounding box center [689, 324] width 316 height 47
drag, startPoint x: 625, startPoint y: 310, endPoint x: 631, endPoint y: 312, distance: 6.9
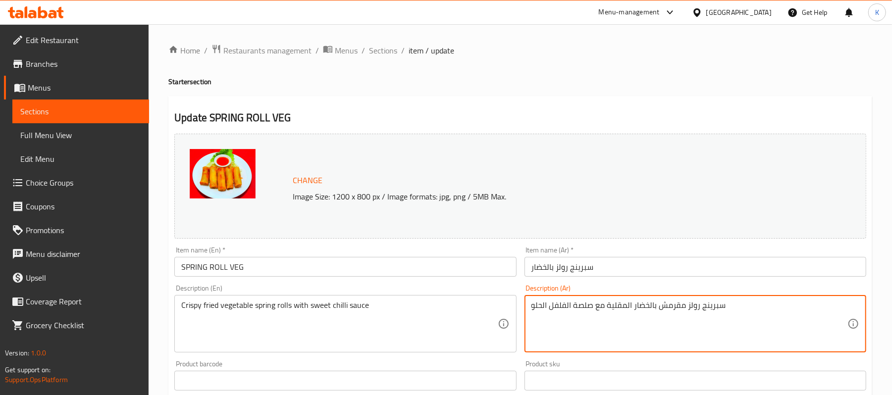
click at [631, 312] on textarea "سبرينج رولز مقرمش بالخضار المقلية مع صلصة الفلفل الحلو" at bounding box center [689, 324] width 316 height 47
click at [619, 309] on textarea "سبرينج رولز مقرمش بالخضار مقلية مع صلصة الفلفل الحلو" at bounding box center [689, 324] width 316 height 47
click at [660, 310] on textarea "سبرينج رولز مقرمش بالخضار مع صلصة الفلفل الحلو" at bounding box center [689, 324] width 316 height 47
click at [655, 309] on textarea "سبرينج رولز مقرمش بالخضار مع صلصة الفلفل الحلو" at bounding box center [689, 324] width 316 height 47
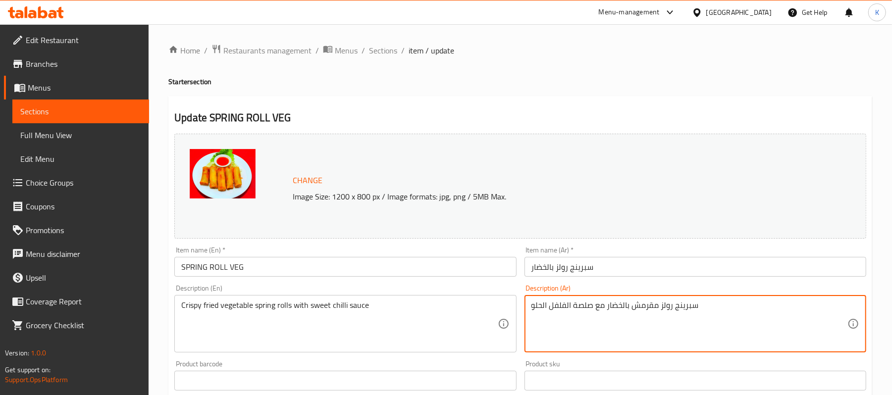
click at [658, 309] on textarea "سبرينج رولز مقرمش بالخضار مع صلصة الفلفل الحلو" at bounding box center [689, 324] width 316 height 47
paste textarea "لية مق"
click at [623, 311] on textarea "سبرينج رولز مقلية مقرمش بالخضار مع صلصة الفلفل الحلو" at bounding box center [689, 324] width 316 height 47
click at [656, 310] on textarea "سبرينج رولز مقلية مقرمش مع صلصة الفلفل الحلو" at bounding box center [689, 324] width 316 height 47
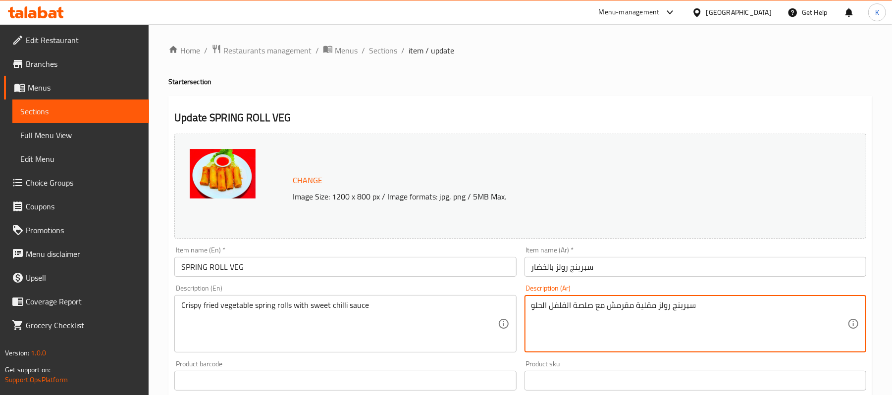
paste textarea "بالخضار"
click at [632, 308] on textarea "سبرينج رولز بالخضار مقلية مقرمش مع صلصة الفلفل الحلو" at bounding box center [689, 324] width 316 height 47
click at [607, 308] on textarea "سبرينج رولز بالخضار مقلية ومقرمش مع صلصة الفلفل الحلو" at bounding box center [689, 324] width 316 height 47
click at [607, 305] on textarea "سبرينج رولز بالخضار مقلية ومقرمشةة مع صلصة الفلفل الحلو" at bounding box center [689, 324] width 316 height 47
click at [578, 304] on textarea "سبرينج رولز بالخضار مقلية ومقرمشة مع صلصة الفلفل الحلو" at bounding box center [689, 324] width 316 height 47
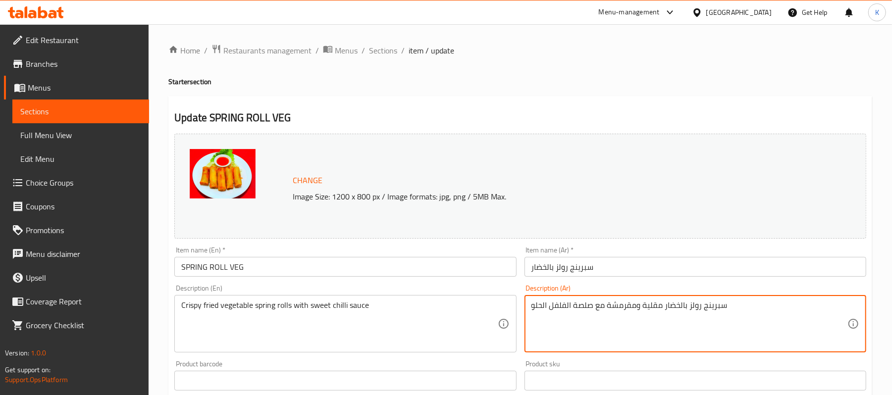
click at [579, 304] on textarea "سبرينج رولز بالخضار مقلية ومقرمشة مع صلصة الفلفل الحلو" at bounding box center [689, 324] width 316 height 47
type textarea "سبرينج رولز بالخضار مقلية ومقرمشة مع صوص فلفل حلو وحار"
click at [434, 268] on input "SPRING ROLL VEG" at bounding box center [345, 267] width 342 height 20
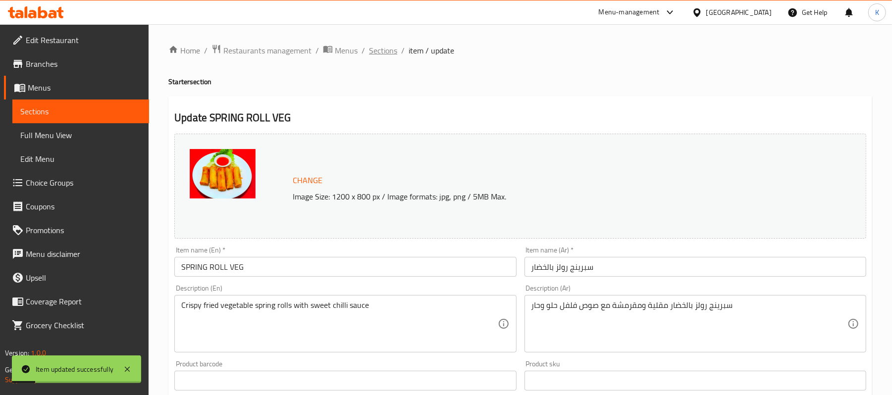
click at [395, 53] on ol "Home / Restaurants management / Menus / Sections / item / update" at bounding box center [520, 50] width 704 height 13
drag, startPoint x: 373, startPoint y: 50, endPoint x: 406, endPoint y: 74, distance: 40.7
click at [372, 50] on span "Sections" at bounding box center [383, 51] width 28 height 12
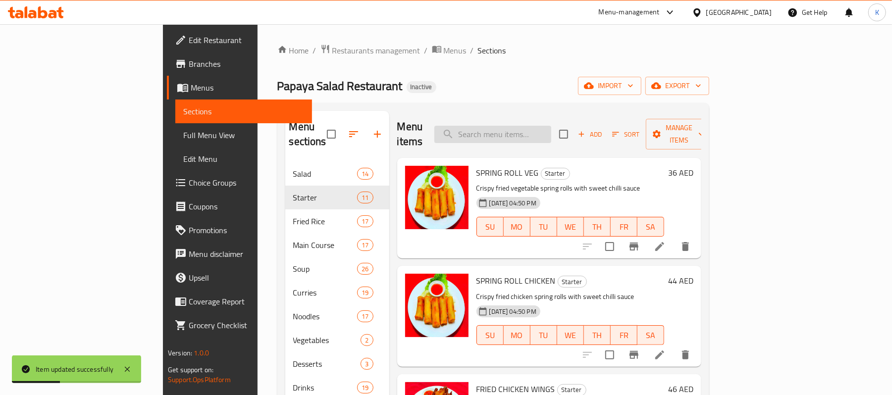
click at [524, 127] on input "search" at bounding box center [492, 134] width 117 height 17
paste input "SEAFOOD SALAD"
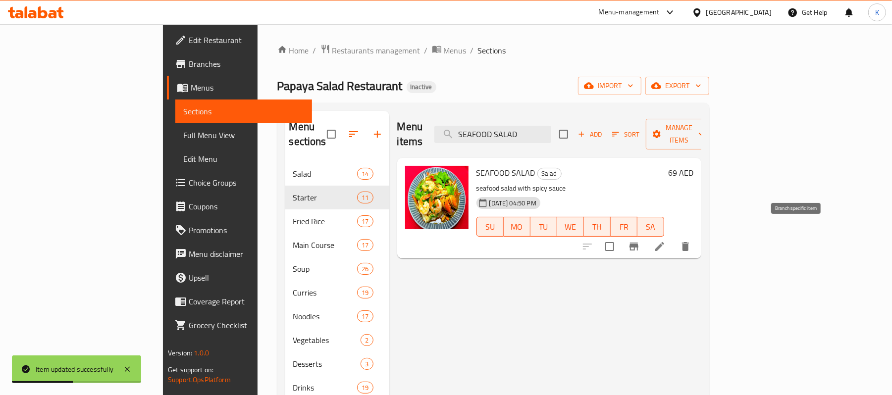
type input "SEAFOOD SALAD"
click at [674, 239] on li at bounding box center [660, 247] width 28 height 18
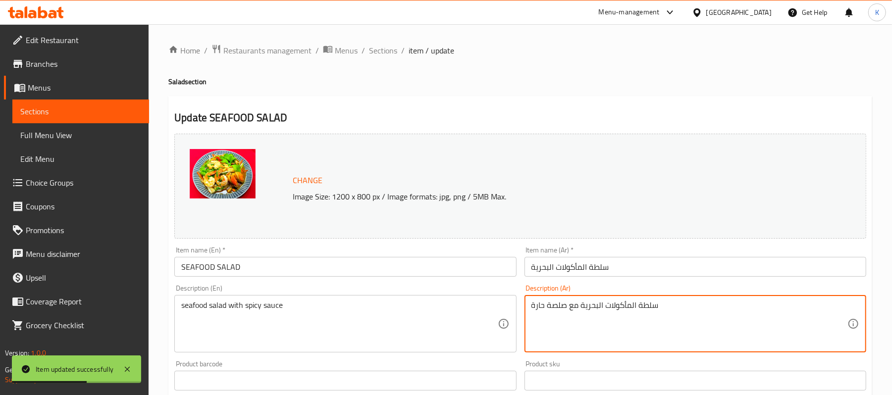
click at [555, 306] on textarea "سلطة المأكولات البحرية مع صلصة حارة" at bounding box center [689, 324] width 316 height 47
type textarea "سلطة المأكولات البحرية مع صوص حار"
click at [392, 270] on input "SEAFOOD SALAD" at bounding box center [345, 267] width 342 height 20
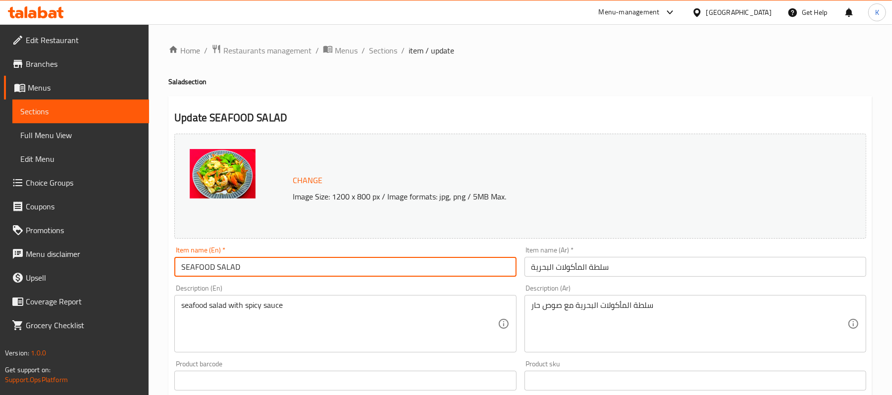
click at [391, 56] on span "Sections" at bounding box center [383, 51] width 28 height 12
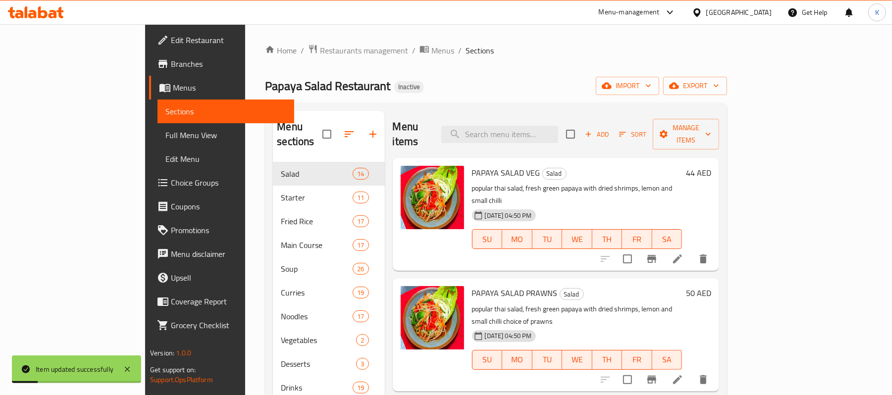
scroll to position [1025, 0]
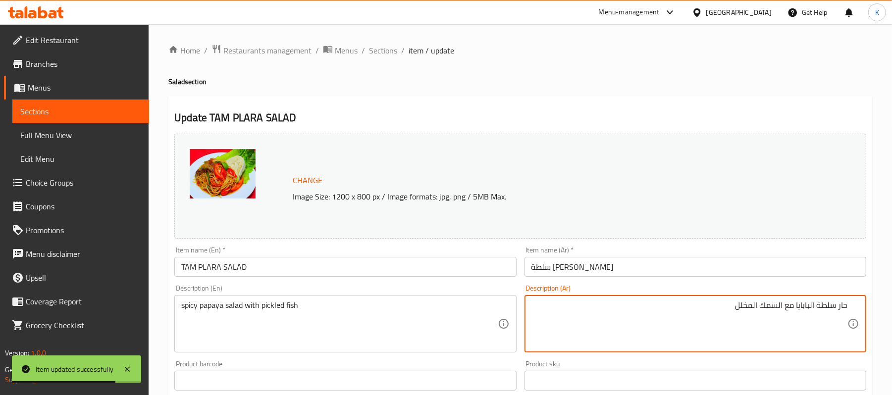
click at [843, 317] on textarea "حار سلطة البابايا مع السمك المخلل" at bounding box center [689, 324] width 316 height 47
click at [803, 306] on textarea "سلطة البابايا مع السمك المخلل" at bounding box center [689, 324] width 316 height 47
click at [805, 306] on textarea "سلطة البابايا مع السمك المخلل" at bounding box center [689, 324] width 316 height 47
paste textarea "حار"
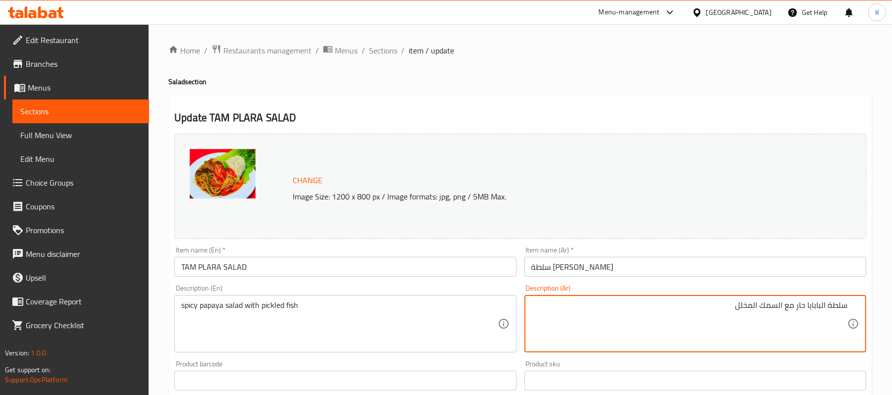
click at [795, 312] on textarea "سلطة البابايا حار مع السمك المخلل" at bounding box center [689, 324] width 316 height 47
type textarea "سلطة البابايا حارة مع السمك المخلل"
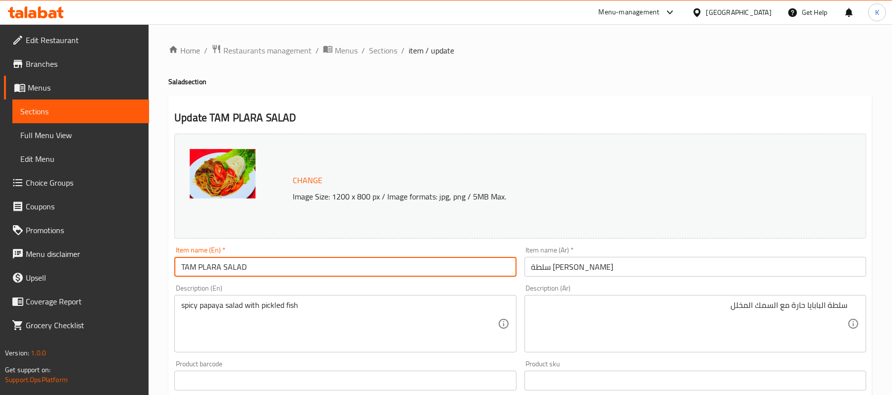
click at [441, 277] on input "TAM PLARA SALAD" at bounding box center [345, 267] width 342 height 20
click at [395, 48] on span "Sections" at bounding box center [383, 51] width 28 height 12
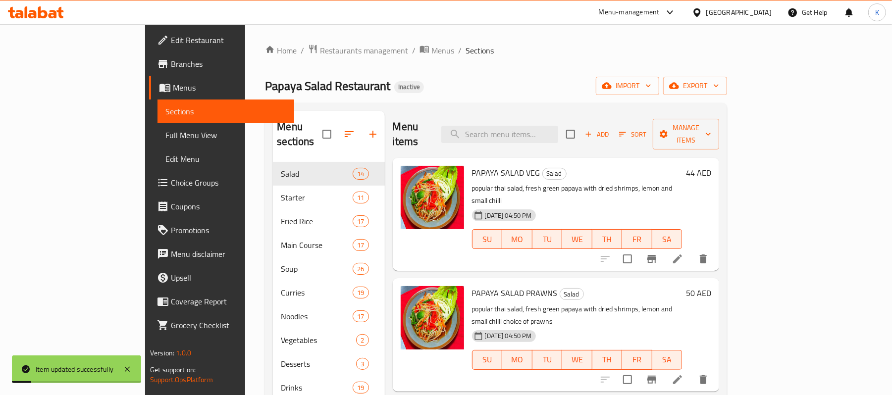
scroll to position [916, 0]
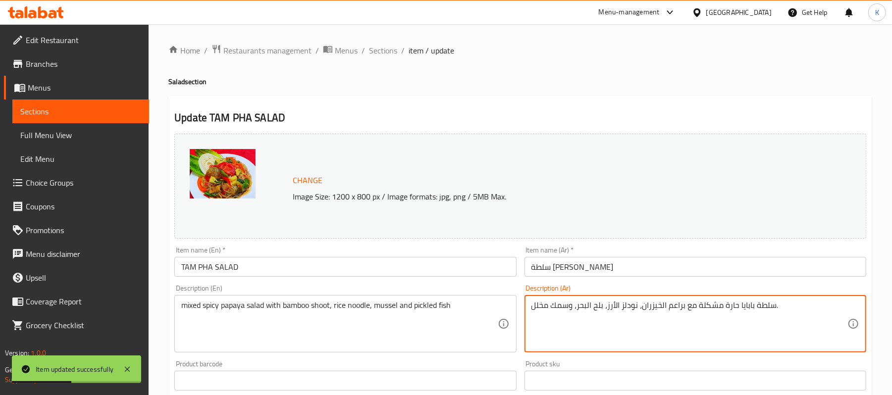
click at [656, 309] on textarea "سلطة بابايا حارة مشكلة مع براعم الخيزران، نودلز الأرز، بلح البحر، وسمك مخلل." at bounding box center [689, 324] width 316 height 47
type textarea "سلطة بابايا حارة مشكلة مع براعم بامبو، نودلز الأرز، بلح البحر، وسمك مخلل."
click at [369, 280] on div "Item name (En)   * TAM PHA SALAD Item name (En) *" at bounding box center [345, 262] width 350 height 38
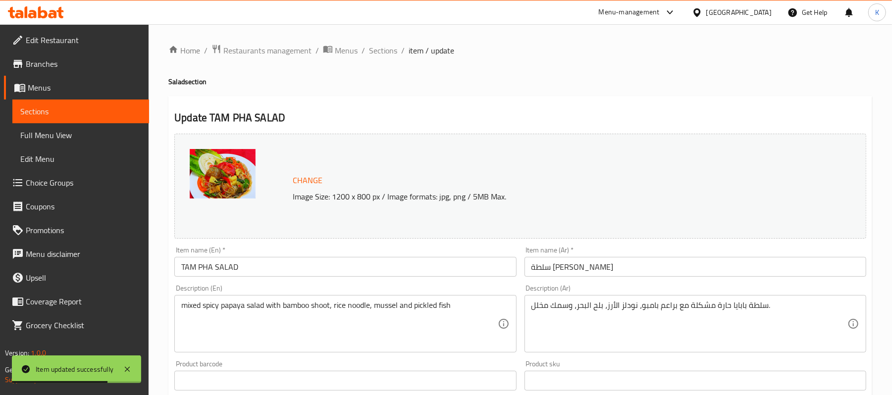
click at [385, 270] on input "TAM PHA SALAD" at bounding box center [345, 267] width 342 height 20
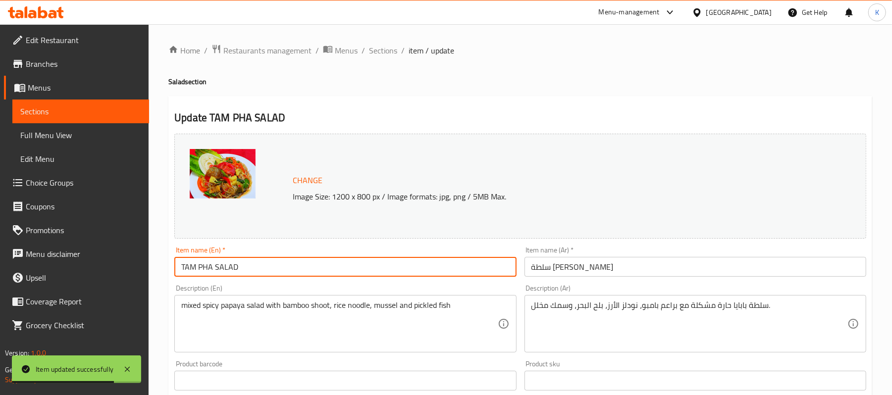
click at [393, 278] on div "Item name (En)   * TAM PHA SALAD Item name (En) *" at bounding box center [345, 262] width 350 height 38
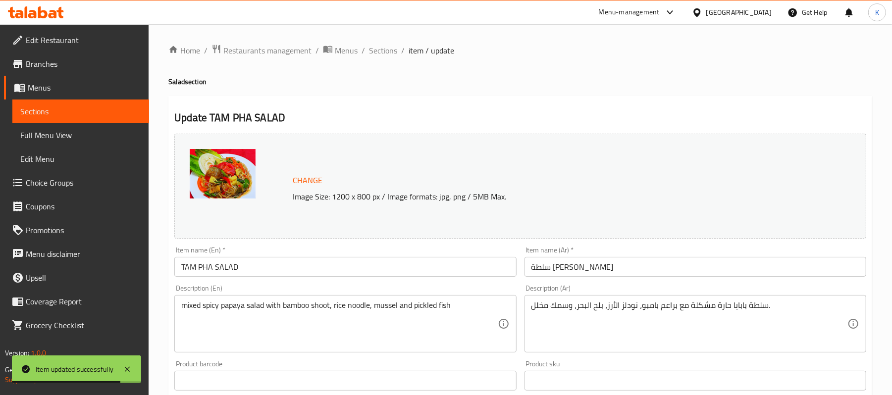
click at [392, 304] on textarea "mixed spicy papaya salad with bamboo shoot, rice noodle, mussel and pickled fish" at bounding box center [339, 324] width 316 height 47
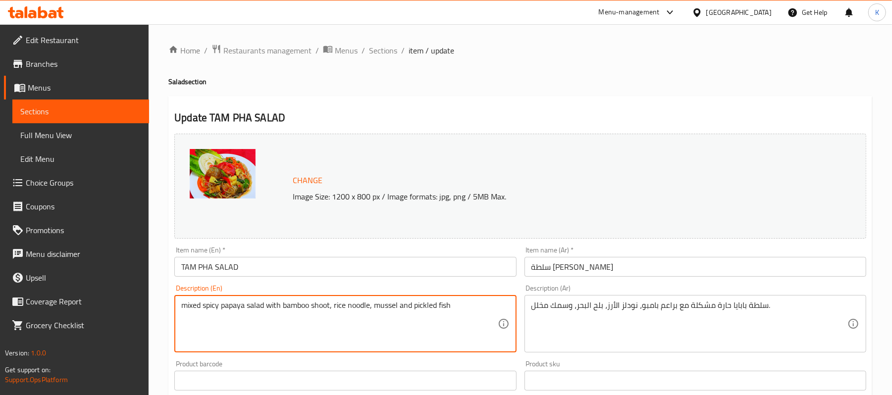
paste textarea "Mussels"
type textarea "mixed spicy papaya salad with bamboo shoot, rice noodle, Mussels and pickled fi…"
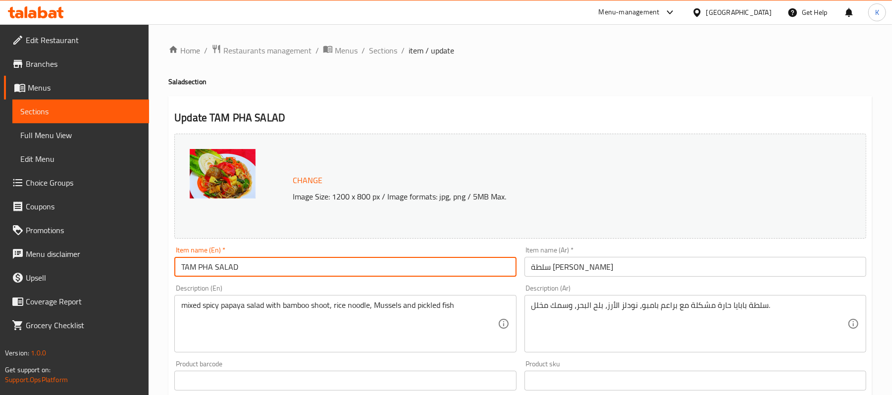
click at [428, 266] on input "TAM PHA SALAD" at bounding box center [345, 267] width 342 height 20
click at [381, 54] on span "Sections" at bounding box center [383, 51] width 28 height 12
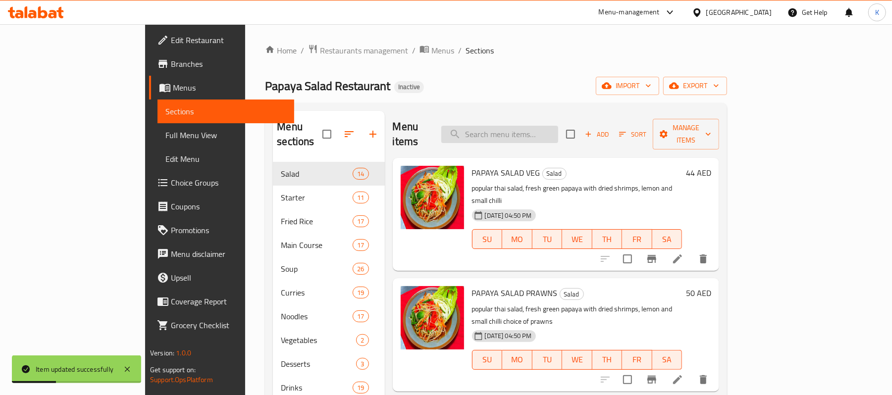
click at [557, 126] on input "search" at bounding box center [499, 134] width 117 height 17
paste input "GLASS NOODLE SALAD PRAWN"
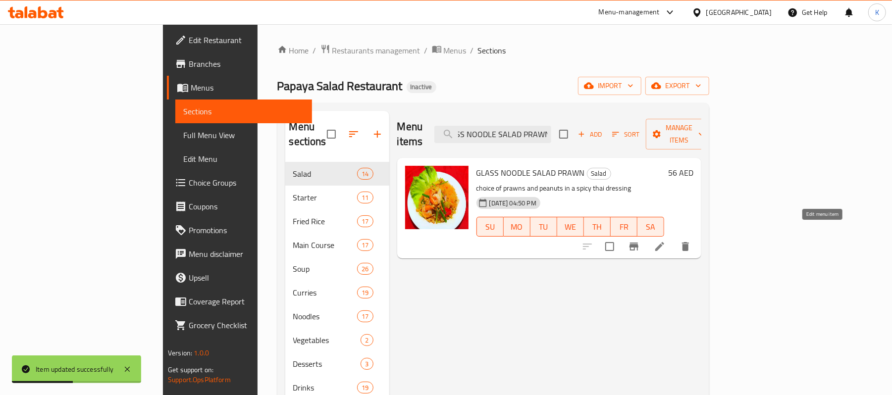
type input "GLASS NOODLE SALAD PRAWN"
click at [666, 241] on icon at bounding box center [660, 247] width 12 height 12
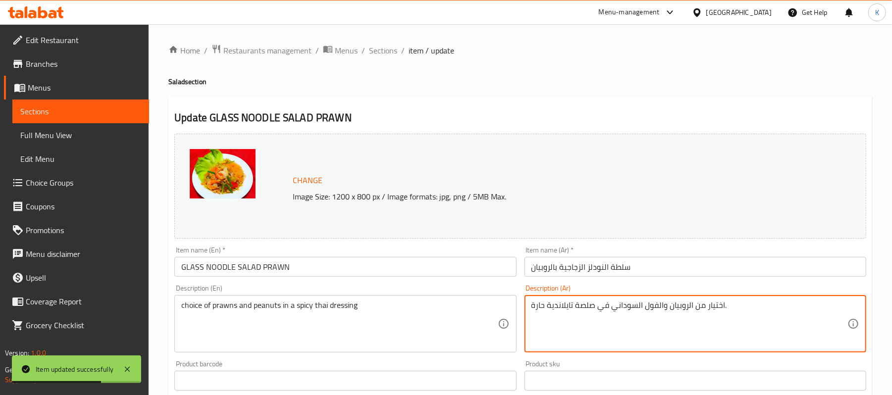
type textarea "اختيار من الروبيان والفول السوداني في صلصة تايلاندية حارة."
click at [688, 275] on input "سلطة النودلز الزجاجية بالروبيان" at bounding box center [695, 267] width 342 height 20
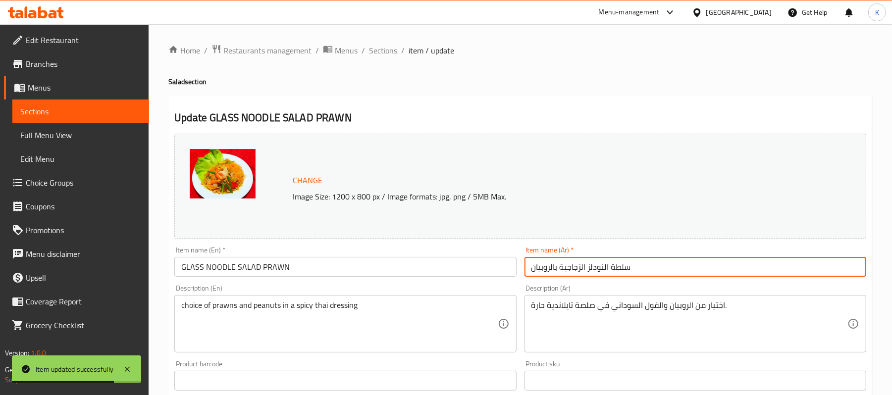
click at [391, 50] on span "Sections" at bounding box center [383, 51] width 28 height 12
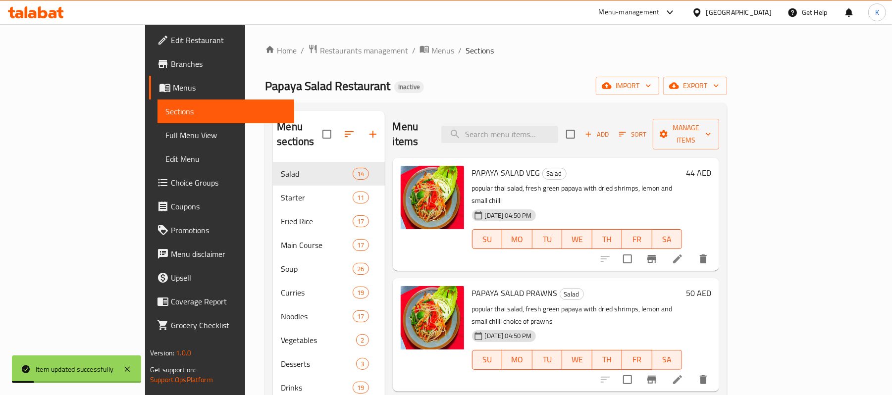
click at [541, 118] on div "Menu items Add Sort Manage items" at bounding box center [556, 134] width 327 height 47
click at [551, 132] on input "search" at bounding box center [499, 134] width 117 height 17
paste input "GLASS NOODLE SALAD CHICKN"
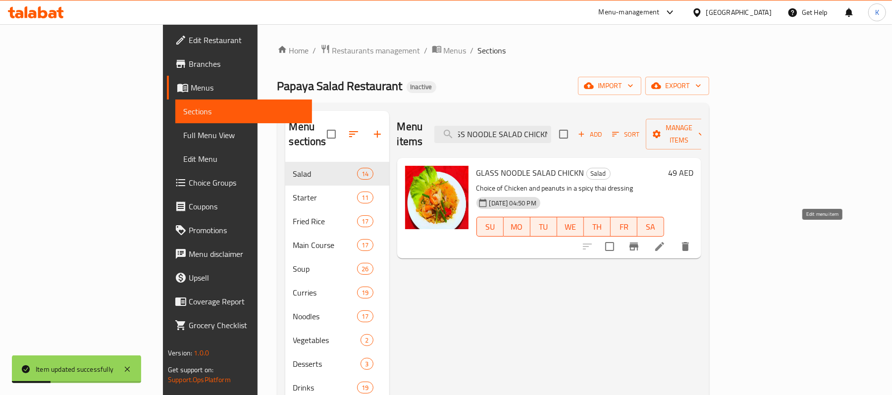
type input "GLASS NOODLE SALAD CHICKN"
click at [666, 241] on icon at bounding box center [660, 247] width 12 height 12
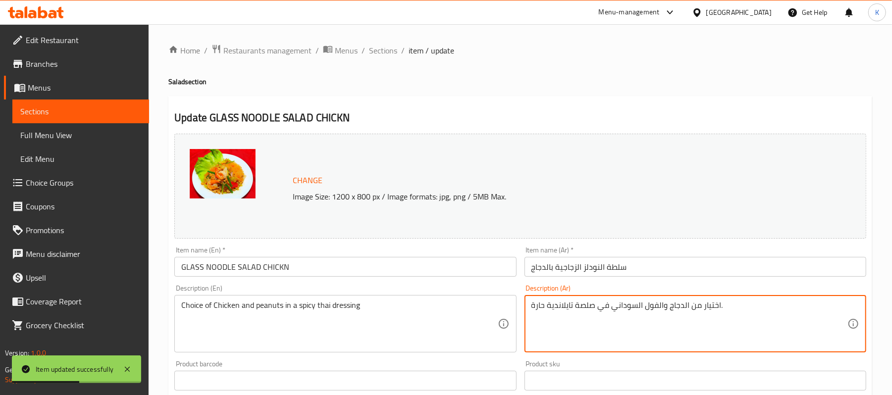
type textarea "اختيار من الدجاج والفول السوداني في صلصة تايلاندية حارة."
click at [349, 275] on input "GLASS NOODLE SALAD CHICKN" at bounding box center [345, 267] width 342 height 20
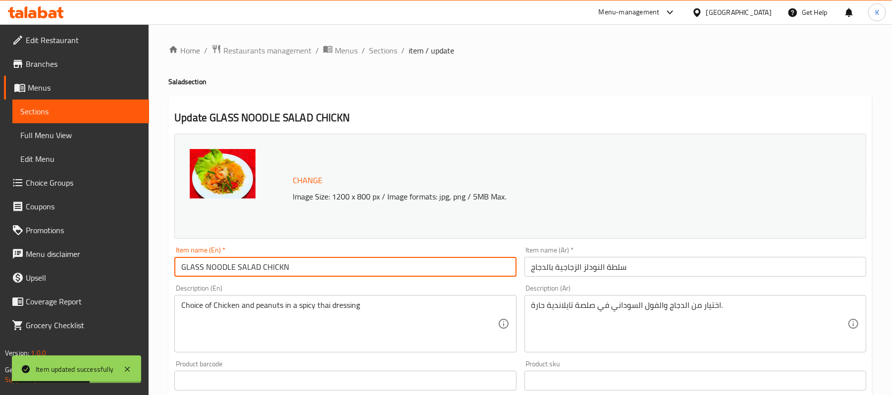
click at [379, 62] on div "Home / Restaurants management / Menus / Sections / item / update Salad section …" at bounding box center [520, 369] width 704 height 650
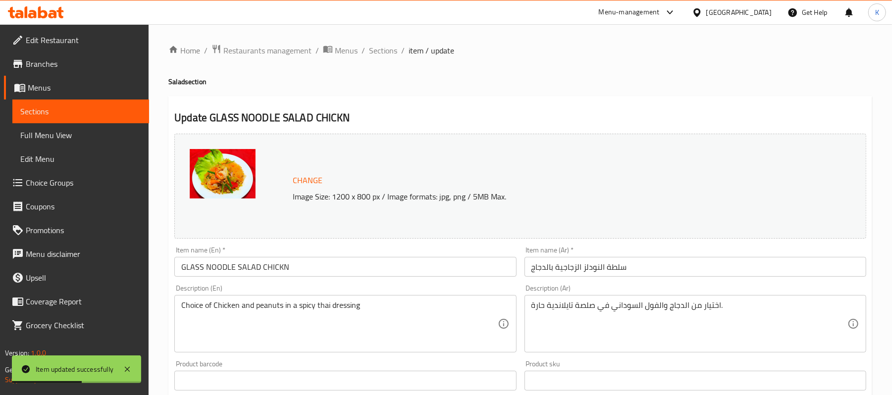
click at [379, 61] on div "Home / Restaurants management / Menus / Sections / item / update Salad section …" at bounding box center [520, 369] width 704 height 650
click at [381, 55] on span "Sections" at bounding box center [383, 51] width 28 height 12
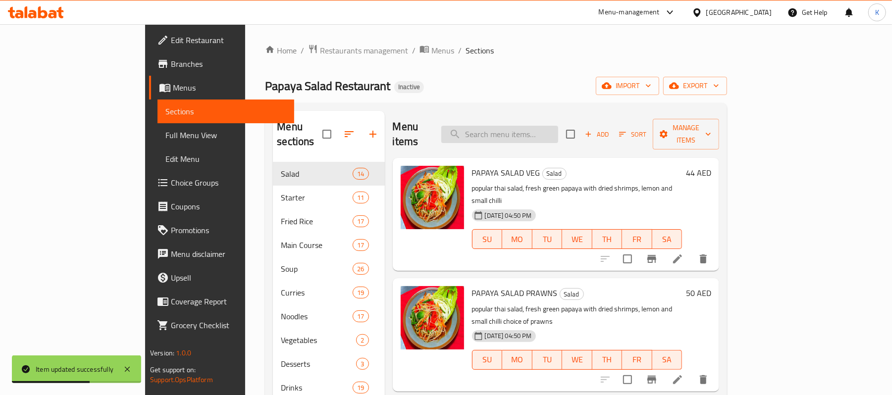
click at [547, 126] on input "search" at bounding box center [499, 134] width 117 height 17
paste input "PAPAYA SALAD PRAWNS"
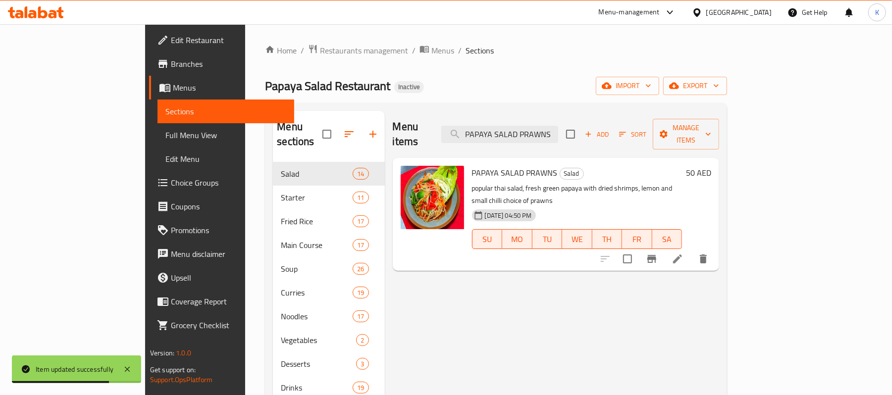
type input "PAPAYA SALAD PRAWNS"
click at [691, 250] on li at bounding box center [678, 259] width 28 height 18
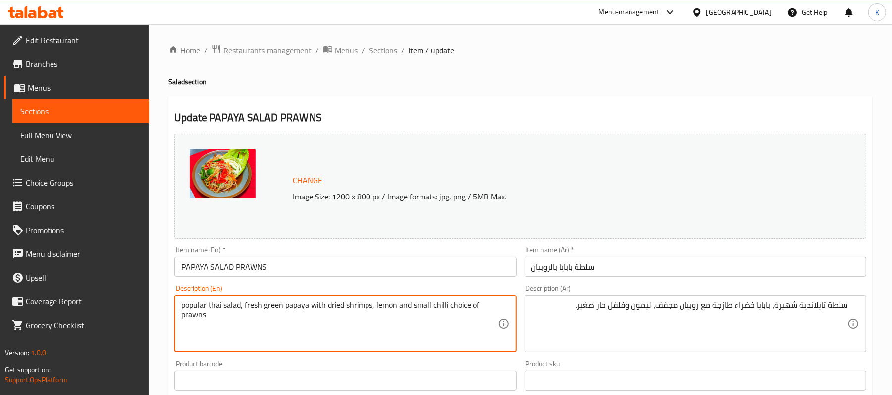
drag, startPoint x: 395, startPoint y: 310, endPoint x: 466, endPoint y: 315, distance: 70.5
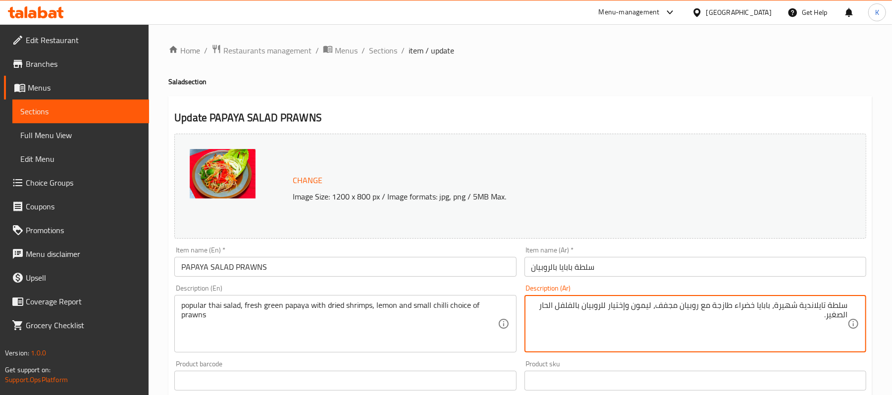
type textarea "سلطة تايلاندية شهيرة، بابايا خضراء طازجة مع روبيان مجفف، ليمون وإختيار للروبيان…"
click at [781, 281] on div "Description (Ar) سلطة تايلاندية شهيرة، بابايا خضراء طازجة مع روبيان مجفف، ليمون…" at bounding box center [696, 319] width 350 height 76
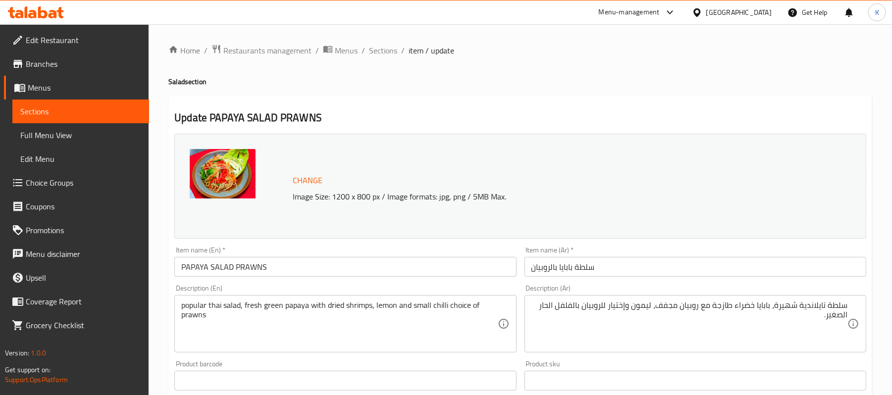
click at [779, 275] on input "سلطة بابايا بالروبيان" at bounding box center [695, 267] width 342 height 20
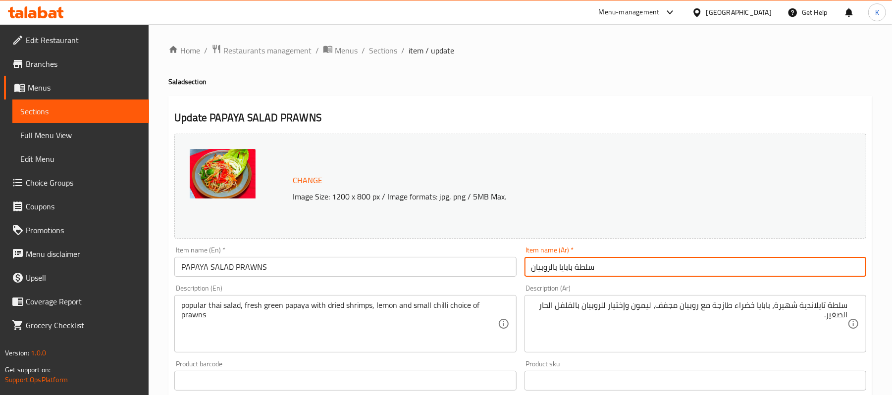
click at [92, 65] on span "Branches" at bounding box center [83, 64] width 115 height 12
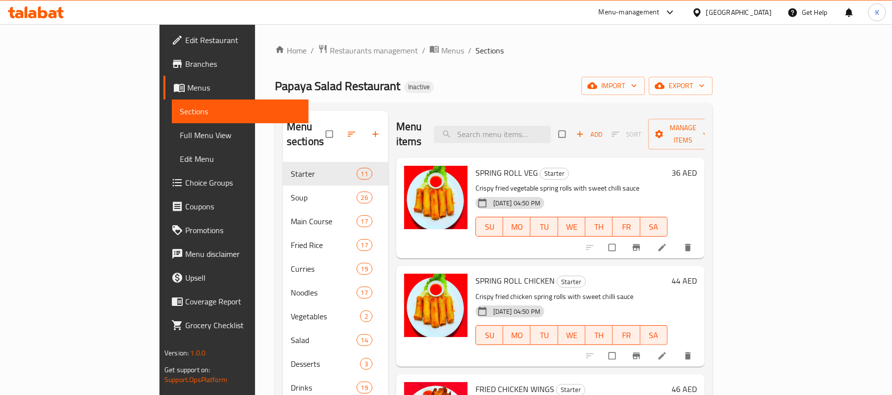
click at [180, 135] on span "Full Menu View" at bounding box center [240, 135] width 121 height 12
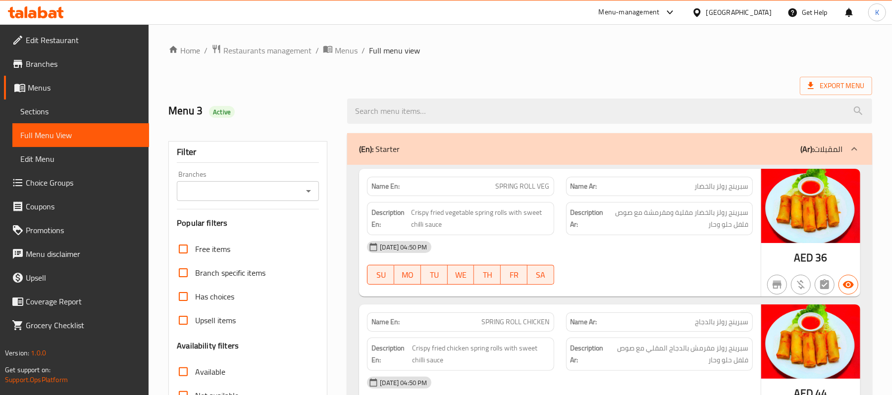
scroll to position [139, 0]
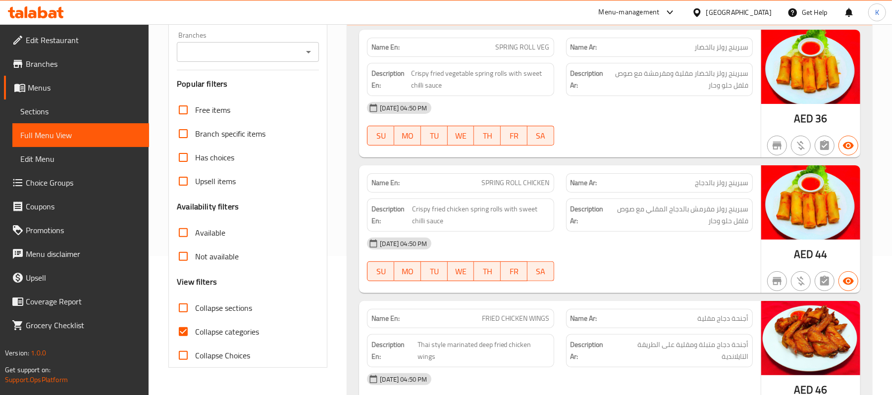
click at [186, 329] on input "Collapse categories" at bounding box center [183, 332] width 24 height 24
checkbox input "false"
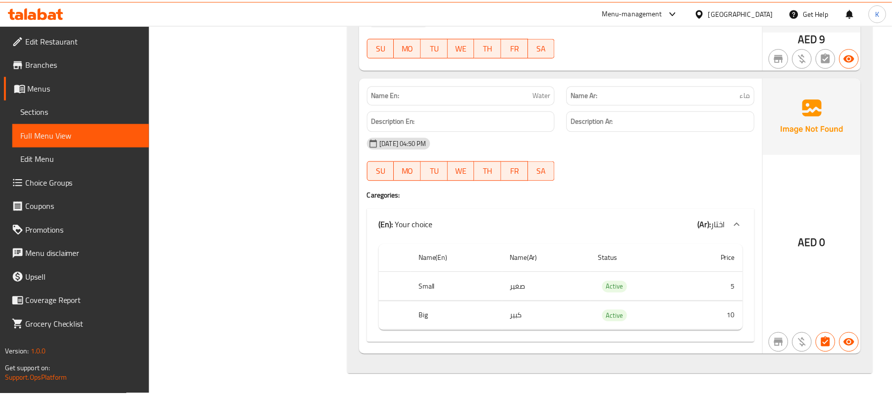
scroll to position [0, 0]
